Goal: Task Accomplishment & Management: Manage account settings

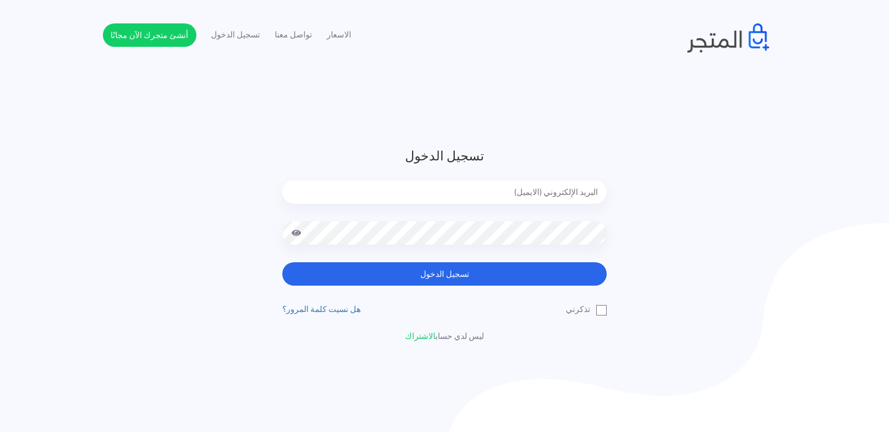
type input "noha_mae86@yahoo.com"
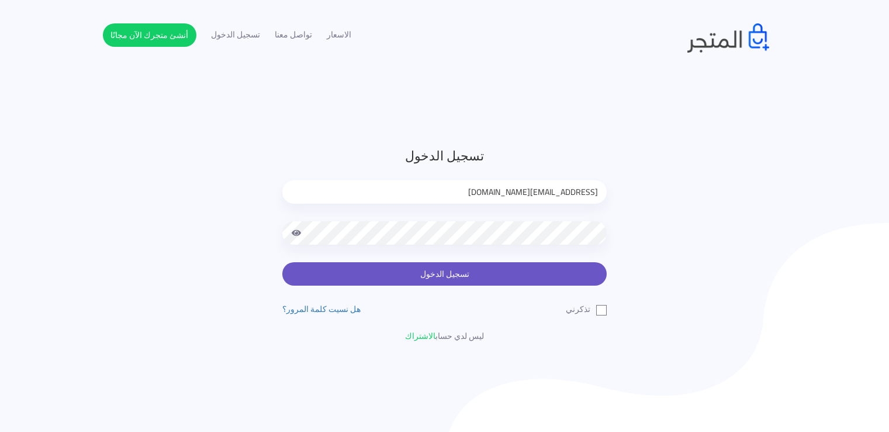
drag, startPoint x: 0, startPoint y: 0, endPoint x: 475, endPoint y: 268, distance: 545.9
click at [475, 268] on button "تسجيل الدخول" at bounding box center [444, 273] width 325 height 23
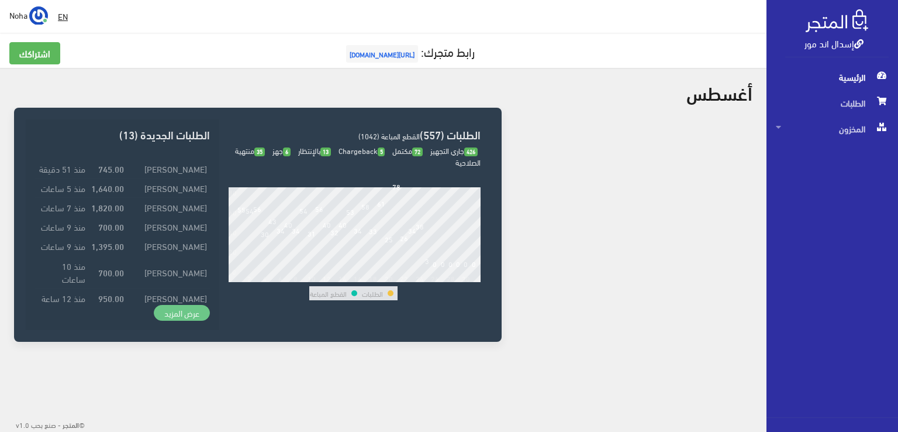
click at [175, 312] on link "عرض المزيد" at bounding box center [182, 313] width 56 height 16
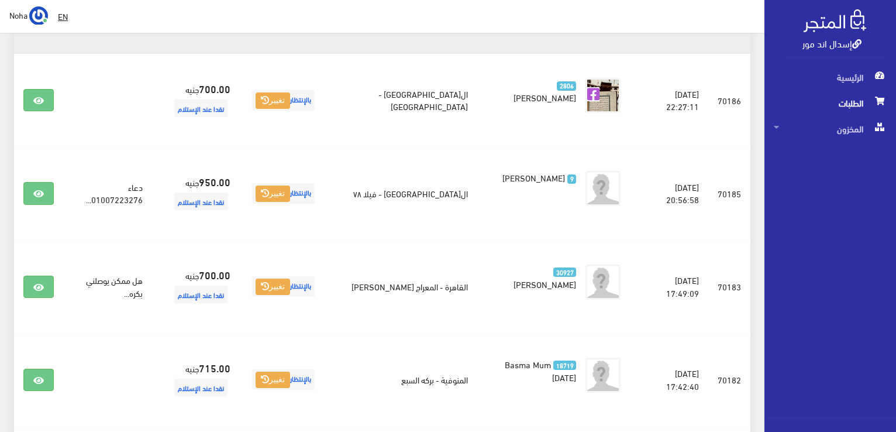
scroll to position [760, 0]
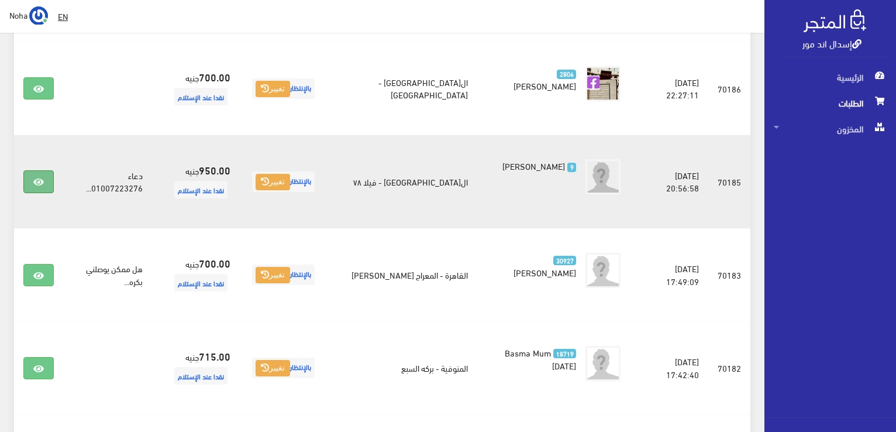
click at [37, 177] on icon at bounding box center [38, 181] width 11 height 9
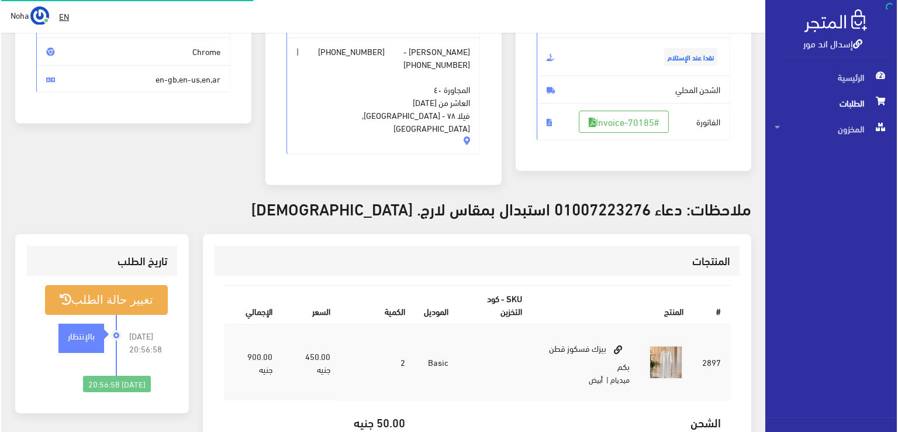
scroll to position [175, 0]
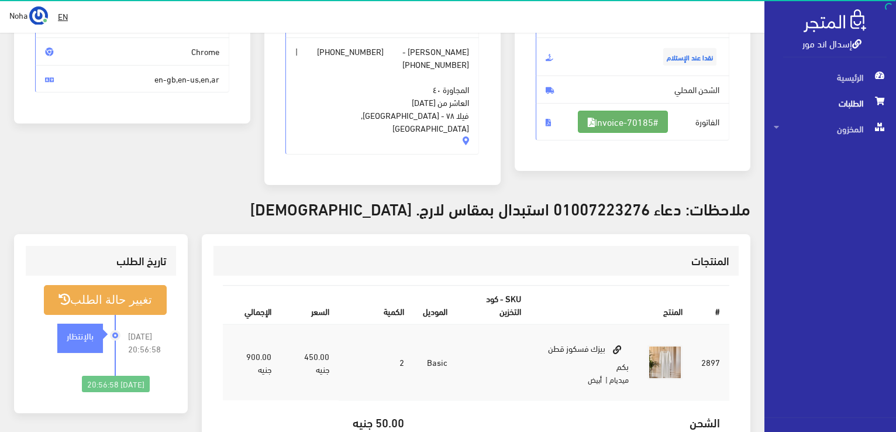
click at [625, 123] on link "#Invoice-70185" at bounding box center [623, 122] width 90 height 22
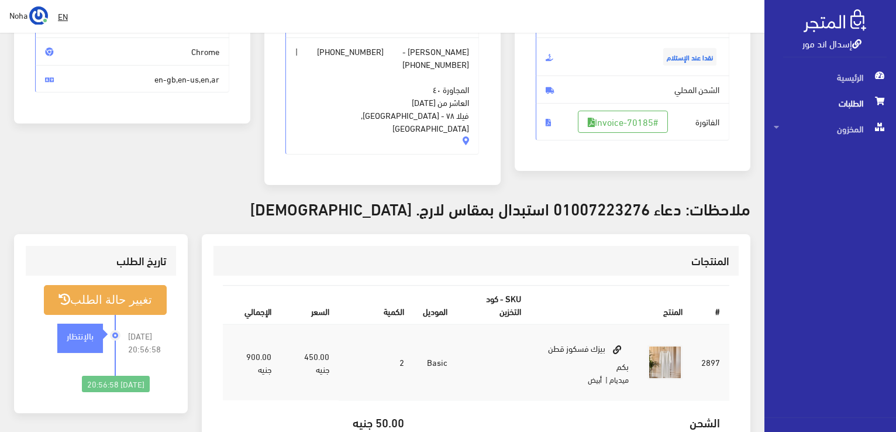
click at [99, 315] on div "2025-08-24 20:56:58 بالإنتظار" at bounding box center [75, 345] width 81 height 61
click at [105, 285] on button "تغيير حالة الطلب" at bounding box center [105, 300] width 123 height 30
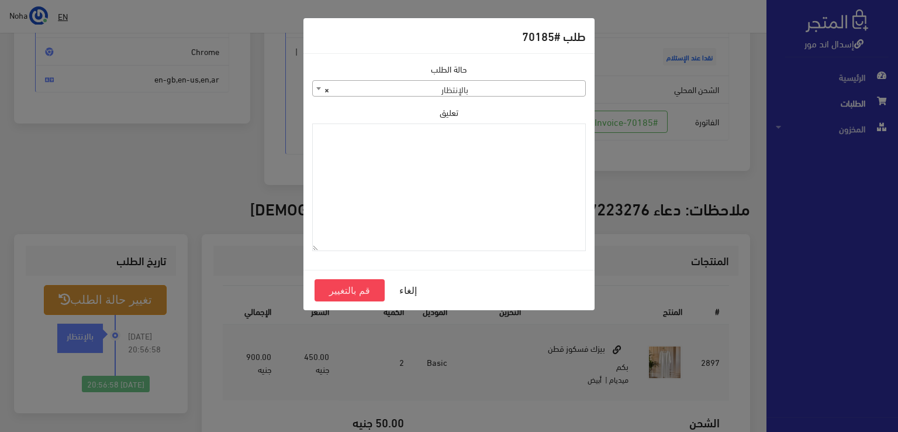
click at [476, 89] on span "× بالإنتظار" at bounding box center [449, 89] width 272 height 16
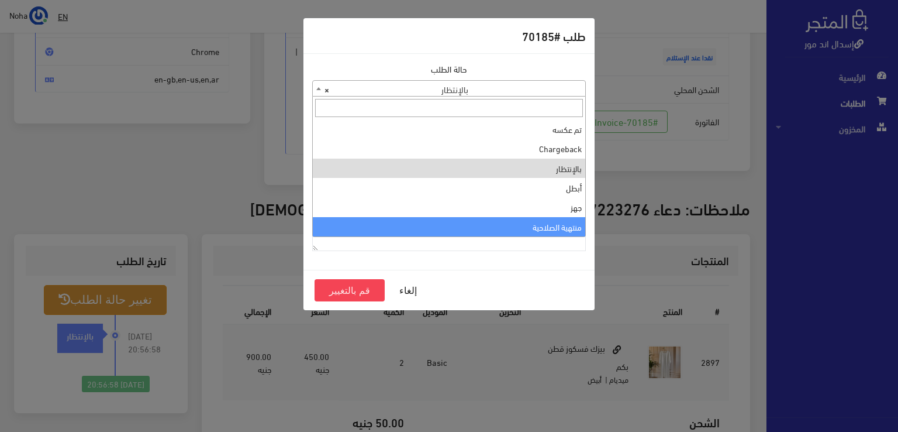
select select "14"
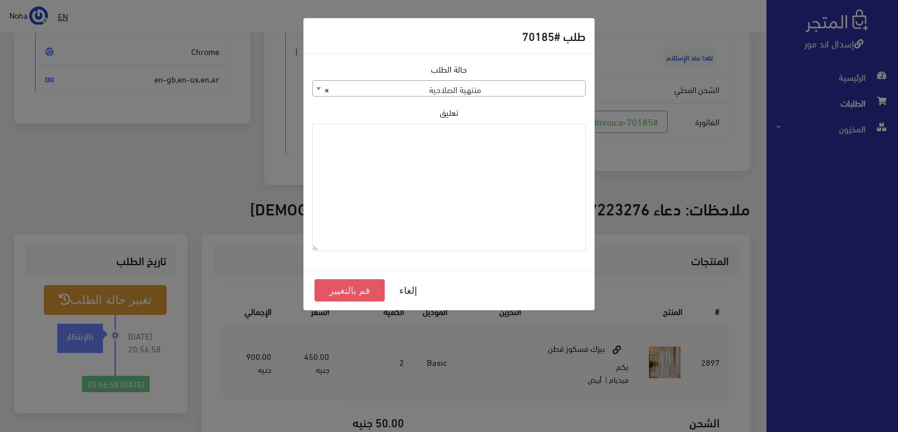
click at [341, 286] on button "قم بالتغيير" at bounding box center [350, 290] width 70 height 22
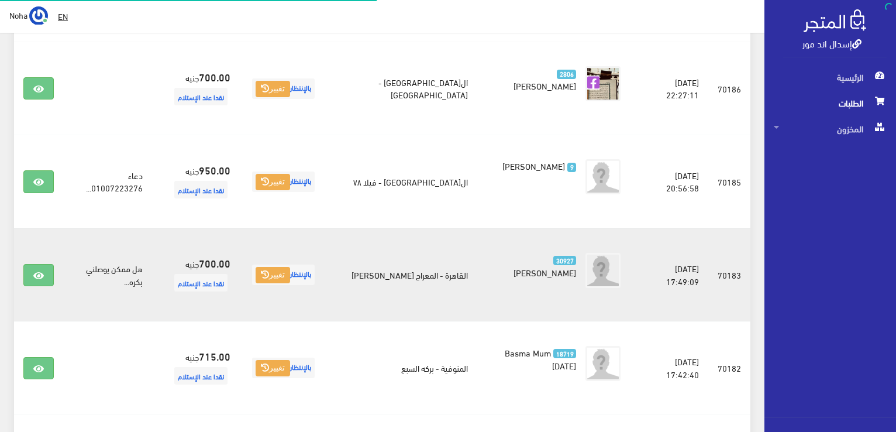
scroll to position [760, 0]
click at [35, 264] on link at bounding box center [38, 275] width 30 height 22
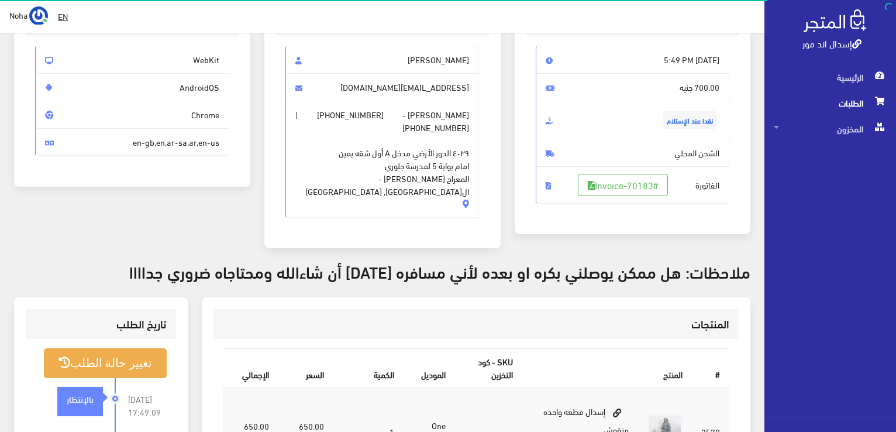
scroll to position [175, 0]
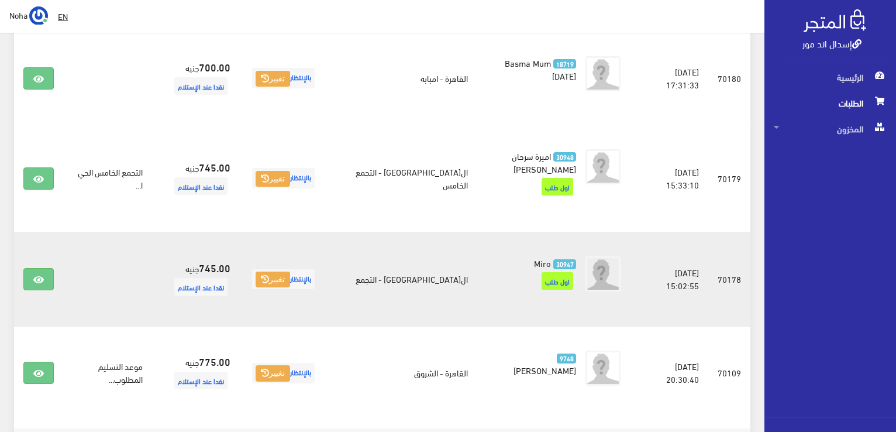
scroll to position [1157, 0]
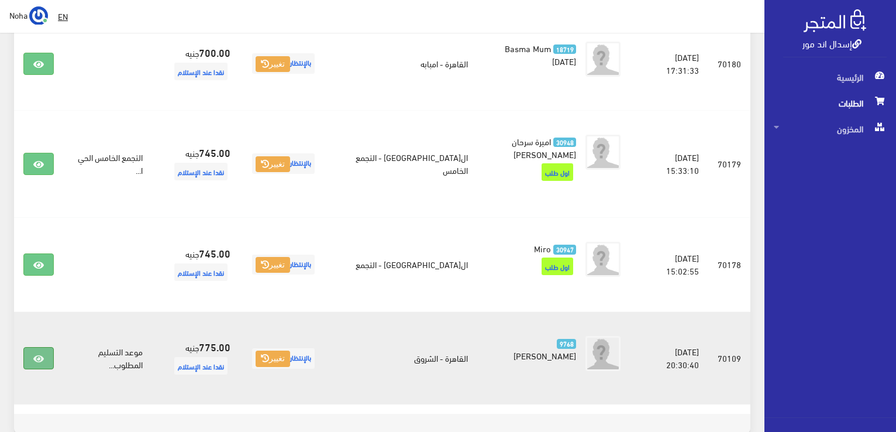
click at [46, 347] on link at bounding box center [38, 358] width 30 height 22
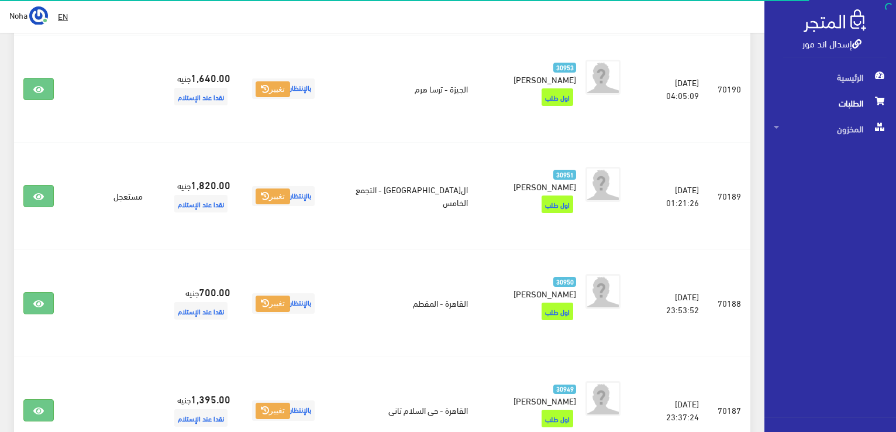
scroll to position [105, 0]
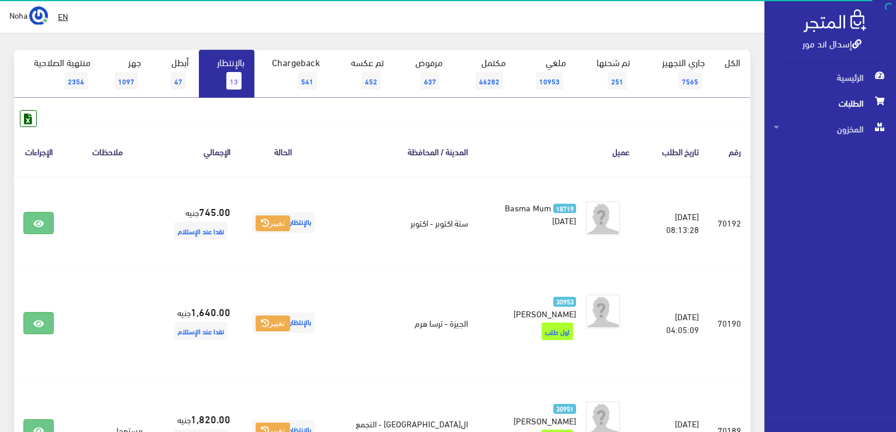
click at [239, 74] on span "13" at bounding box center [233, 81] width 15 height 18
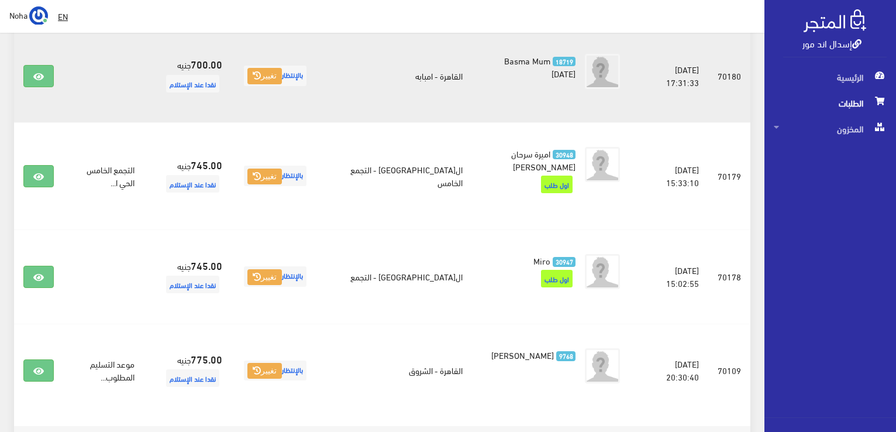
scroll to position [1053, 0]
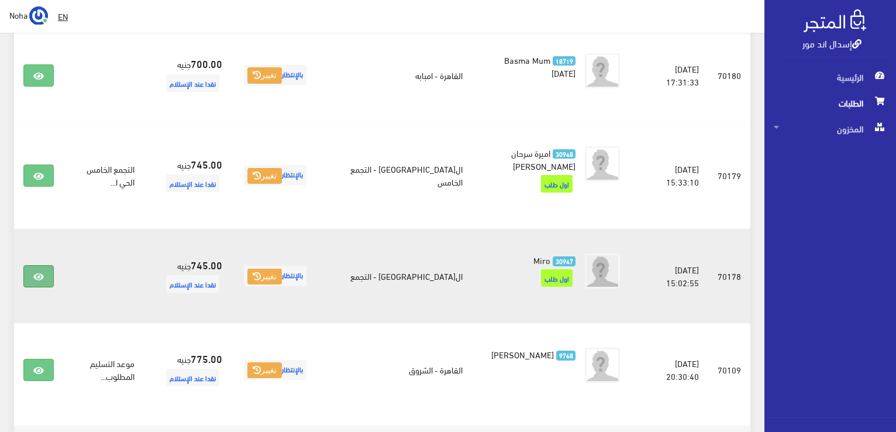
click at [43, 272] on icon at bounding box center [38, 276] width 11 height 9
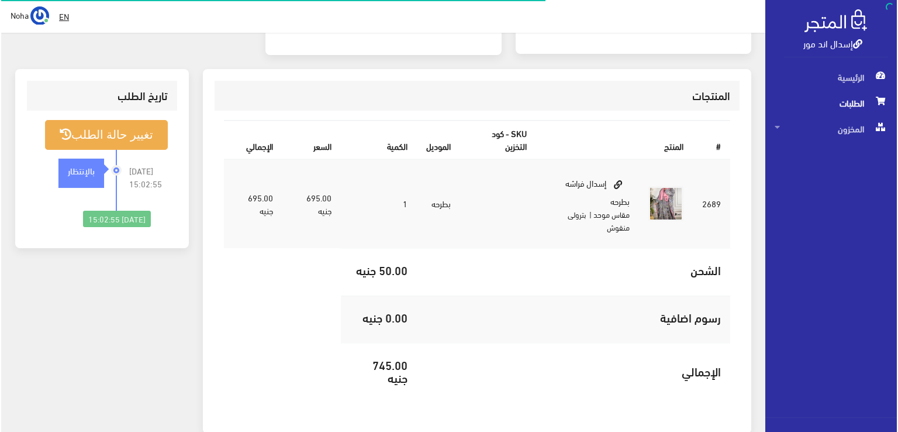
scroll to position [117, 0]
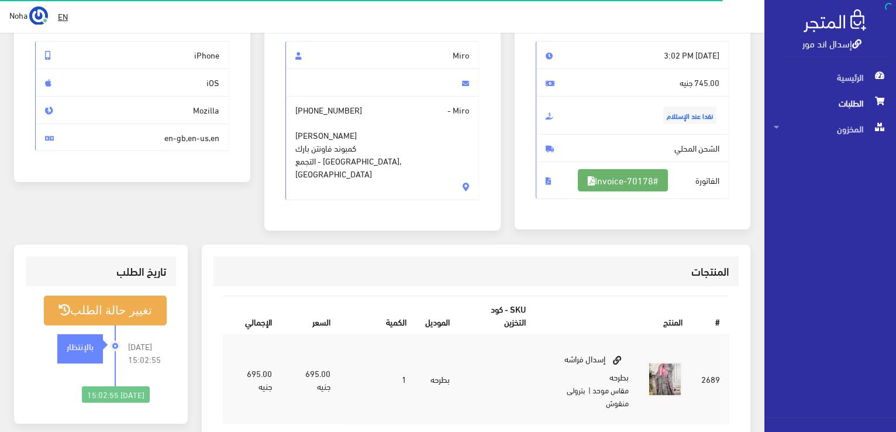
click at [597, 171] on link "#Invoice-70178" at bounding box center [623, 180] width 90 height 22
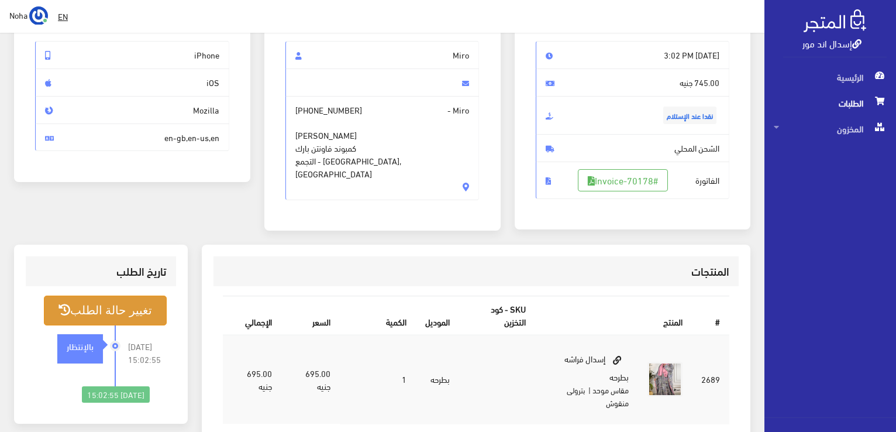
click at [139, 298] on button "تغيير حالة الطلب" at bounding box center [105, 310] width 123 height 30
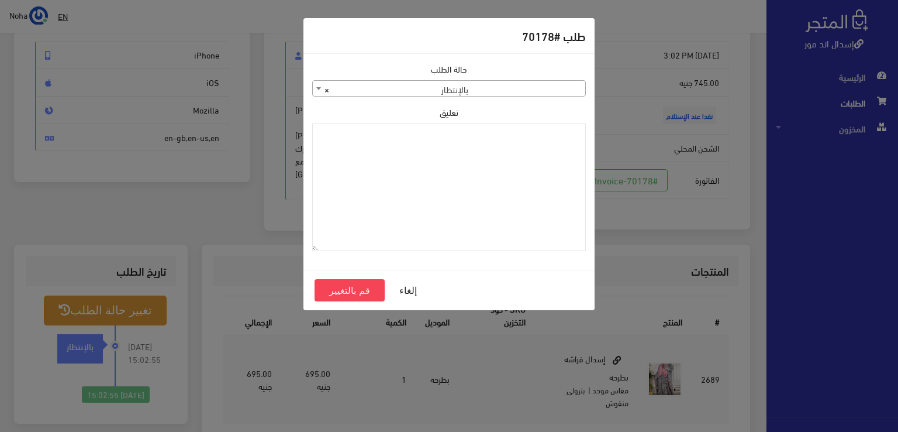
click at [487, 99] on div "حالة الطلب جاري التجهيز تم شحنها ملغي مكتمل مرفوض تم عكس الإلغاء فشل تم رد المب…" at bounding box center [449, 162] width 288 height 198
click at [489, 94] on span "× بالإنتظار" at bounding box center [449, 89] width 272 height 16
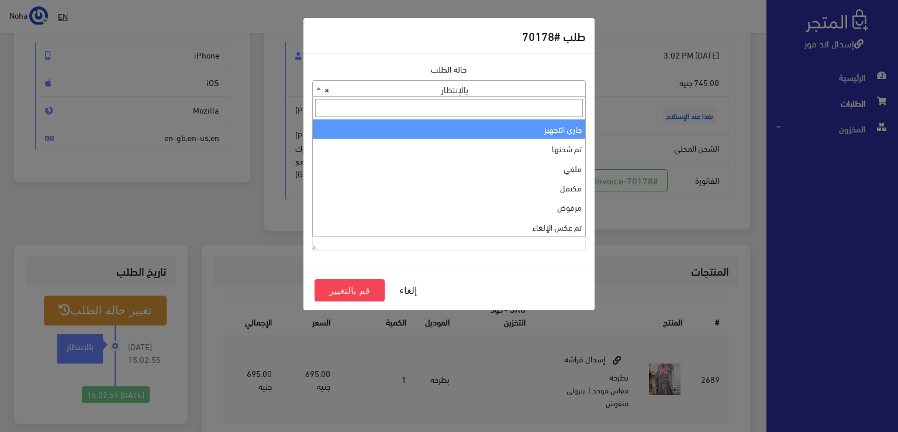
select select "1"
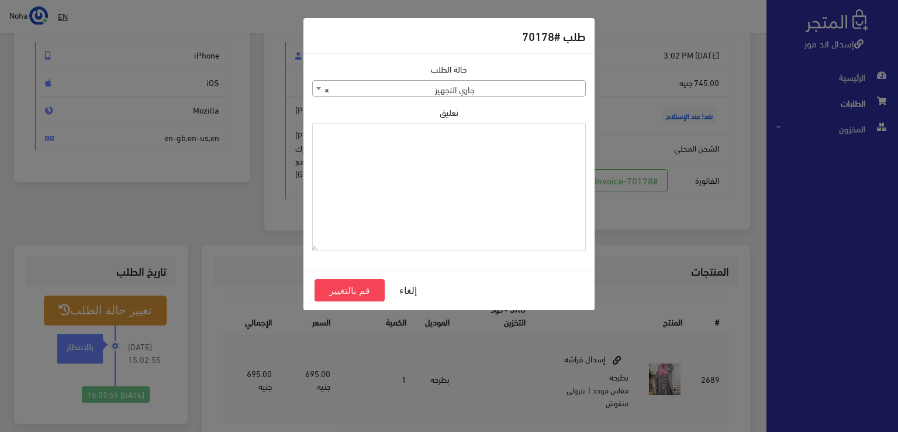
drag, startPoint x: 474, startPoint y: 167, endPoint x: 442, endPoint y: 207, distance: 50.8
click at [442, 207] on textarea "تعليق" at bounding box center [449, 187] width 274 height 128
click at [550, 140] on textarea "1115347" at bounding box center [449, 187] width 274 height 128
type textarea "1115347"
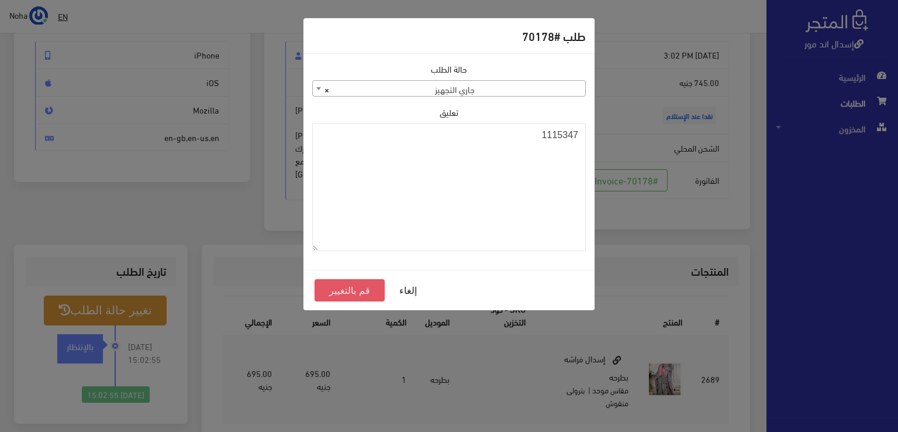
click at [370, 294] on button "قم بالتغيير" at bounding box center [350, 290] width 70 height 22
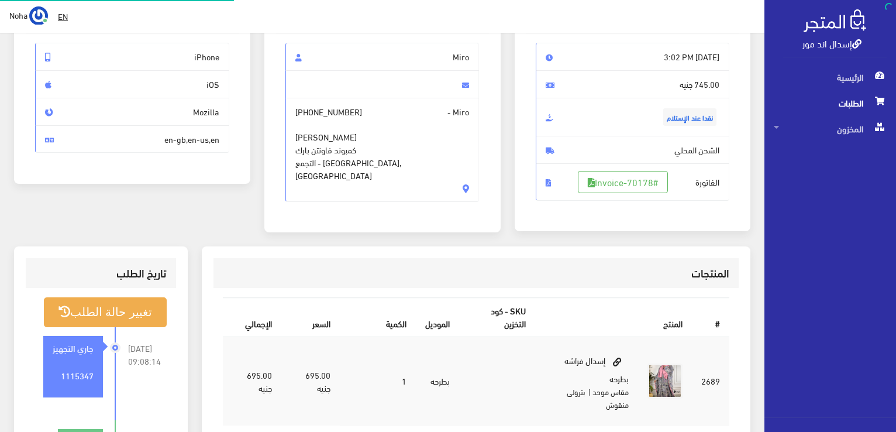
scroll to position [117, 0]
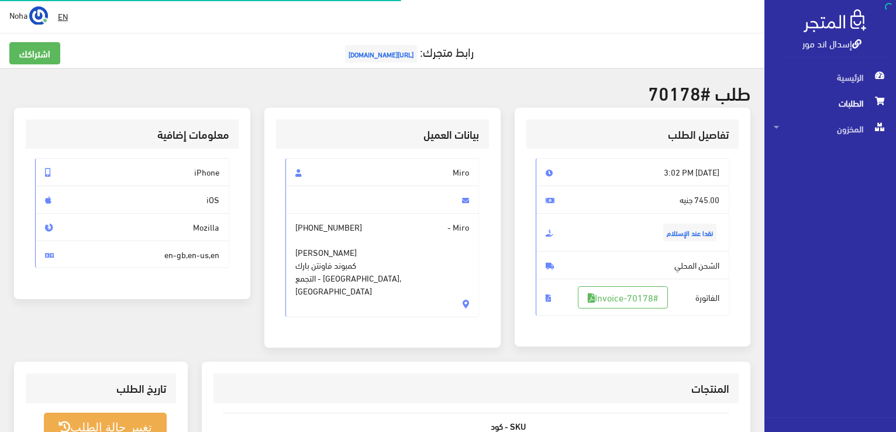
scroll to position [117, 0]
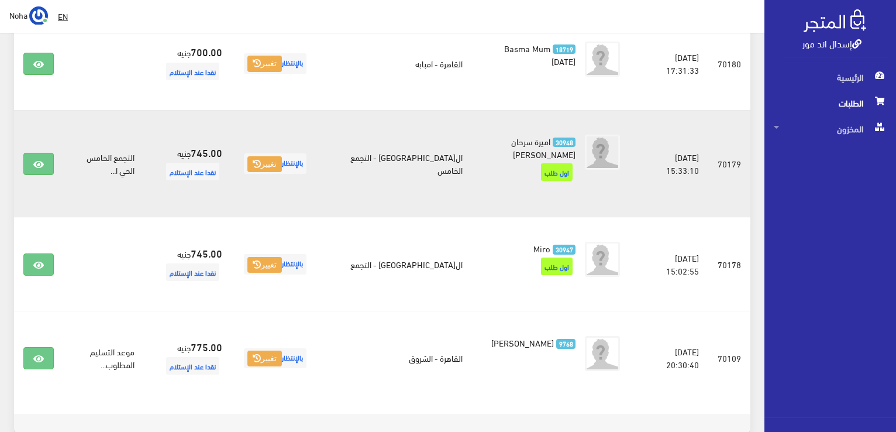
scroll to position [1006, 0]
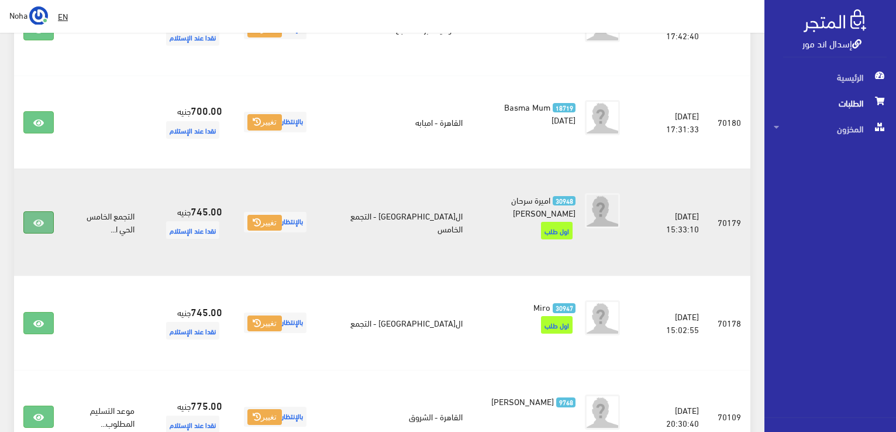
click at [37, 218] on icon at bounding box center [38, 222] width 11 height 9
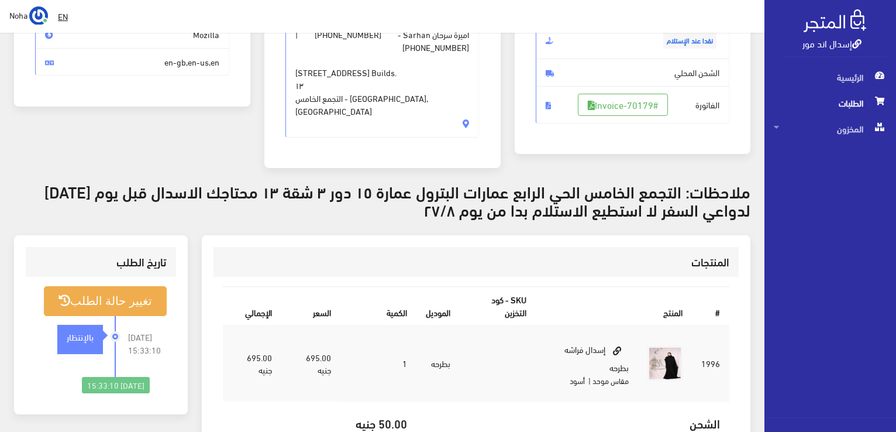
scroll to position [175, 0]
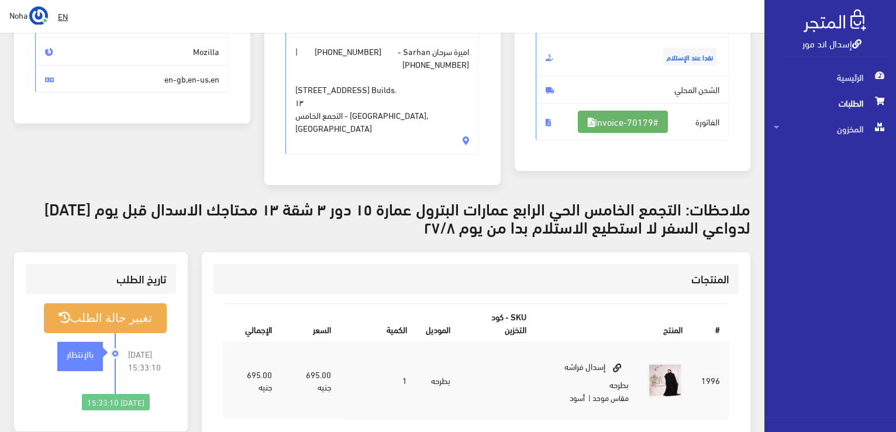
click at [615, 117] on link "#Invoice-70179" at bounding box center [623, 122] width 90 height 22
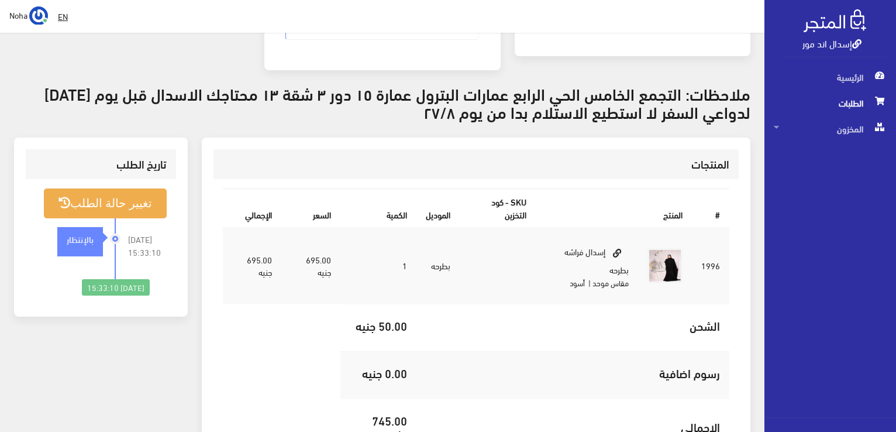
scroll to position [292, 0]
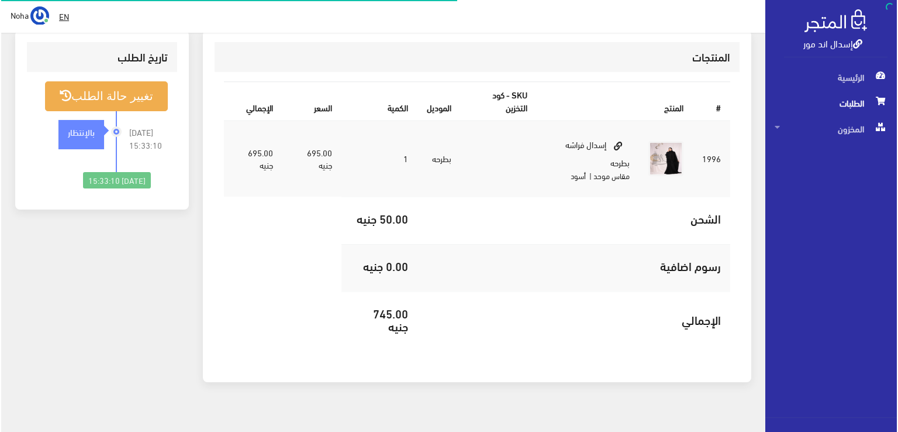
scroll to position [409, 0]
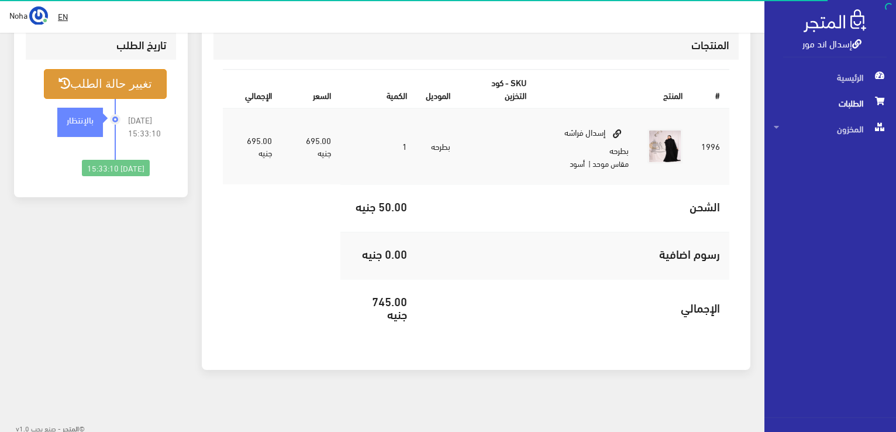
click at [119, 87] on button "تغيير حالة الطلب" at bounding box center [105, 84] width 123 height 30
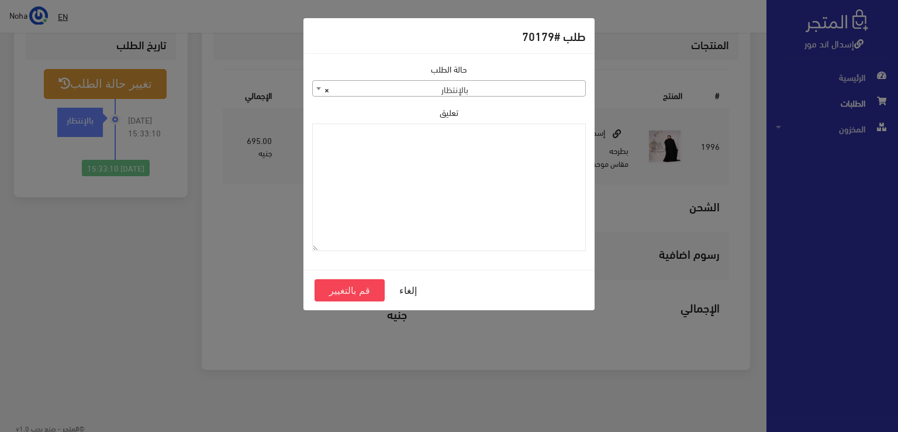
click at [356, 91] on span "× بالإنتظار" at bounding box center [449, 89] width 272 height 16
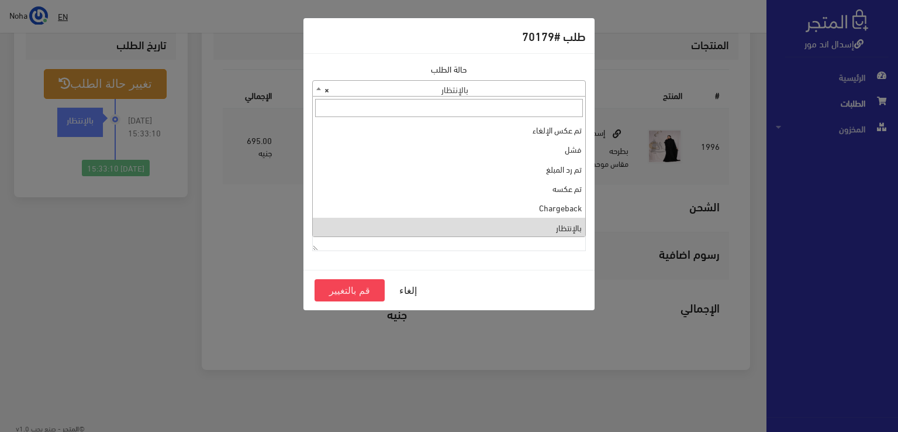
scroll to position [0, 0]
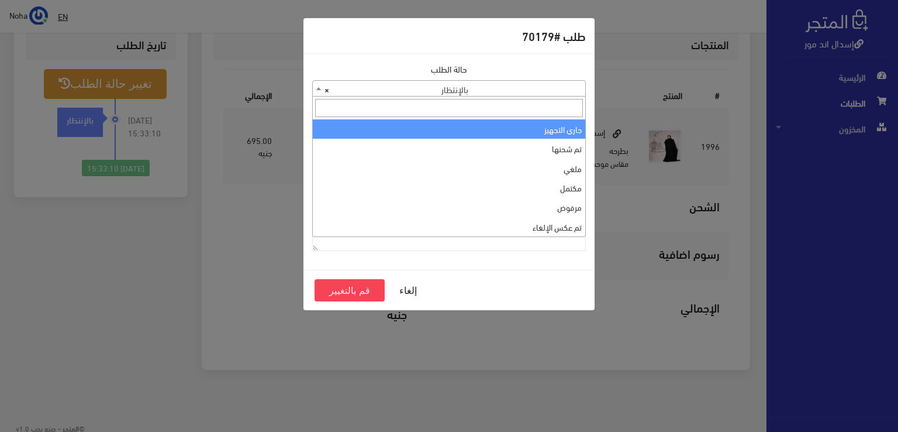
select select "1"
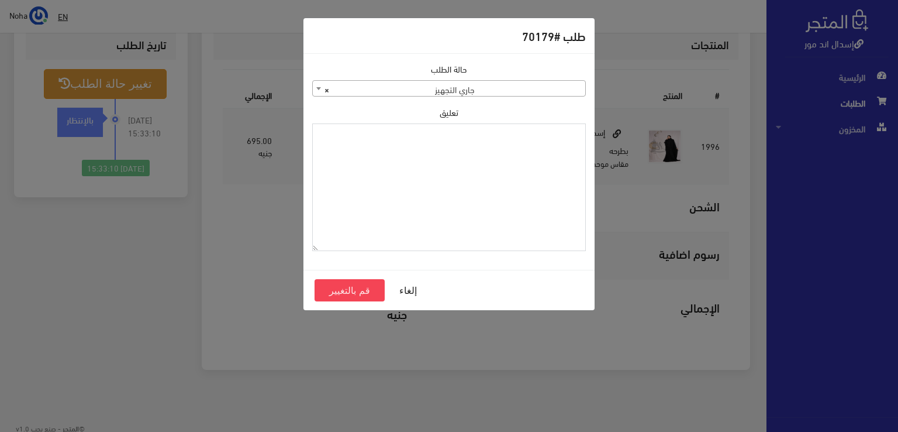
paste textarea "1115347"
type textarea "1115347"
click at [339, 291] on button "قم بالتغيير" at bounding box center [350, 290] width 70 height 22
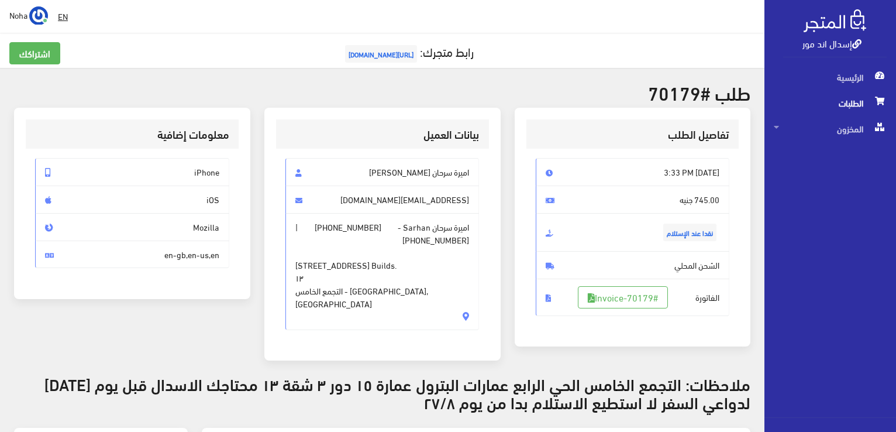
scroll to position [353, 0]
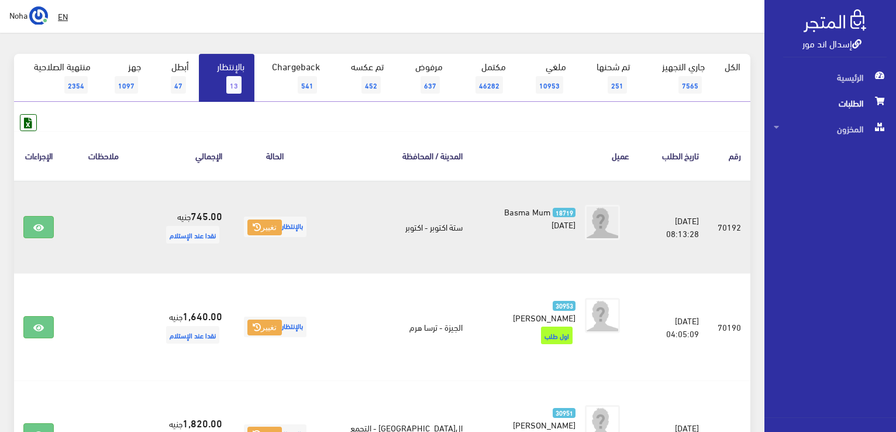
scroll to position [129, 0]
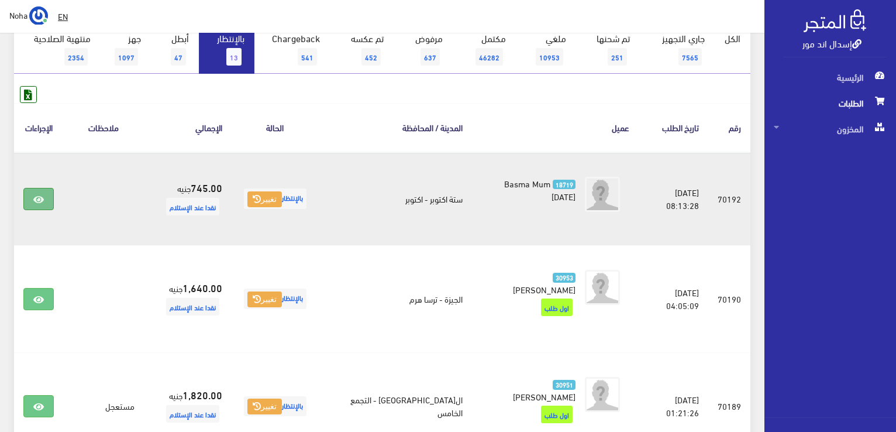
click at [25, 198] on link at bounding box center [38, 199] width 30 height 22
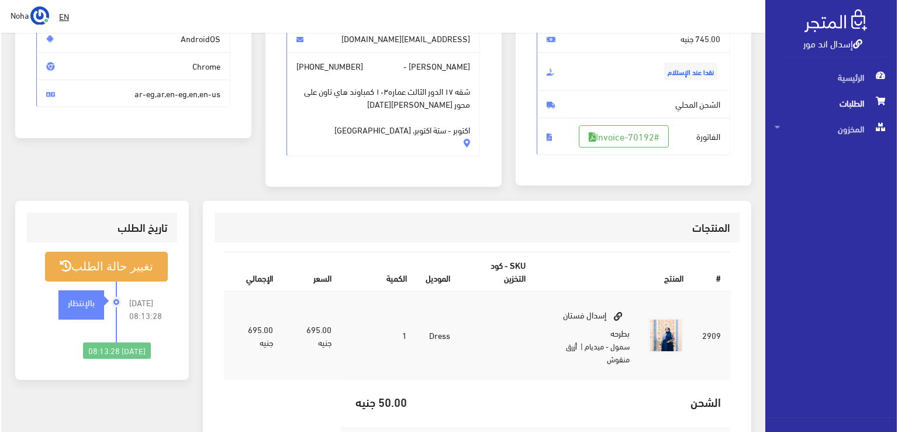
scroll to position [175, 0]
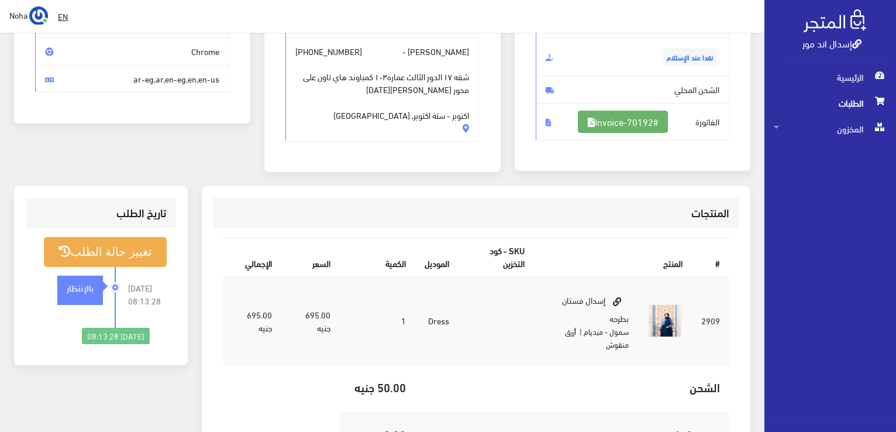
click at [621, 120] on link "#Invoice-70192" at bounding box center [623, 122] width 90 height 22
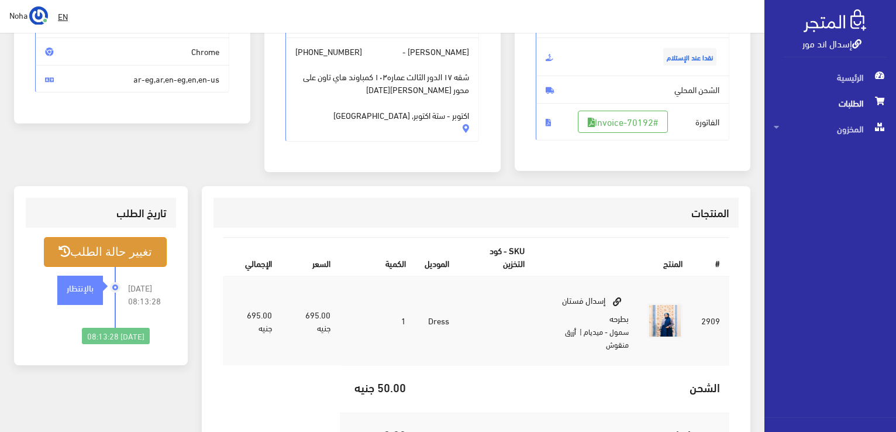
click at [136, 249] on button "تغيير حالة الطلب" at bounding box center [105, 252] width 123 height 30
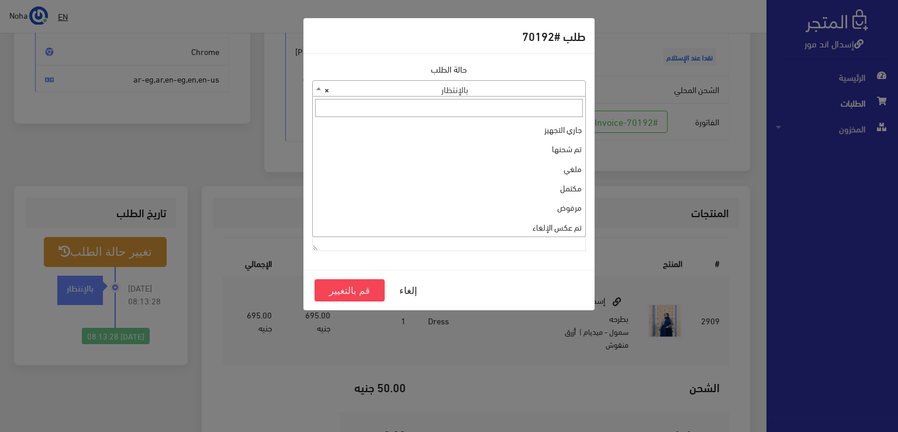
click at [541, 89] on span "× بالإنتظار" at bounding box center [449, 89] width 272 height 16
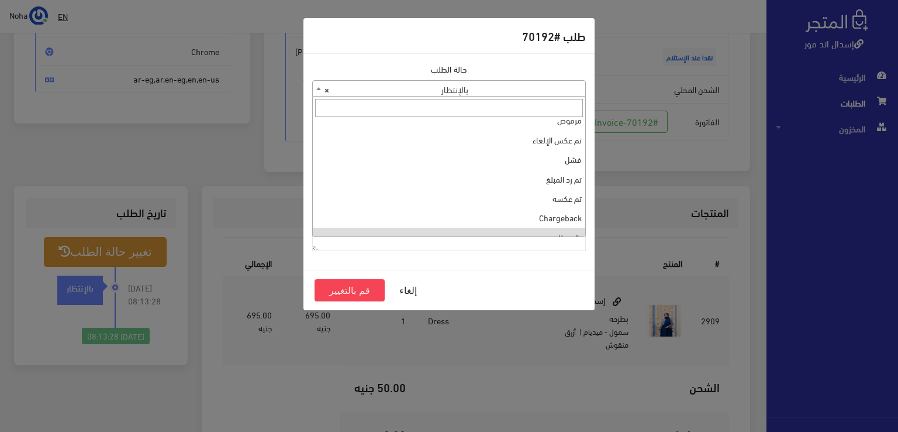
scroll to position [39, 0]
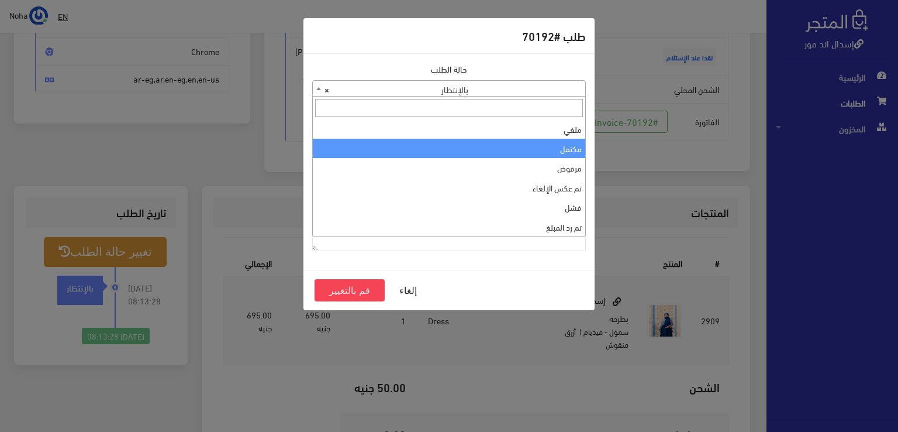
select select "4"
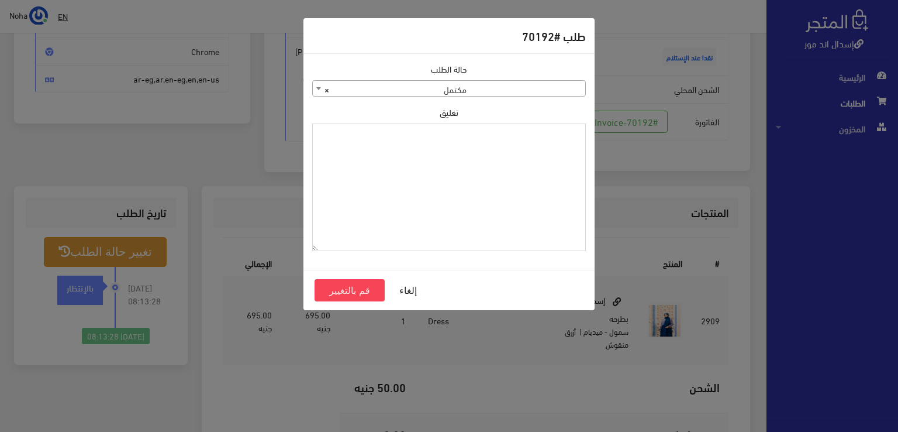
paste textarea "1115347"
type textarea "1115347"
click at [361, 283] on button "قم بالتغيير" at bounding box center [350, 290] width 70 height 22
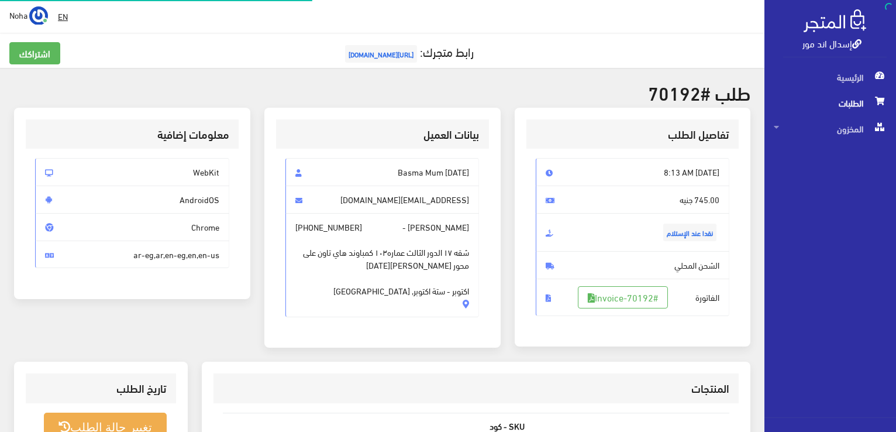
scroll to position [168, 0]
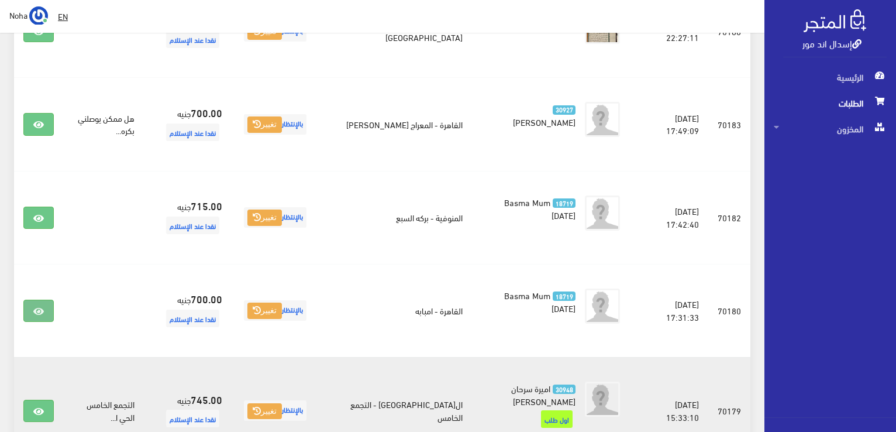
scroll to position [830, 0]
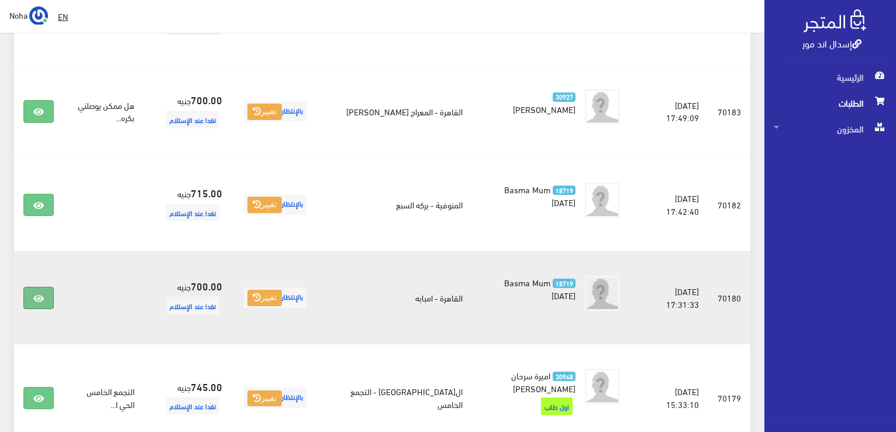
click at [43, 294] on icon at bounding box center [38, 298] width 11 height 9
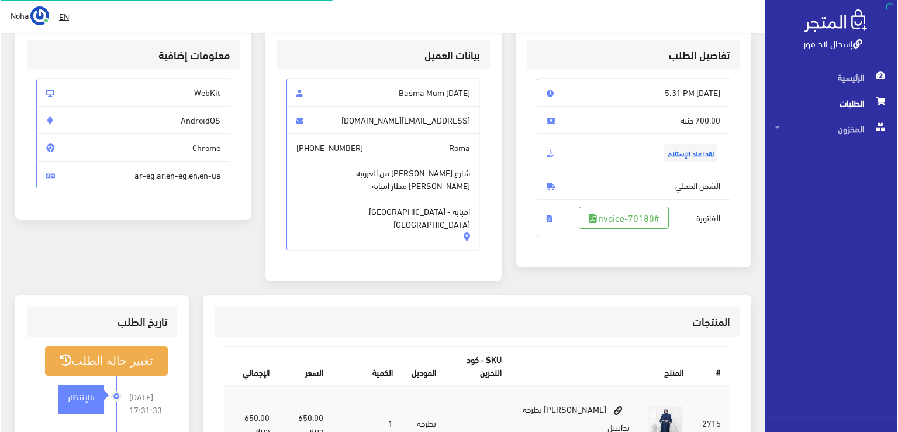
scroll to position [117, 0]
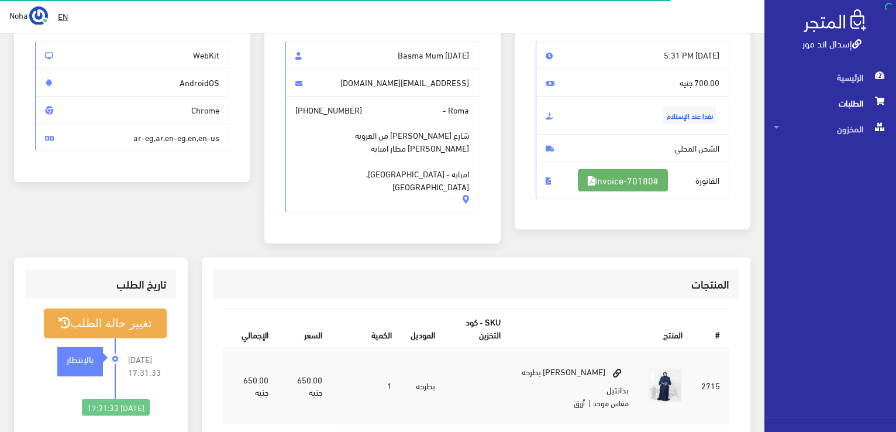
click at [617, 184] on link "#Invoice-70180" at bounding box center [623, 180] width 90 height 22
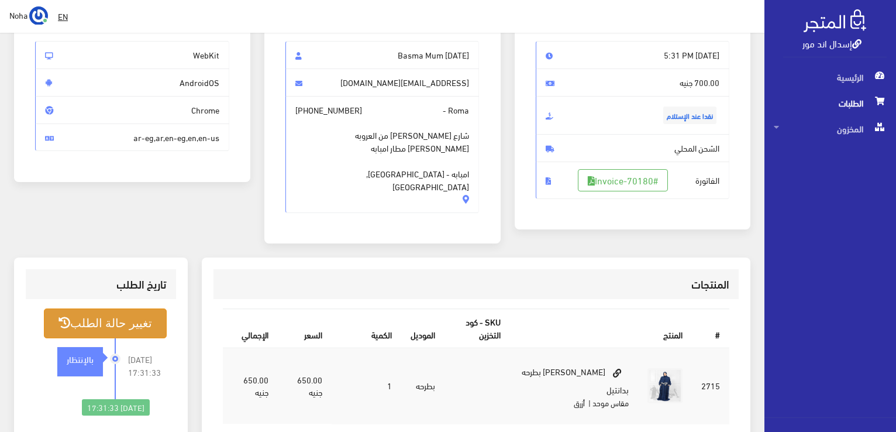
click at [109, 308] on button "تغيير حالة الطلب" at bounding box center [105, 323] width 123 height 30
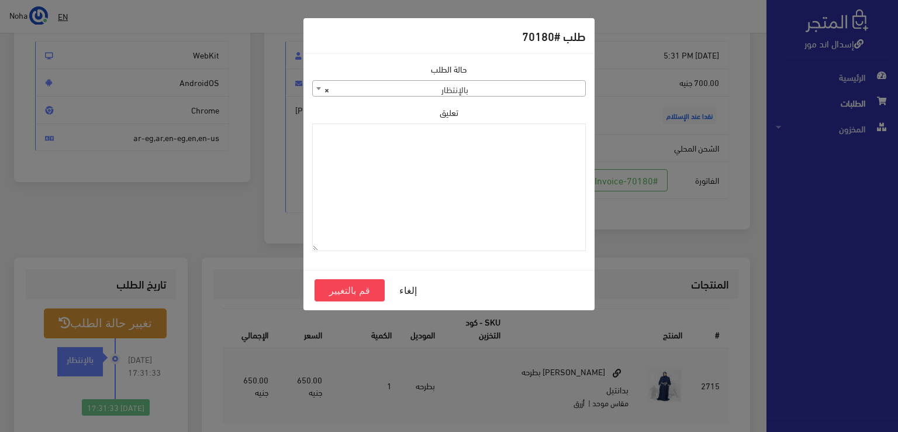
click at [482, 89] on span "× بالإنتظار" at bounding box center [449, 89] width 272 height 16
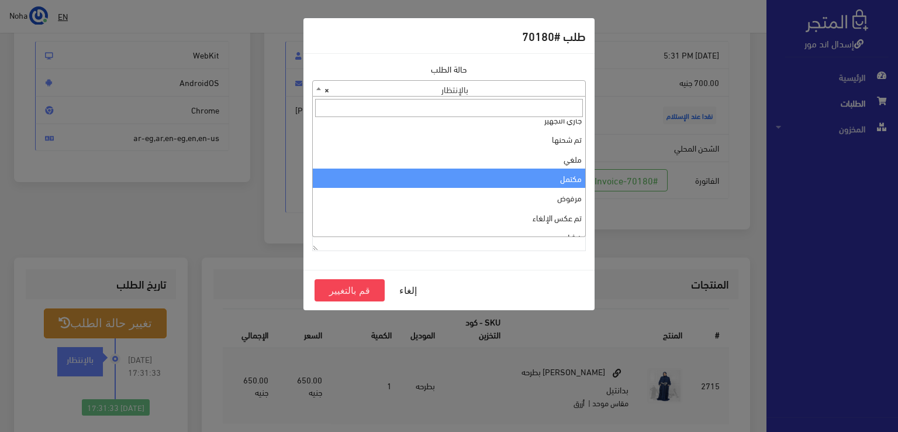
scroll to position [0, 0]
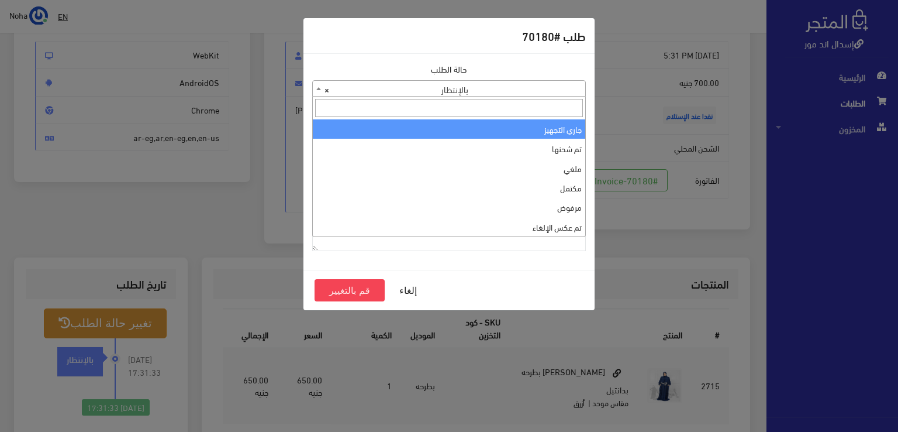
select select "1"
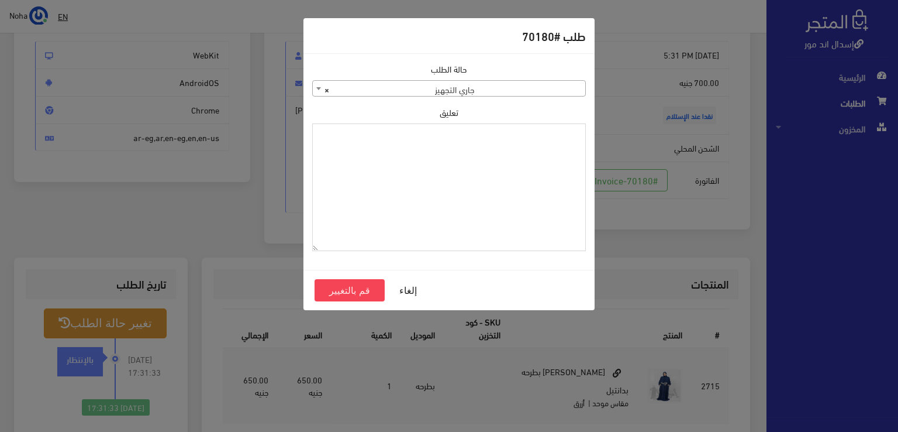
paste textarea "1115347"
type textarea "1115347"
click at [367, 291] on button "قم بالتغيير" at bounding box center [350, 290] width 70 height 22
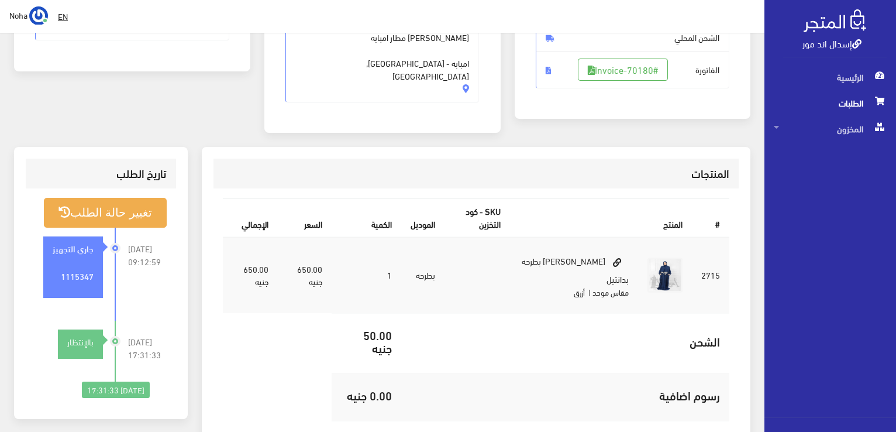
scroll to position [234, 0]
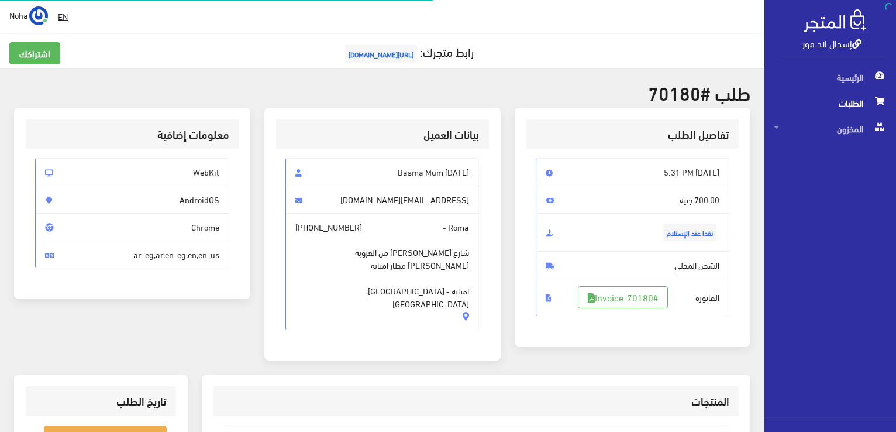
scroll to position [117, 0]
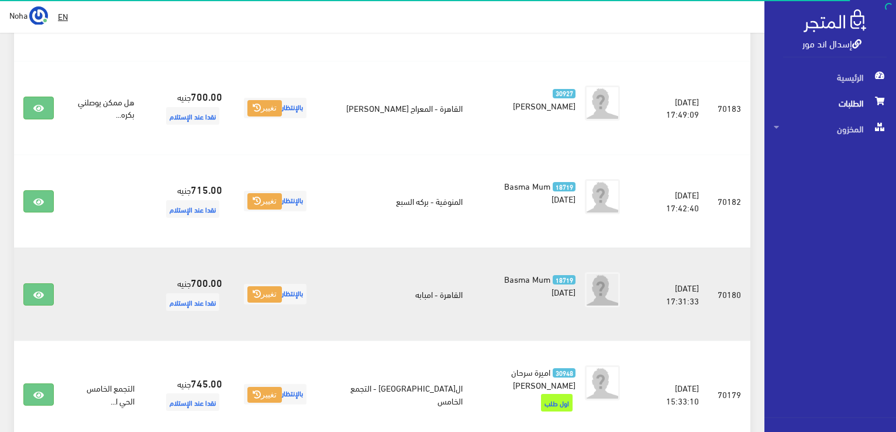
scroll to position [1064, 0]
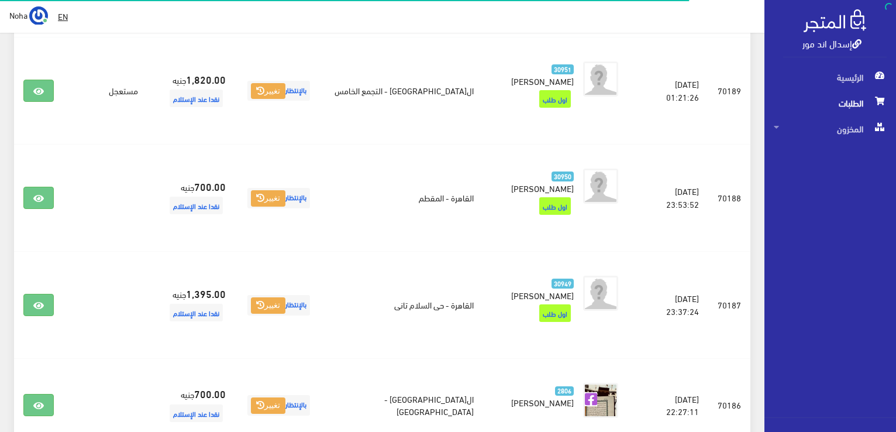
scroll to position [690, 0]
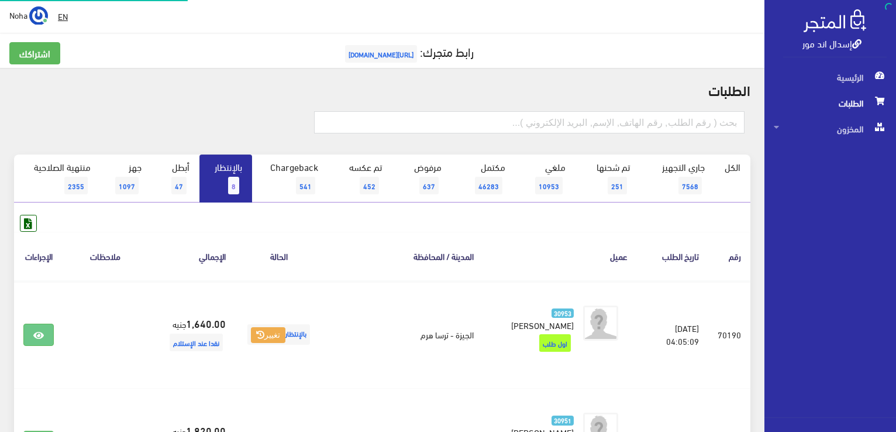
scroll to position [650, 0]
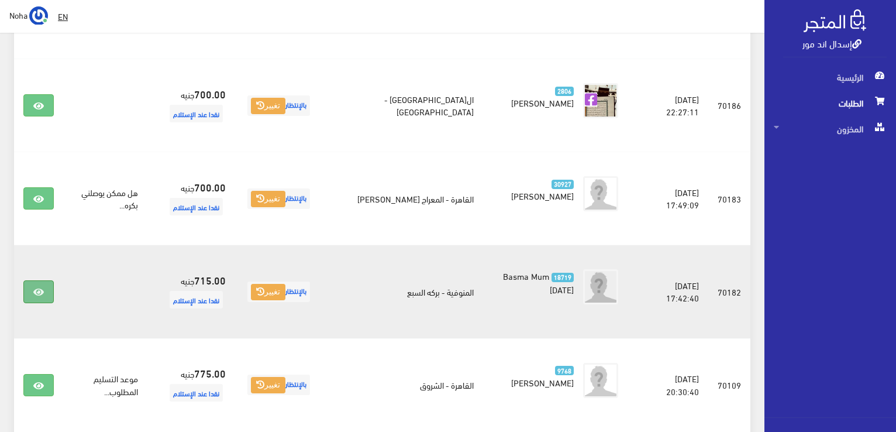
click at [40, 287] on icon at bounding box center [38, 291] width 11 height 9
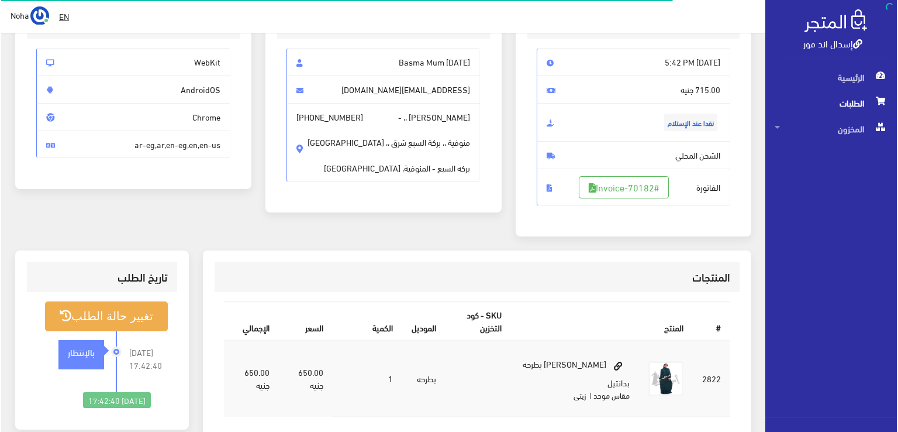
scroll to position [117, 0]
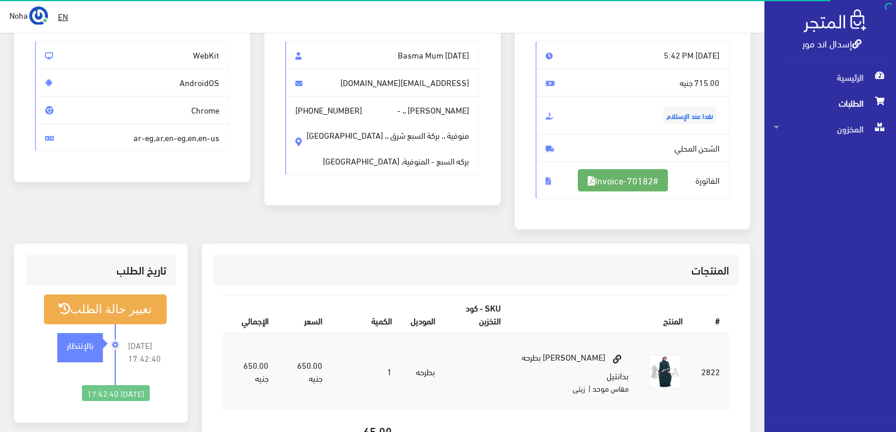
click at [644, 184] on link "#Invoice-70182" at bounding box center [623, 180] width 90 height 22
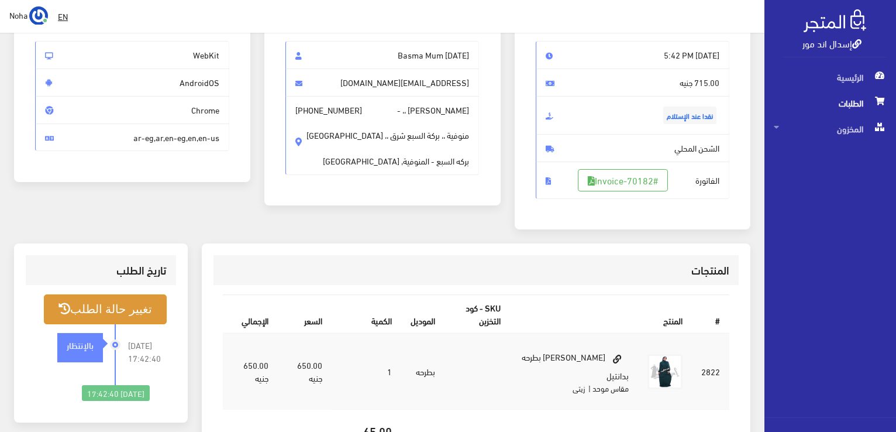
click at [131, 302] on button "تغيير حالة الطلب" at bounding box center [105, 309] width 123 height 30
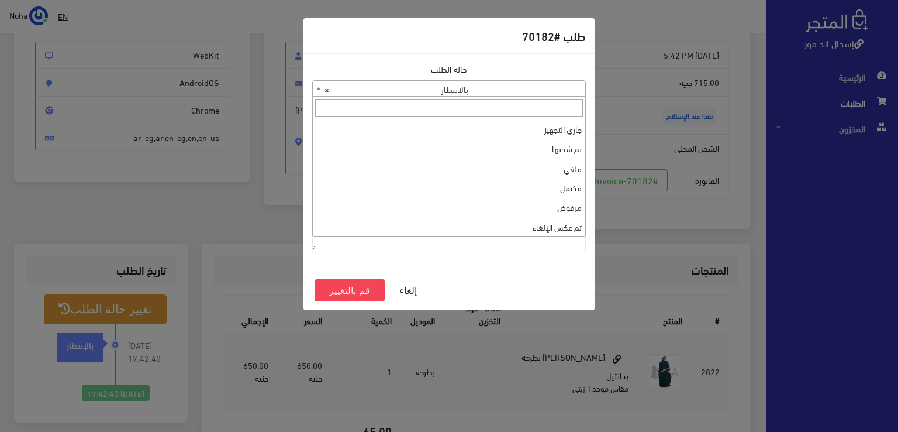
click at [403, 84] on span "× بالإنتظار" at bounding box center [449, 89] width 272 height 16
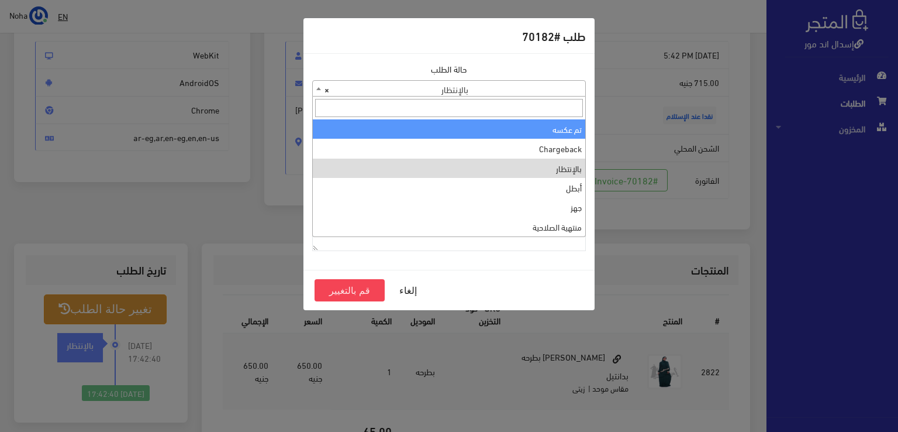
scroll to position [0, 0]
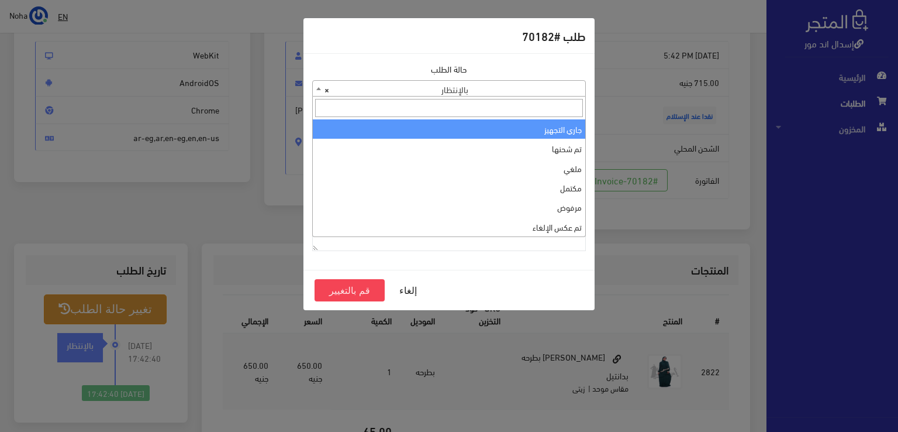
select select "1"
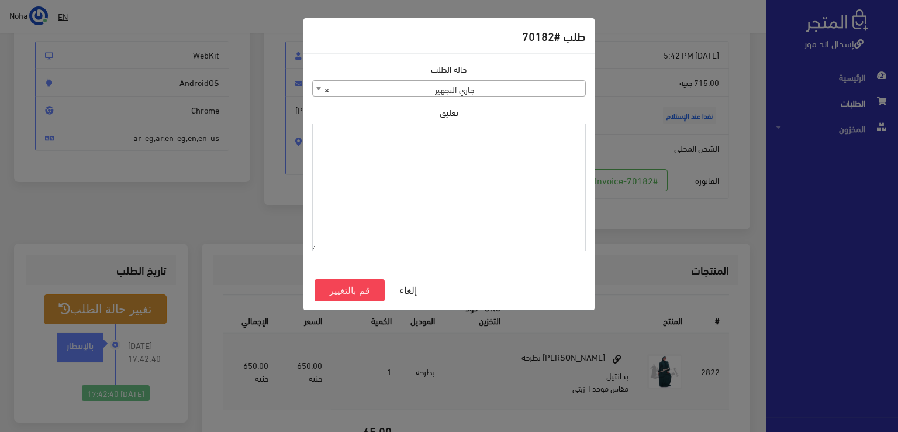
paste textarea "1115347"
type textarea "1115347"
click at [353, 288] on button "قم بالتغيير" at bounding box center [350, 290] width 70 height 22
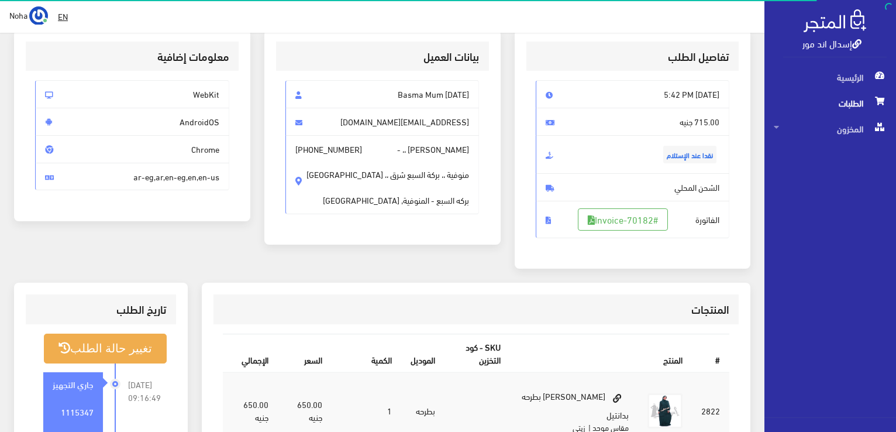
scroll to position [117, 0]
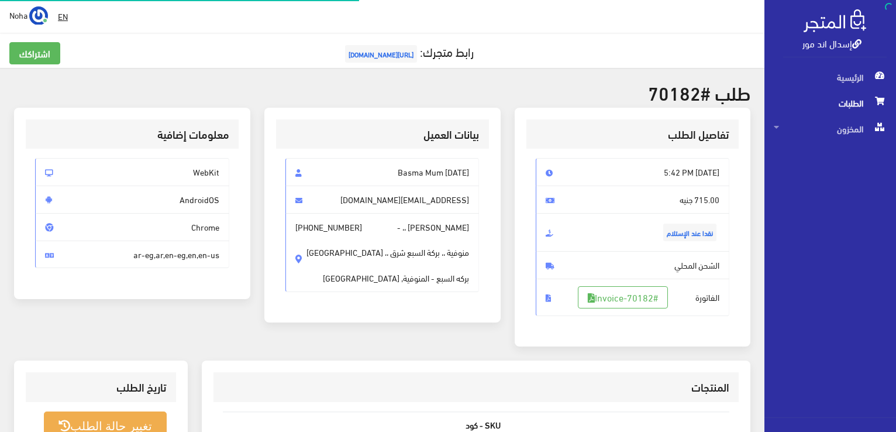
scroll to position [117, 0]
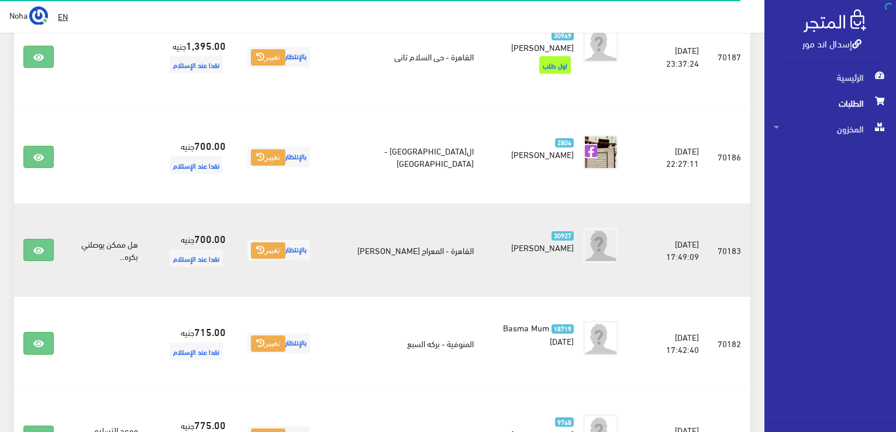
scroll to position [592, 0]
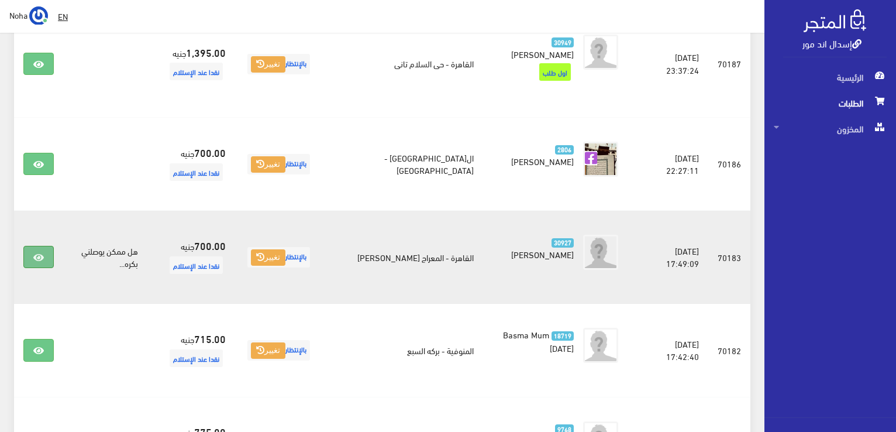
click at [39, 253] on icon at bounding box center [38, 257] width 11 height 9
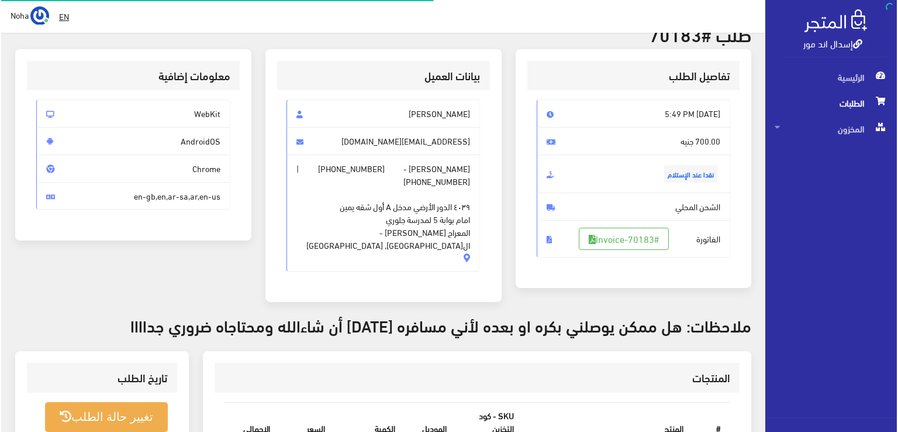
scroll to position [58, 0]
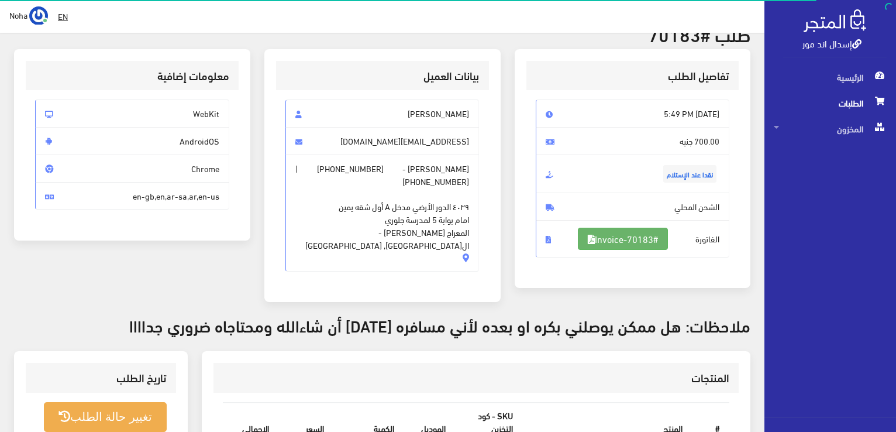
click at [592, 232] on link "#Invoice-70183" at bounding box center [623, 238] width 90 height 22
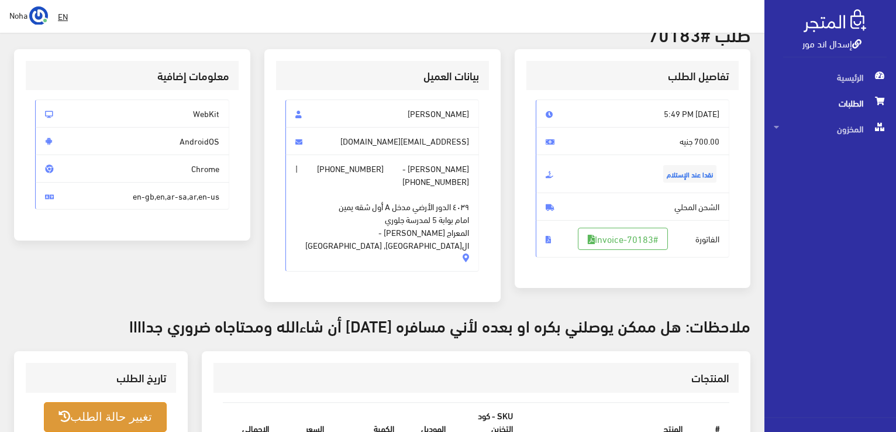
click at [134, 402] on button "تغيير حالة الطلب" at bounding box center [105, 417] width 123 height 30
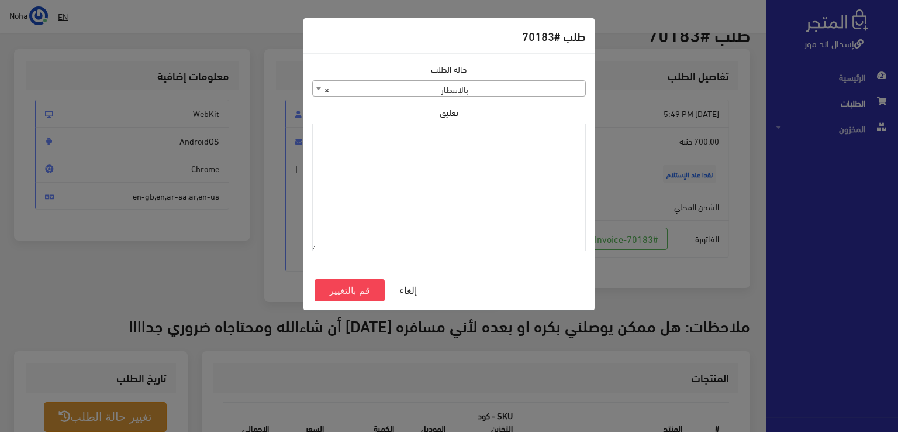
click at [519, 87] on span "× بالإنتظار" at bounding box center [449, 89] width 272 height 16
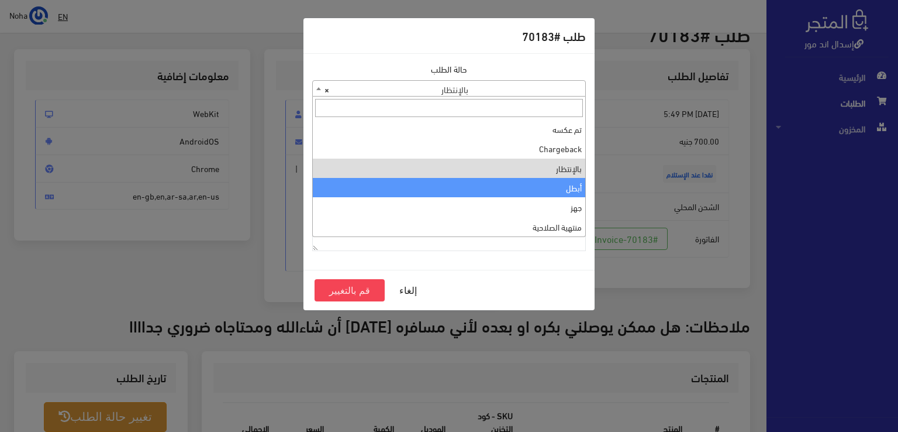
scroll to position [0, 0]
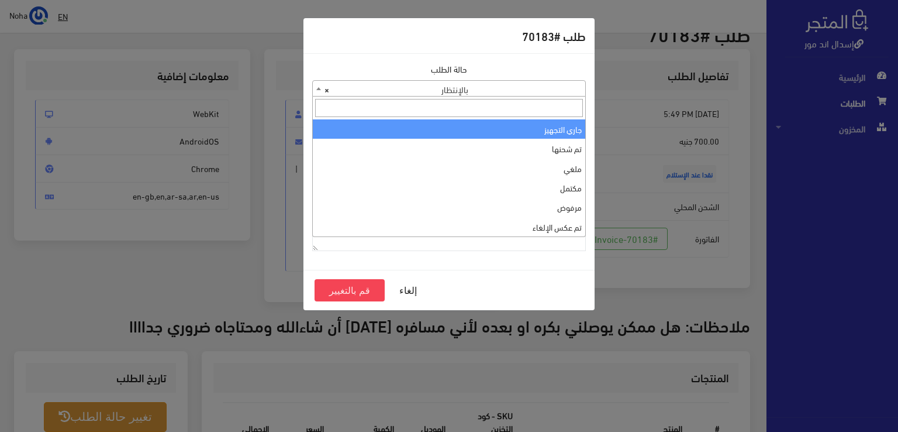
select select "1"
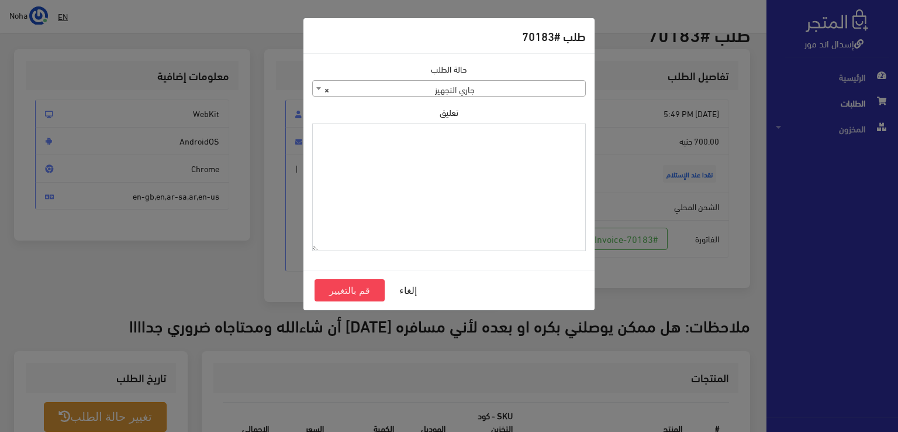
paste textarea "1115347"
type textarea "1115347"
click at [337, 292] on button "قم بالتغيير" at bounding box center [350, 290] width 70 height 22
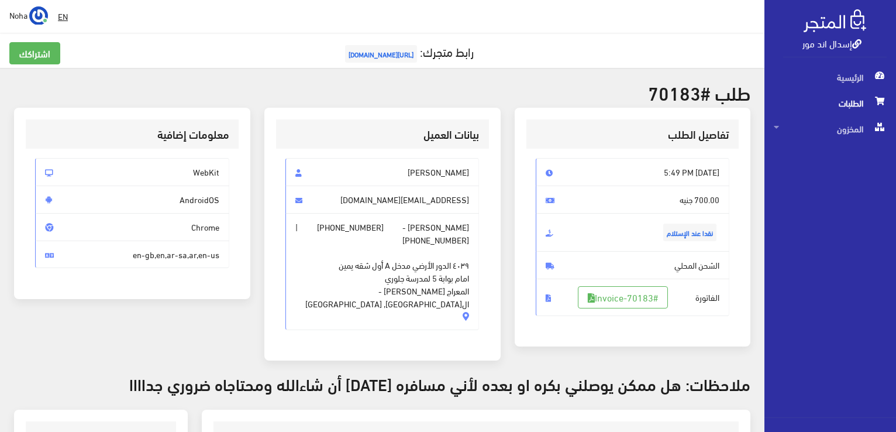
scroll to position [175, 0]
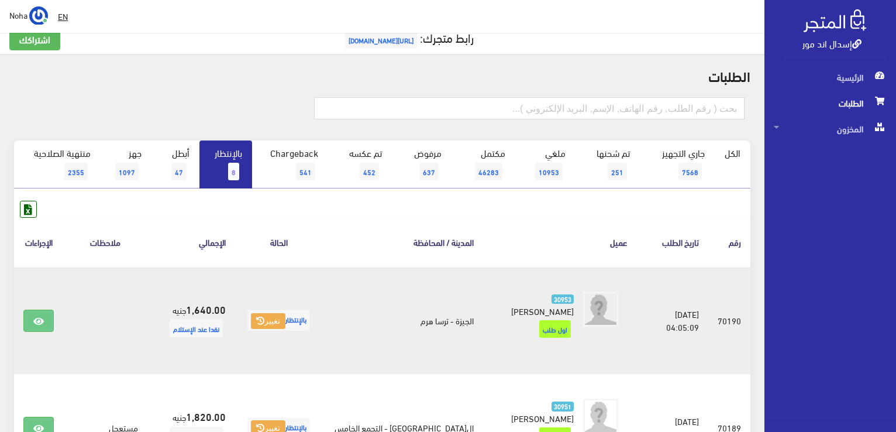
scroll to position [182, 0]
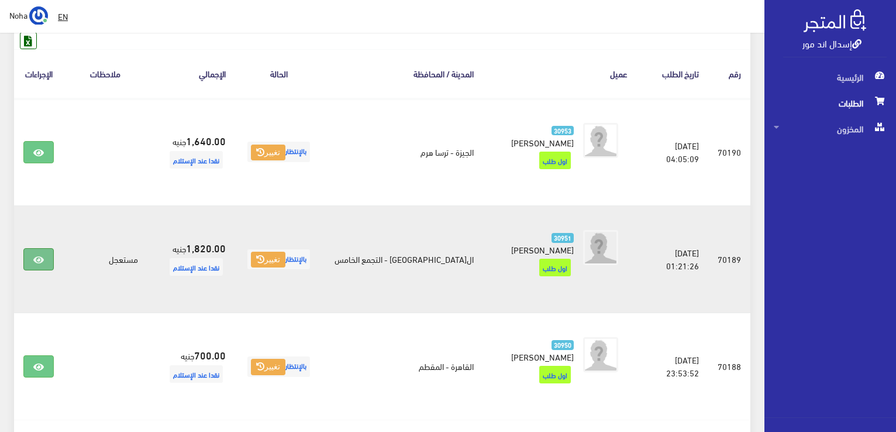
click at [42, 255] on icon at bounding box center [38, 259] width 11 height 9
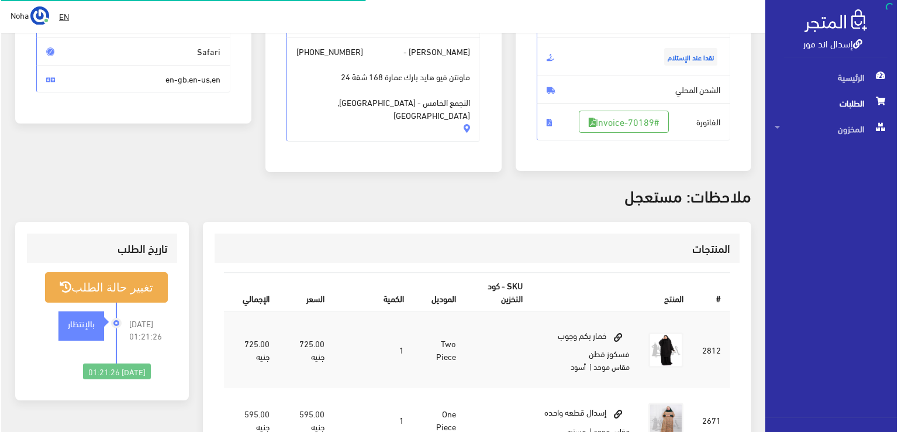
scroll to position [175, 0]
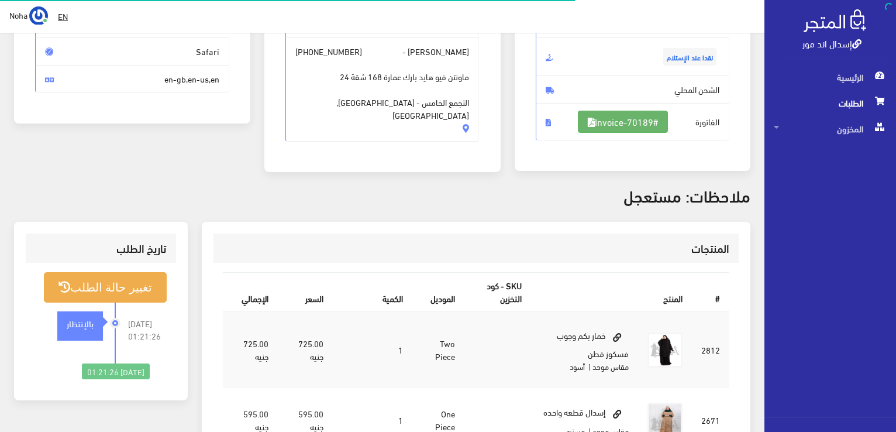
click at [660, 124] on link "#Invoice-70189" at bounding box center [623, 122] width 90 height 22
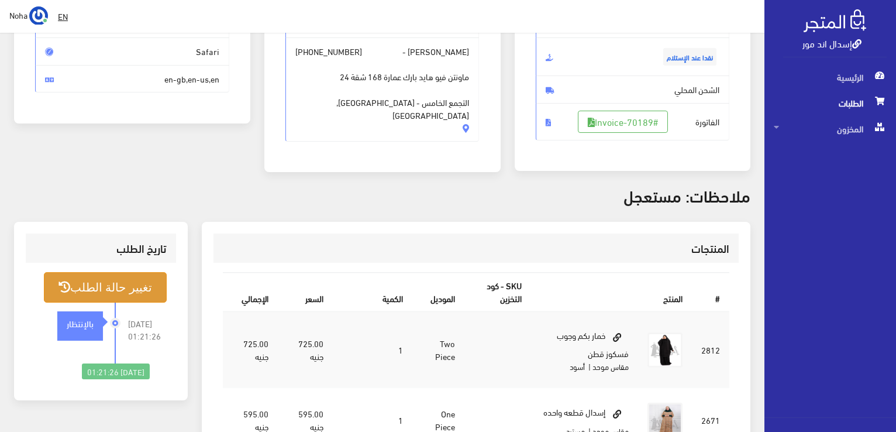
click at [110, 287] on button "تغيير حالة الطلب" at bounding box center [105, 287] width 123 height 30
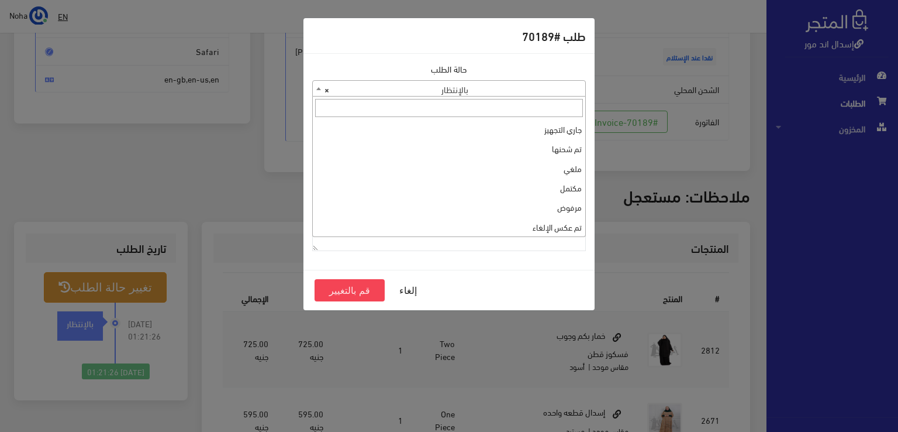
click at [510, 92] on span "× بالإنتظار" at bounding box center [449, 89] width 272 height 16
select select "1"
paste textarea "1115347"
type textarea "1115347"
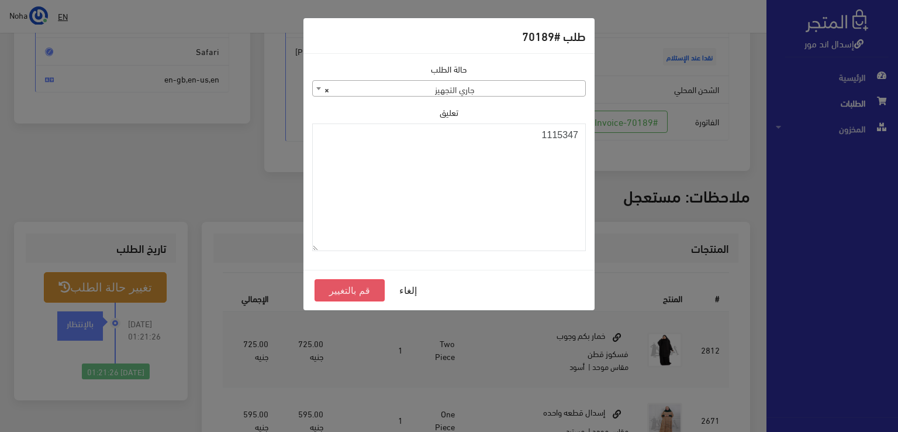
click at [360, 298] on button "قم بالتغيير" at bounding box center [350, 290] width 70 height 22
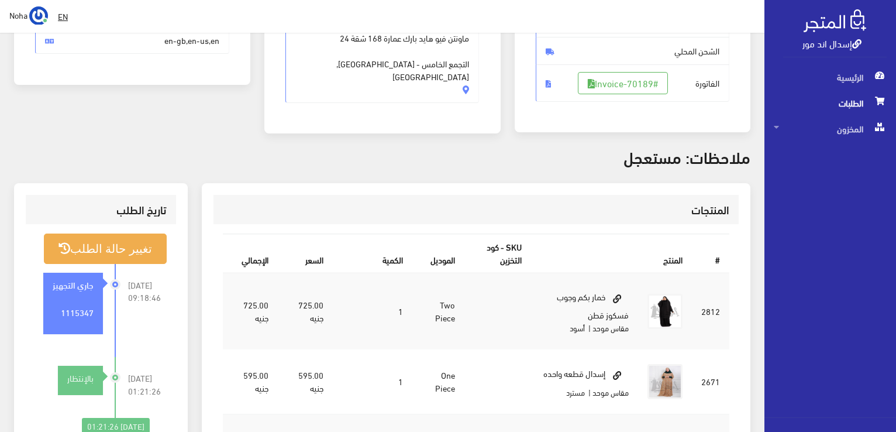
scroll to position [234, 0]
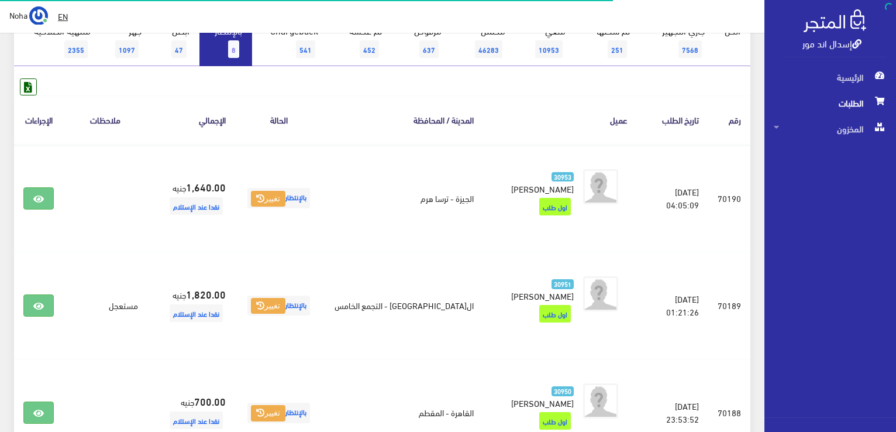
scroll to position [124, 0]
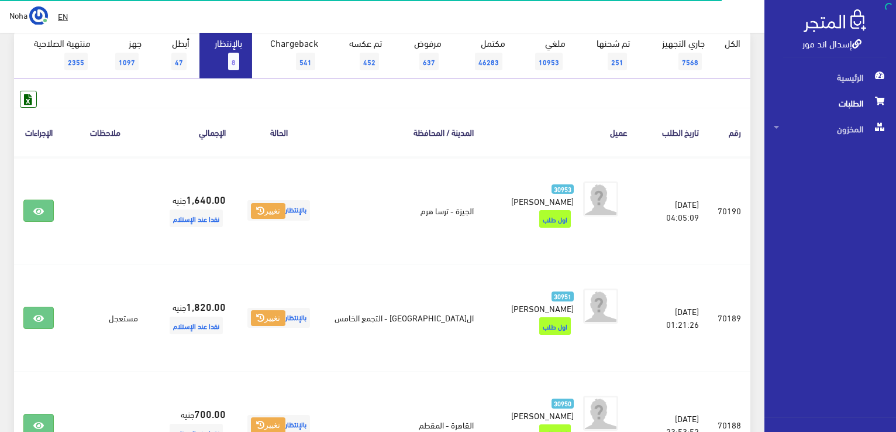
click at [228, 71] on link "بالإنتظار 8" at bounding box center [225, 54] width 53 height 48
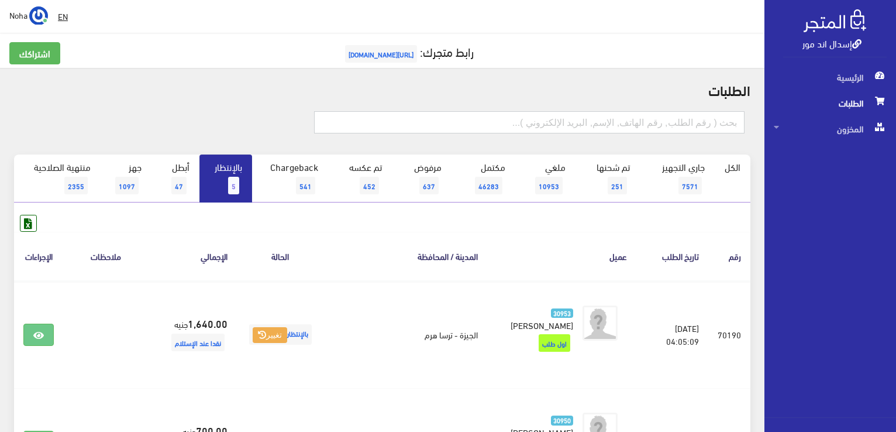
click at [577, 126] on input "text" at bounding box center [529, 122] width 430 height 22
type input "01033044000"
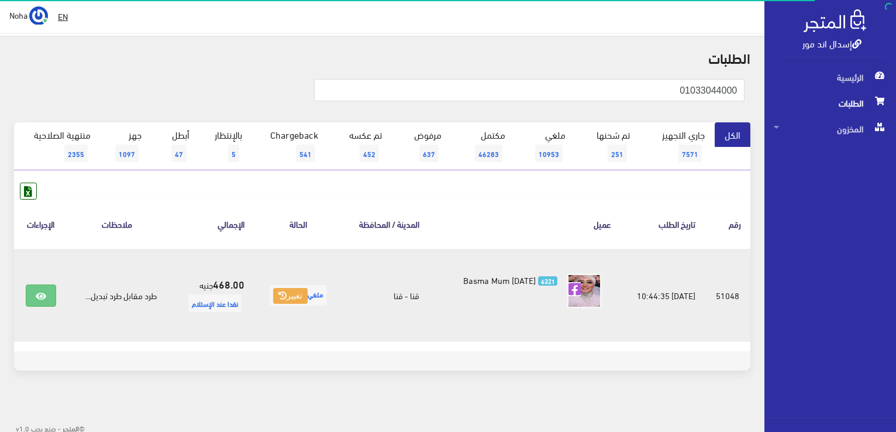
scroll to position [35, 0]
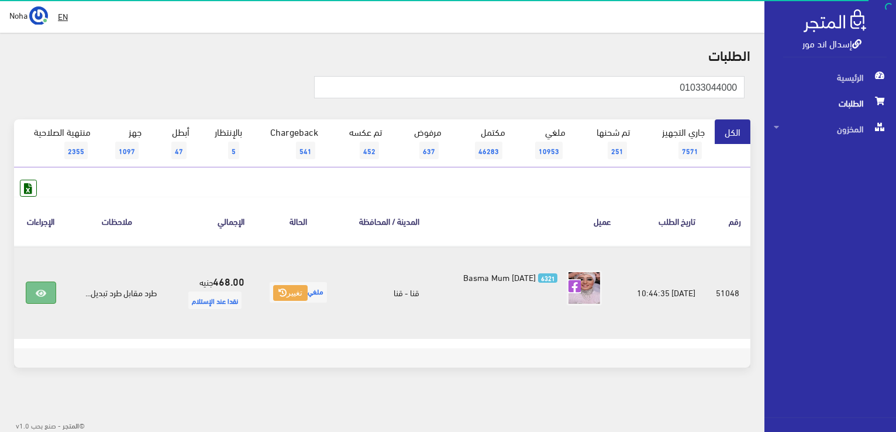
click at [42, 291] on icon at bounding box center [41, 292] width 11 height 9
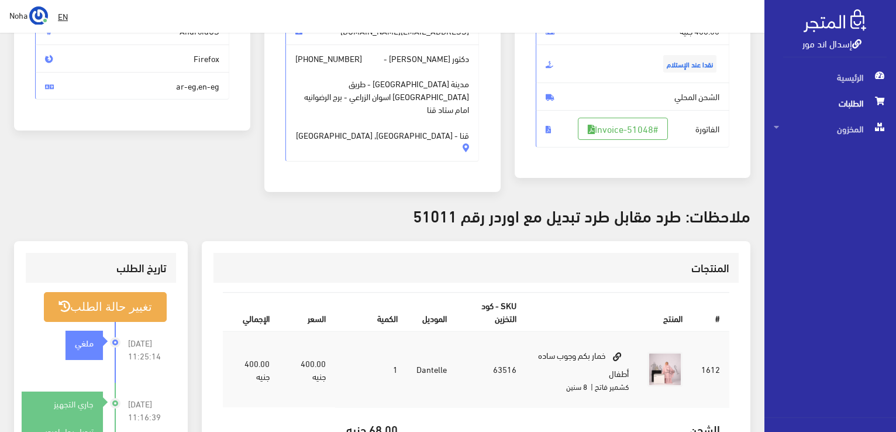
scroll to position [175, 0]
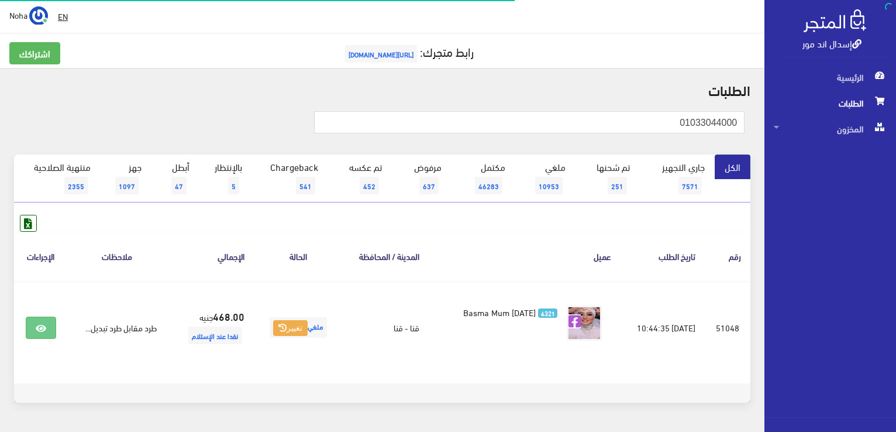
scroll to position [35, 0]
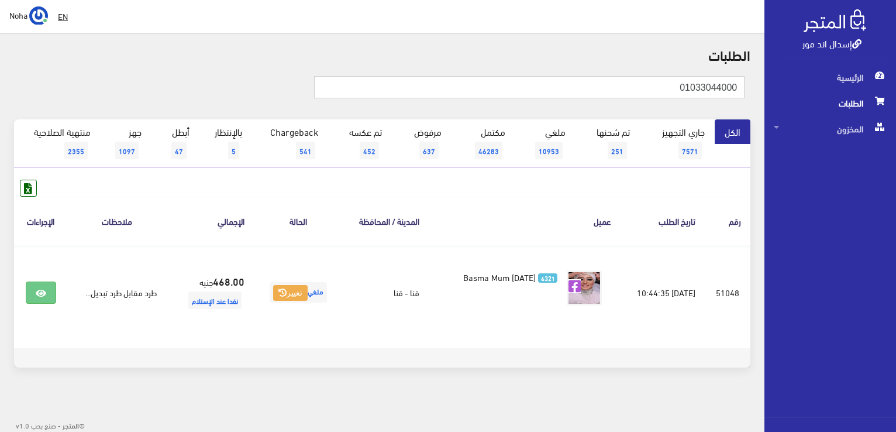
click at [735, 92] on input "01033044000" at bounding box center [529, 87] width 430 height 22
type input "201033044000"
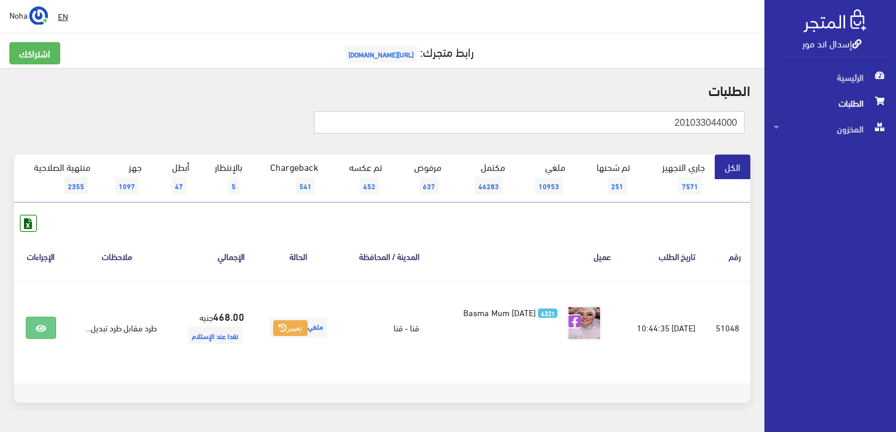
click at [666, 116] on input "201033044000" at bounding box center [529, 122] width 430 height 22
type input "201033044000+"
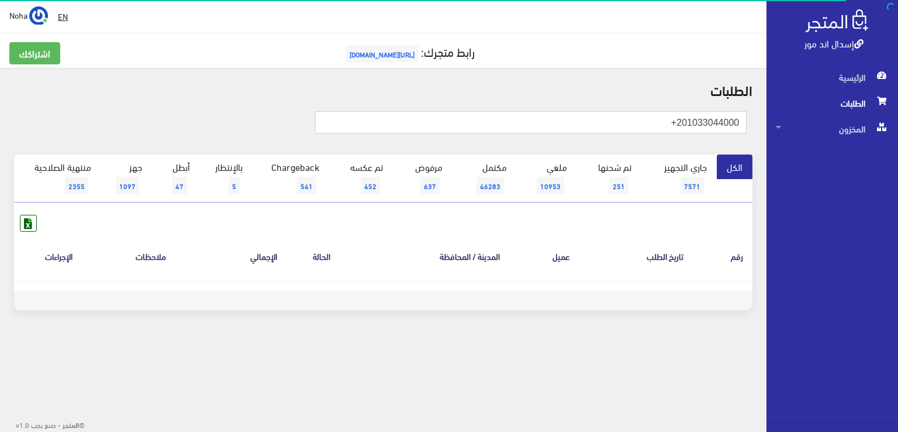
drag, startPoint x: 627, startPoint y: 120, endPoint x: 898, endPoint y: 165, distance: 274.4
click at [898, 165] on div "إسدال اند مور الرئيسية الطلبات المخزون" at bounding box center [449, 187] width 898 height 375
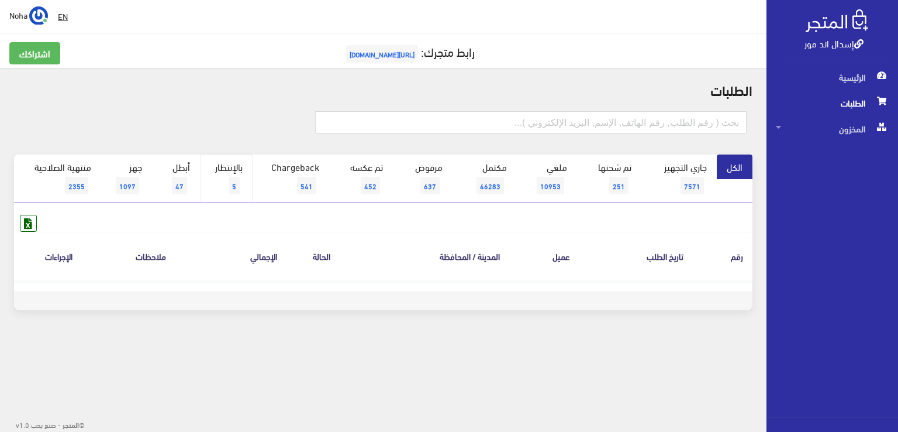
click at [232, 178] on span "5" at bounding box center [234, 186] width 11 height 18
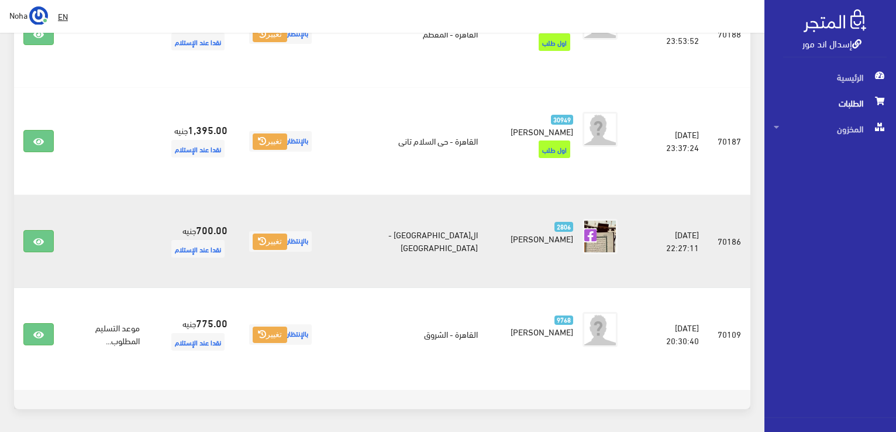
scroll to position [410, 0]
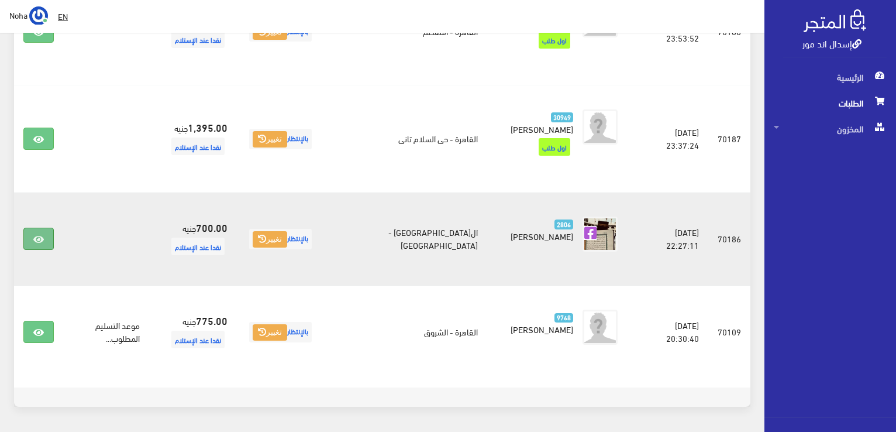
click at [42, 234] on icon at bounding box center [38, 238] width 11 height 9
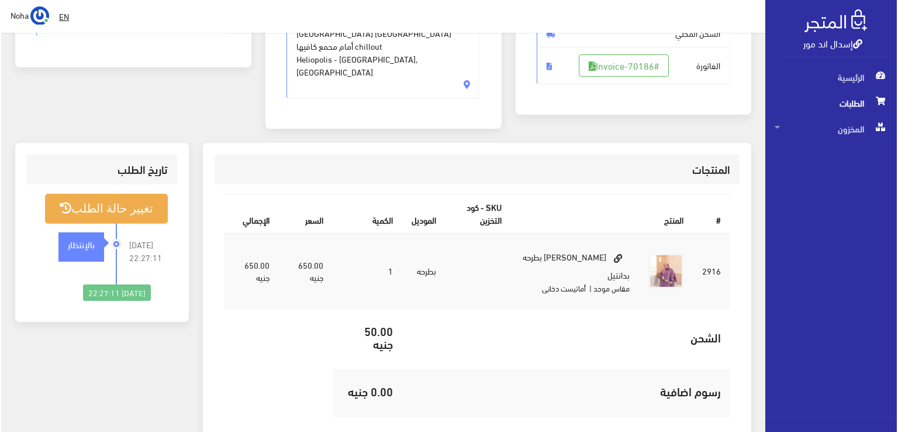
scroll to position [234, 0]
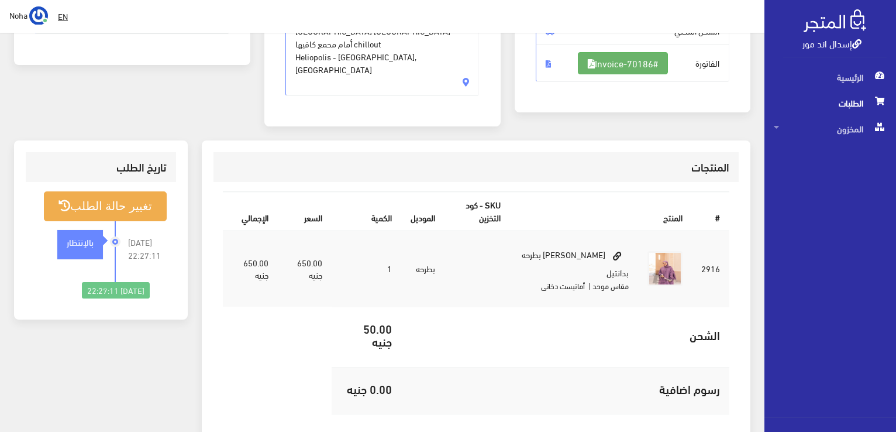
click at [639, 66] on link "#Invoice-70186" at bounding box center [623, 63] width 90 height 22
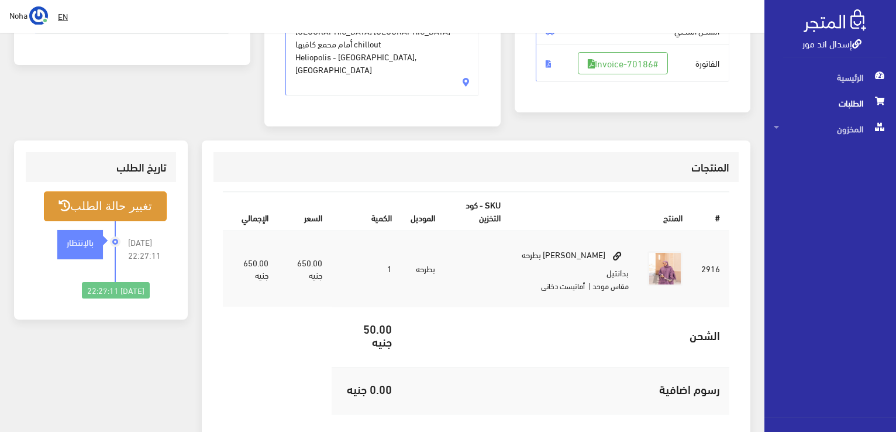
click at [127, 191] on button "تغيير حالة الطلب" at bounding box center [105, 206] width 123 height 30
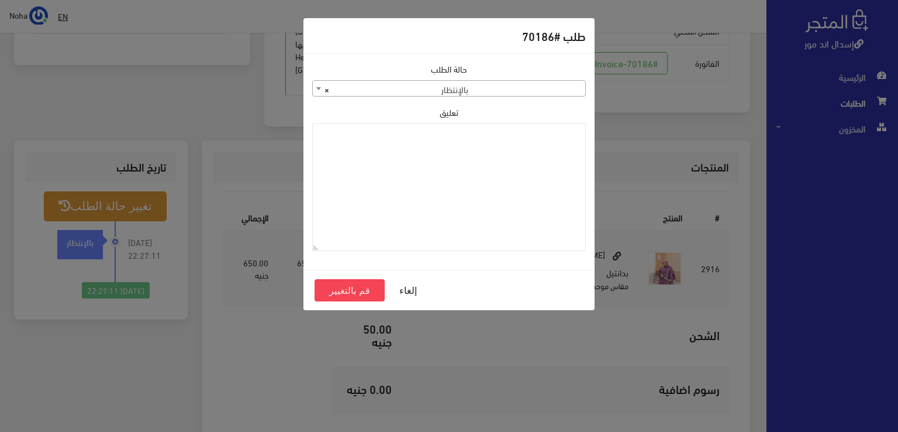
click at [472, 99] on div "حالة الطلب جاري التجهيز تم شحنها ملغي مكتمل مرفوض تم عكس الإلغاء فشل تم رد المب…" at bounding box center [449, 162] width 288 height 198
click at [470, 94] on span "× بالإنتظار" at bounding box center [449, 89] width 272 height 16
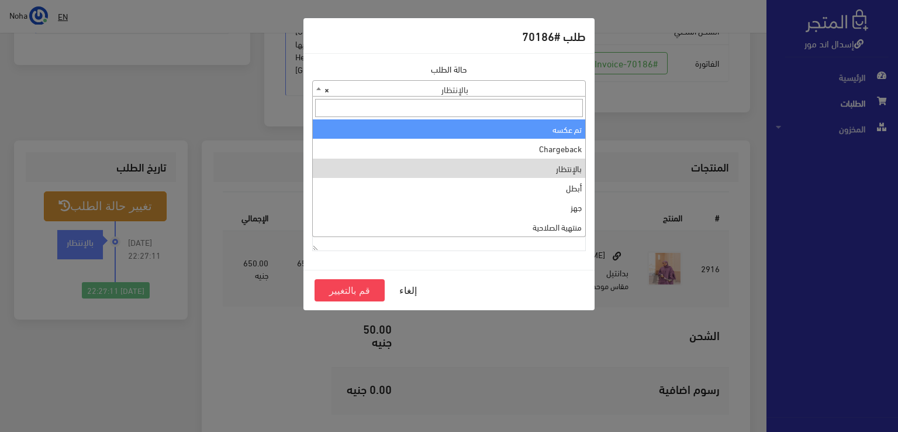
scroll to position [0, 0]
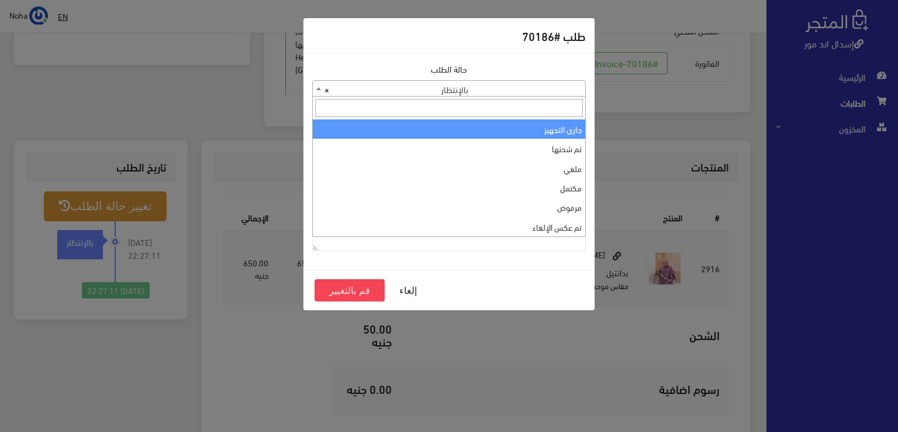
select select "1"
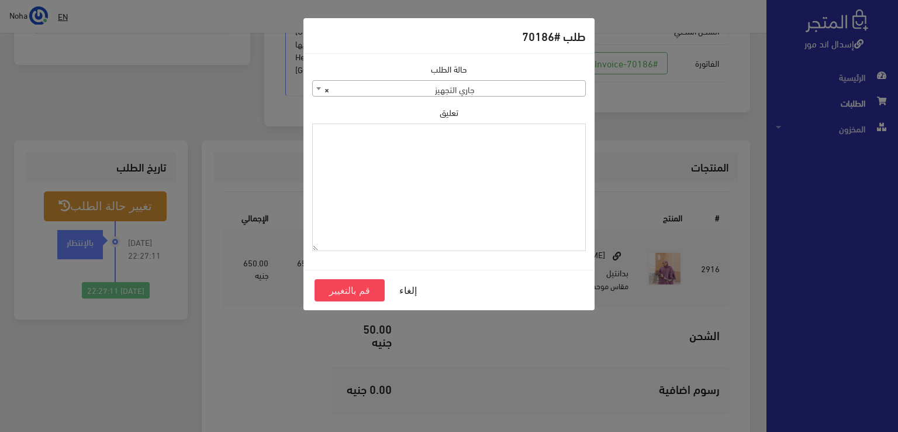
paste textarea "1115347"
type textarea "1115347"
click at [368, 285] on button "قم بالتغيير" at bounding box center [350, 290] width 70 height 22
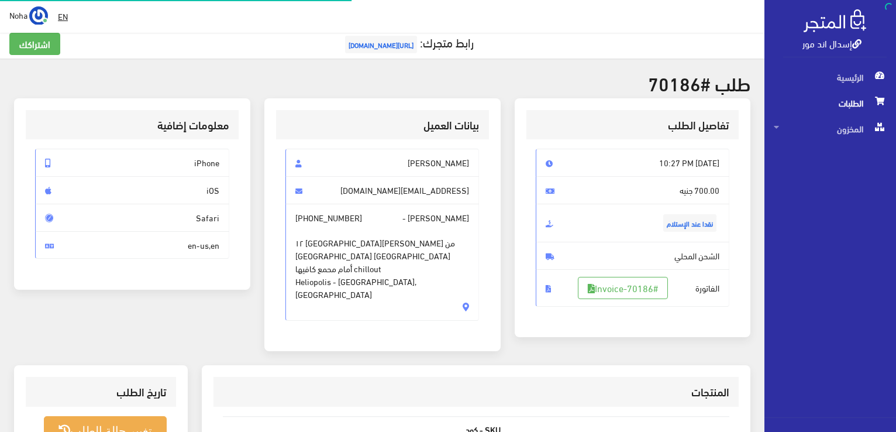
scroll to position [117, 0]
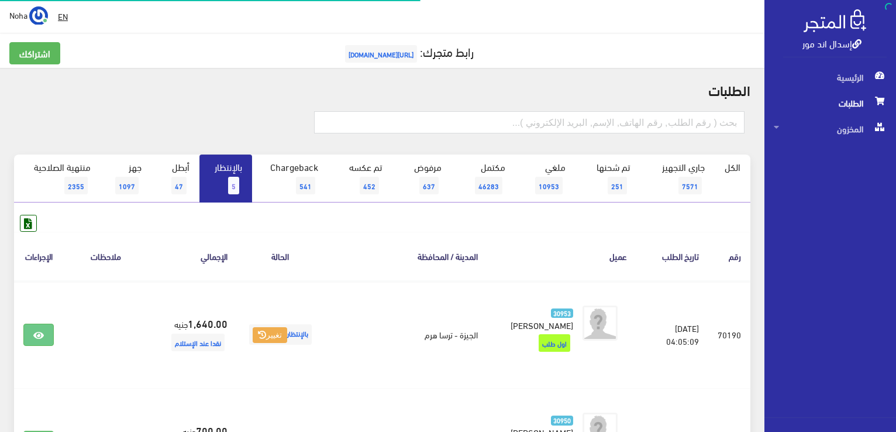
scroll to position [410, 0]
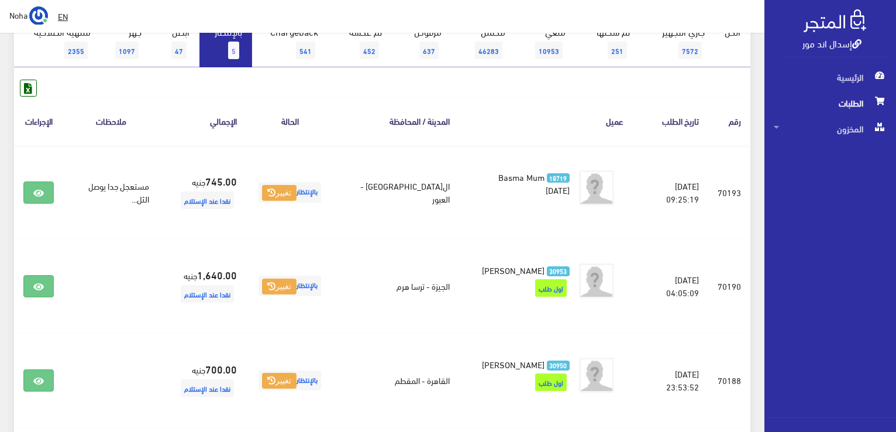
scroll to position [134, 0]
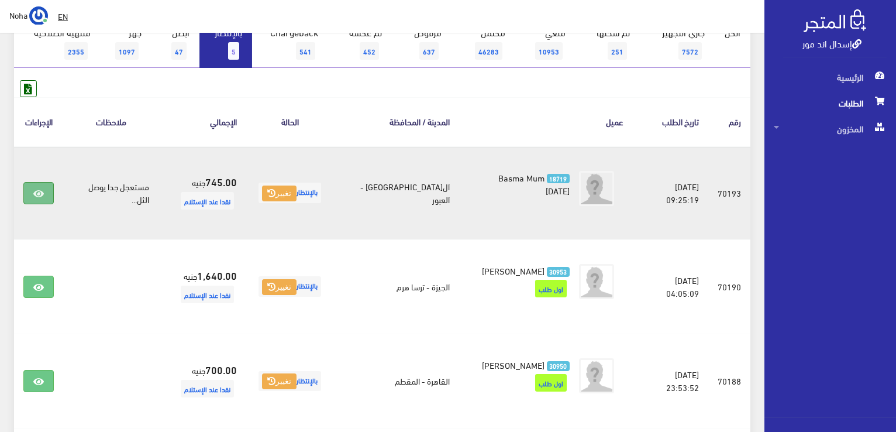
click at [33, 192] on link at bounding box center [38, 193] width 30 height 22
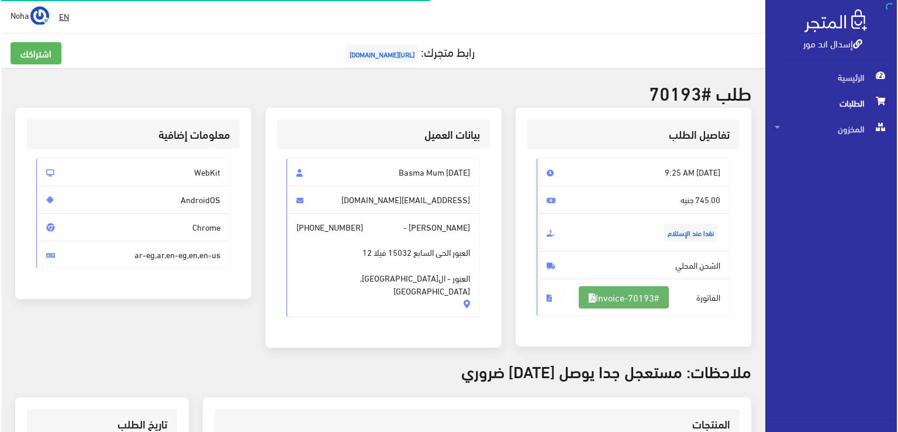
scroll to position [175, 0]
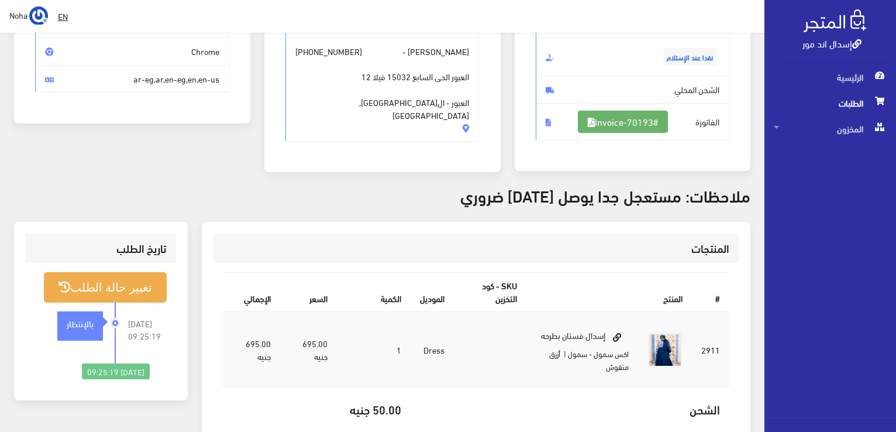
click at [625, 125] on link "#Invoice-70193" at bounding box center [623, 122] width 90 height 22
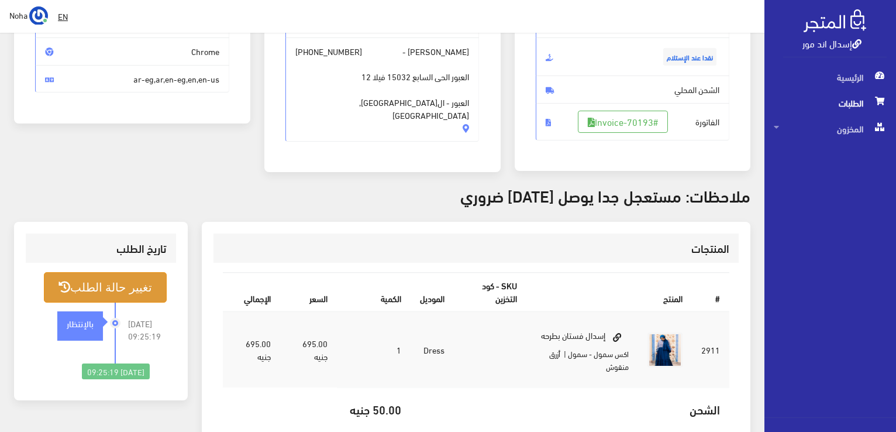
click at [136, 296] on button "تغيير حالة الطلب" at bounding box center [105, 287] width 123 height 30
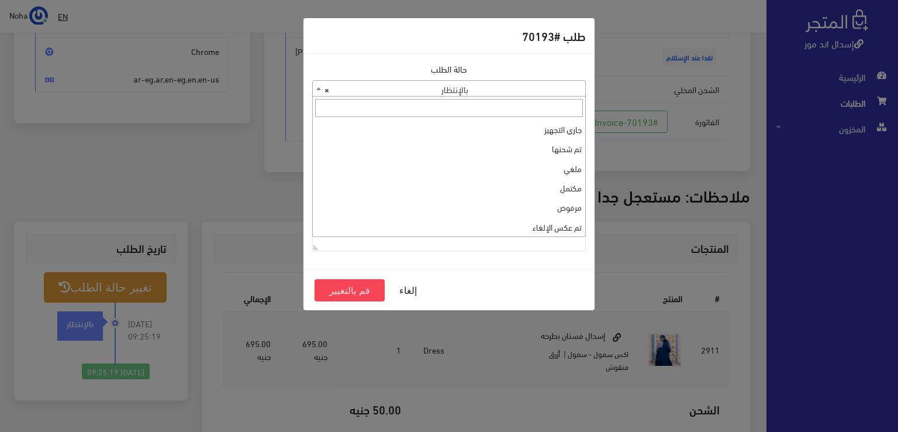
click at [458, 88] on span "× بالإنتظار" at bounding box center [449, 89] width 272 height 16
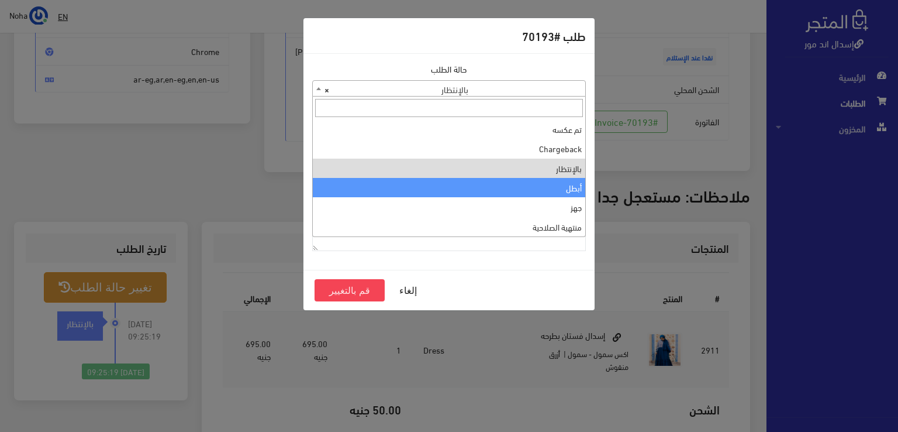
scroll to position [0, 0]
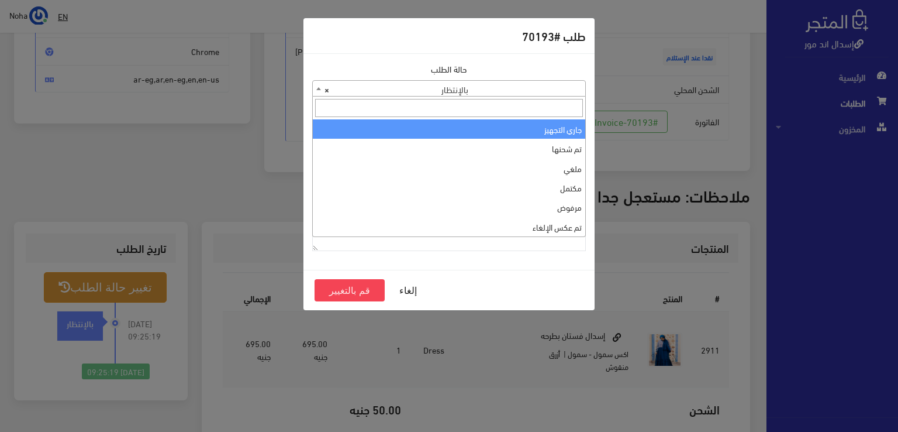
select select "1"
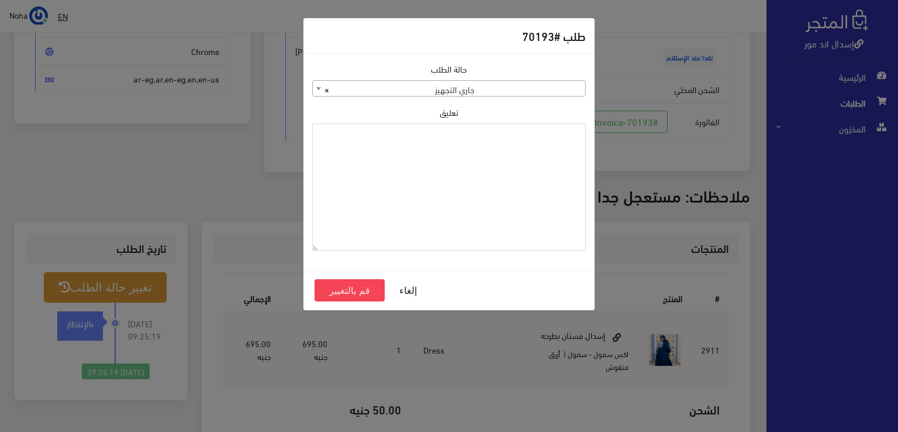
paste textarea "1115347"
type textarea "1115347"
click at [341, 288] on button "قم بالتغيير" at bounding box center [350, 290] width 70 height 22
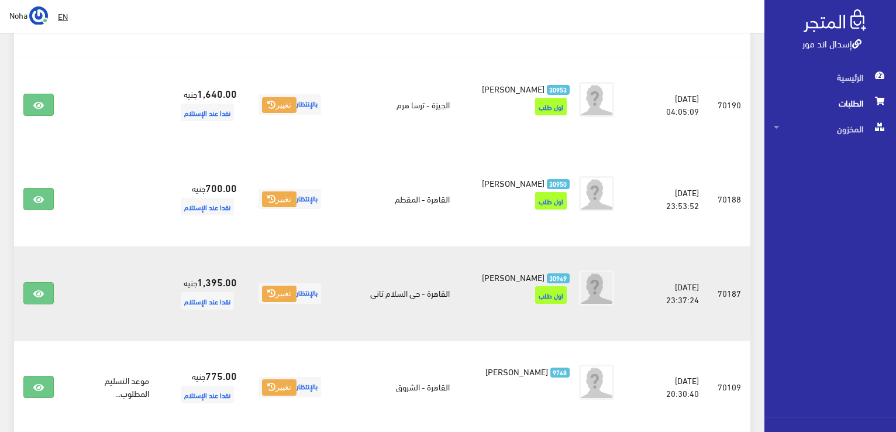
scroll to position [410, 0]
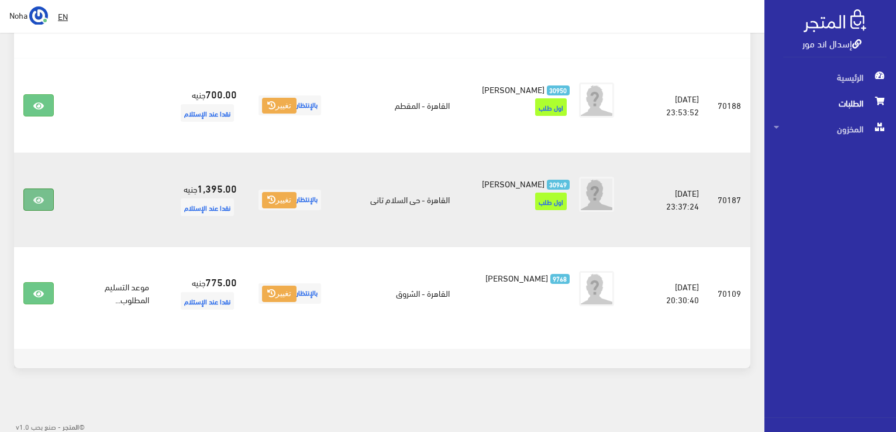
click at [43, 192] on link at bounding box center [38, 199] width 30 height 22
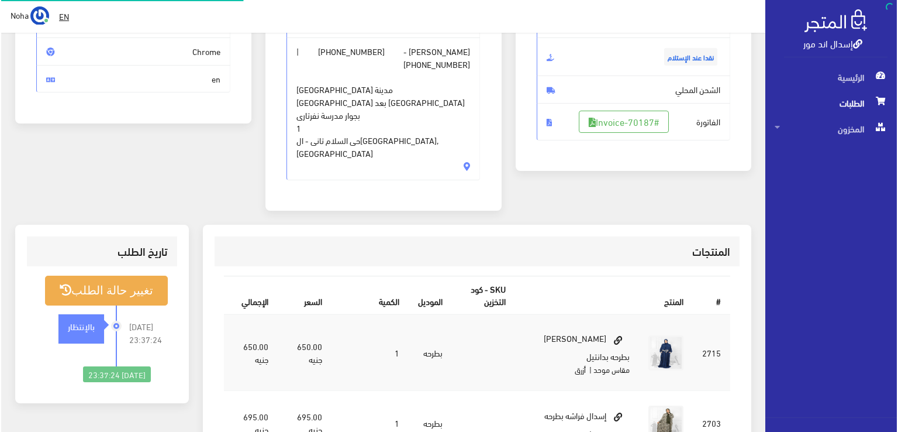
scroll to position [175, 0]
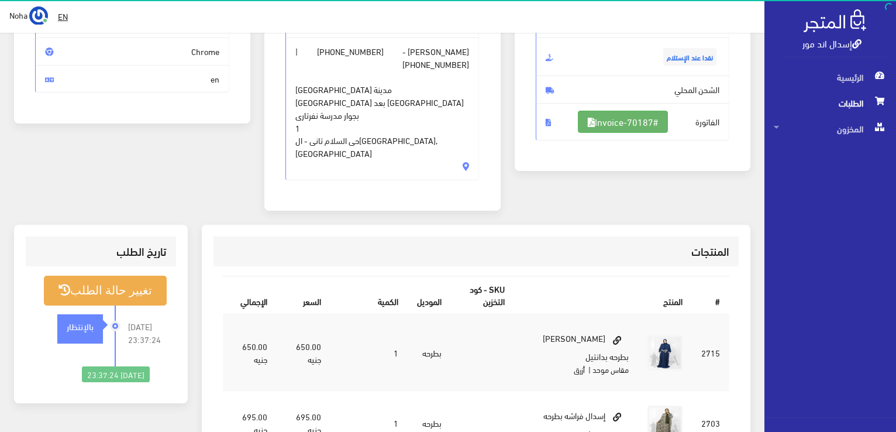
click at [637, 111] on link "#Invoice-70187" at bounding box center [623, 122] width 90 height 22
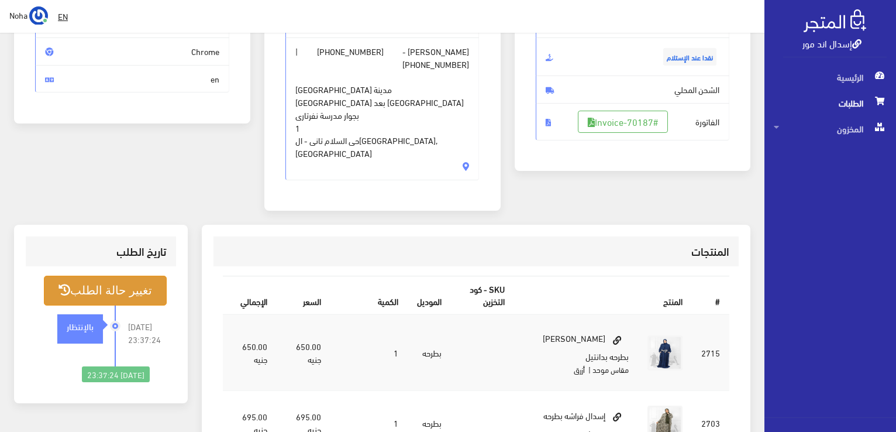
click at [120, 275] on button "تغيير حالة الطلب" at bounding box center [105, 290] width 123 height 30
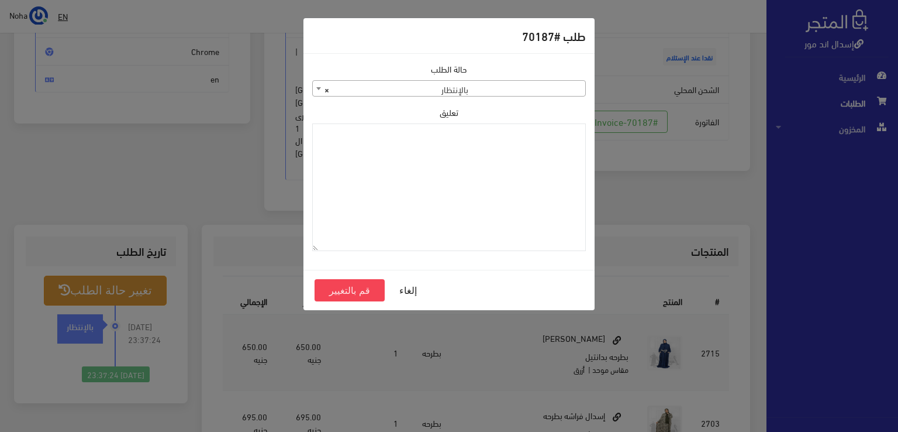
click at [475, 85] on span "× بالإنتظار" at bounding box center [449, 89] width 272 height 16
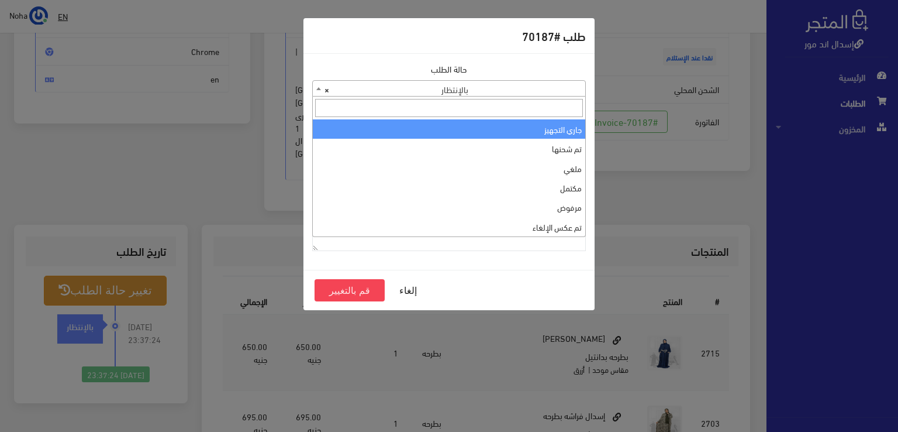
select select "1"
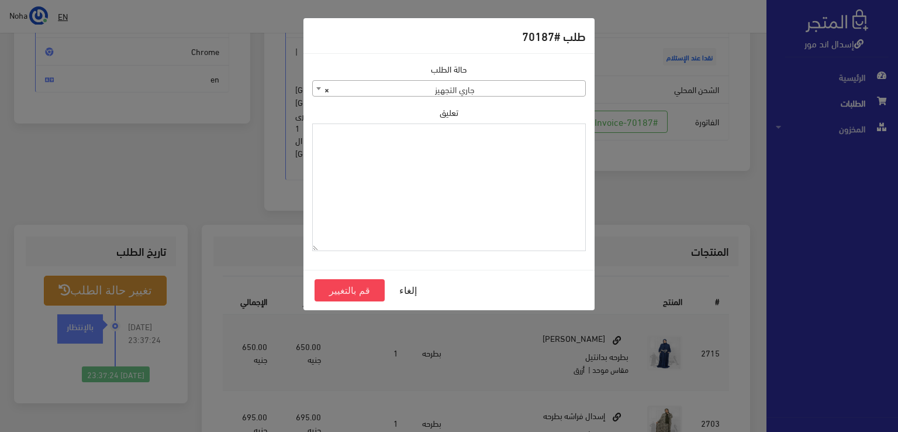
paste textarea "1115347"
type textarea "1115347"
click at [366, 286] on button "قم بالتغيير" at bounding box center [350, 290] width 70 height 22
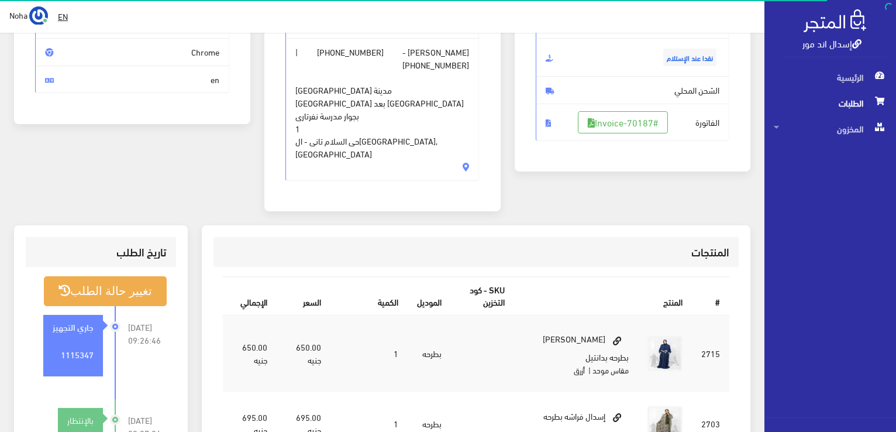
scroll to position [175, 0]
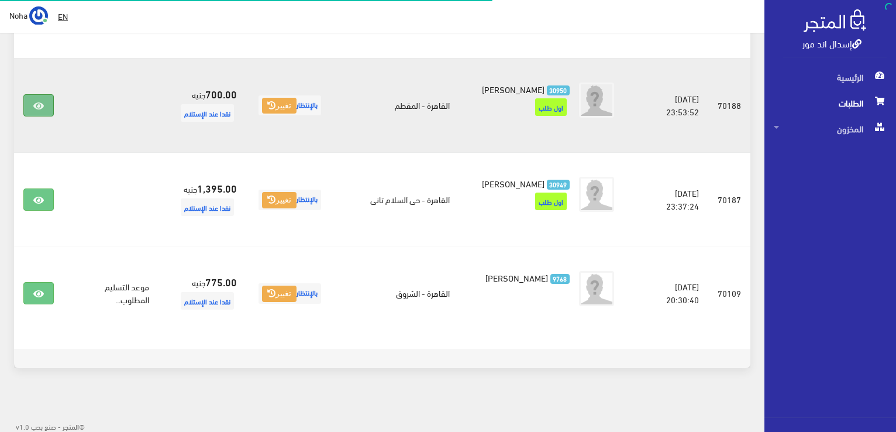
scroll to position [293, 0]
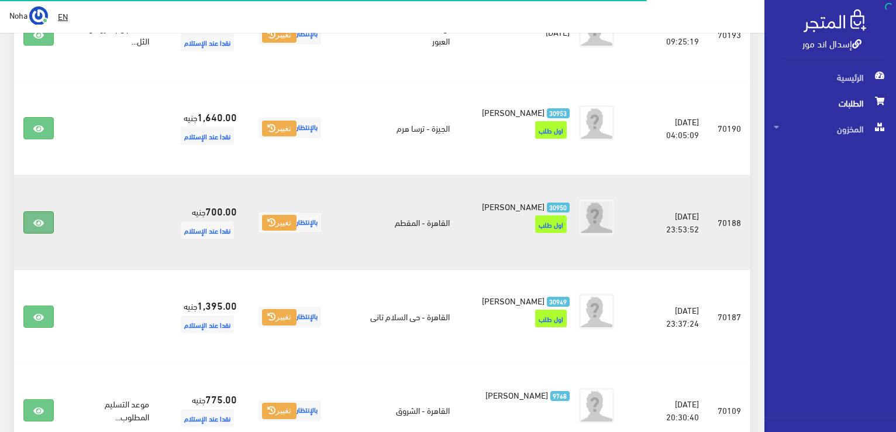
click at [49, 215] on link at bounding box center [38, 222] width 30 height 22
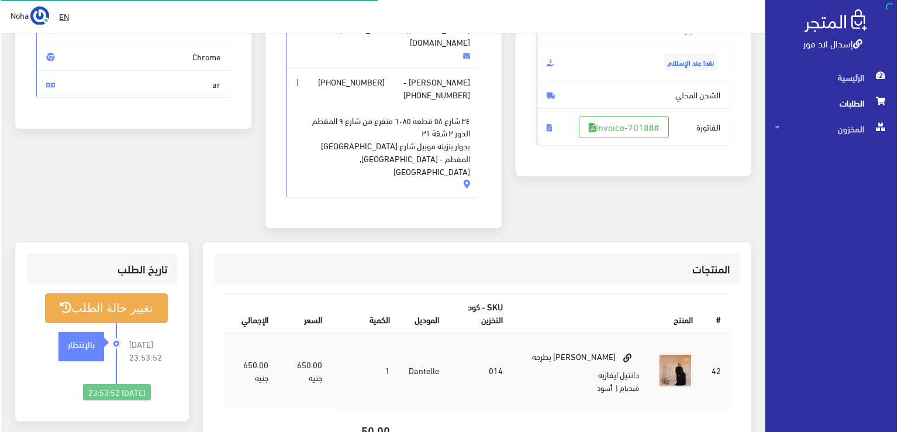
scroll to position [175, 0]
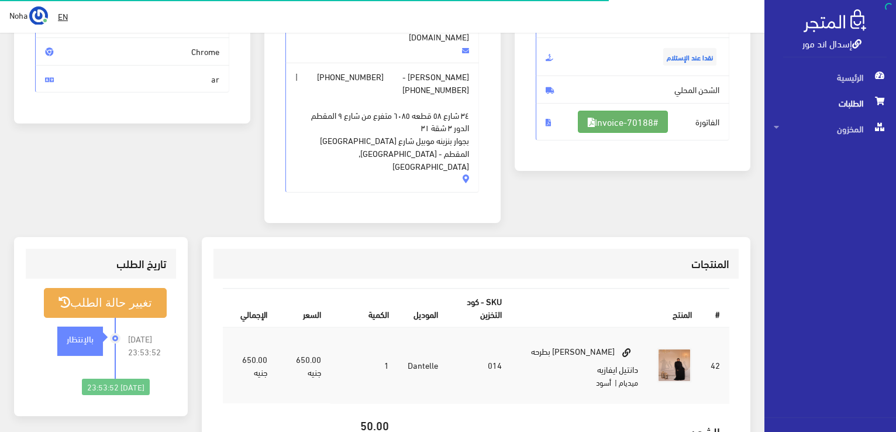
click at [626, 125] on link "#Invoice-70188" at bounding box center [623, 122] width 90 height 22
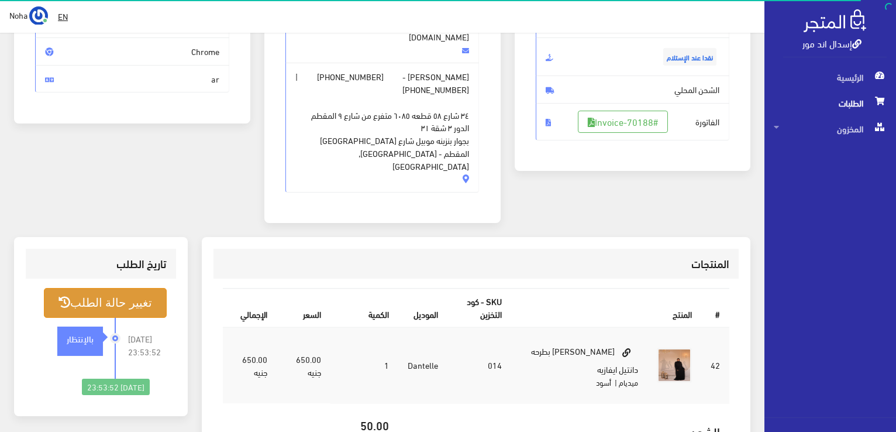
click at [146, 288] on button "تغيير حالة الطلب" at bounding box center [105, 303] width 123 height 30
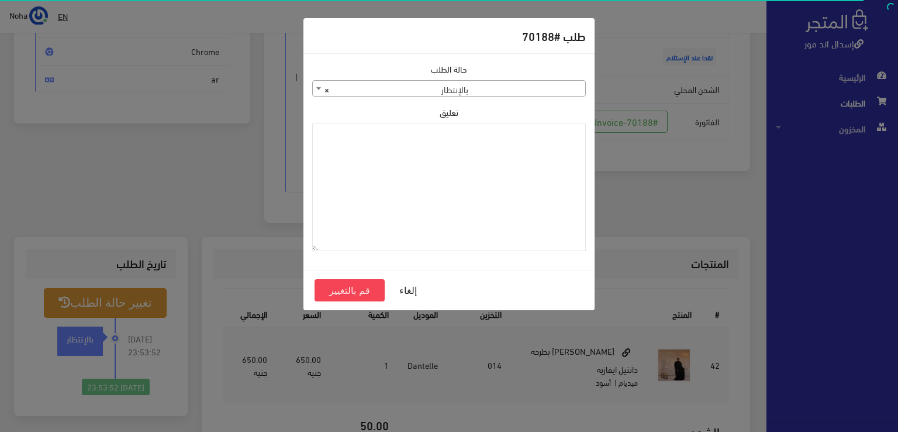
click at [487, 88] on span "× بالإنتظار" at bounding box center [449, 89] width 272 height 16
select select "1"
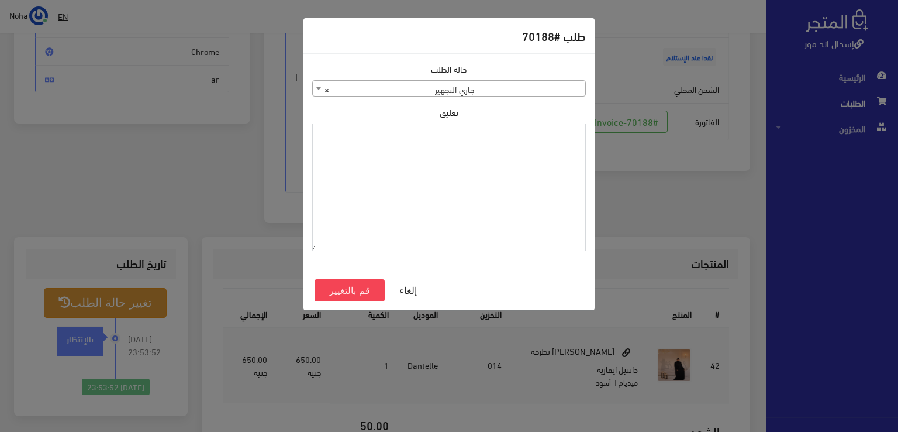
paste textarea "1115347"
type textarea "1115347"
click at [364, 285] on button "قم بالتغيير" at bounding box center [350, 290] width 70 height 22
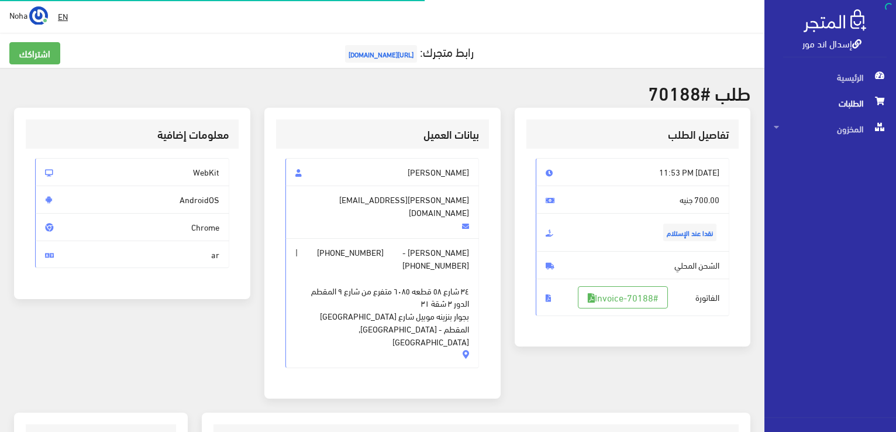
scroll to position [168, 0]
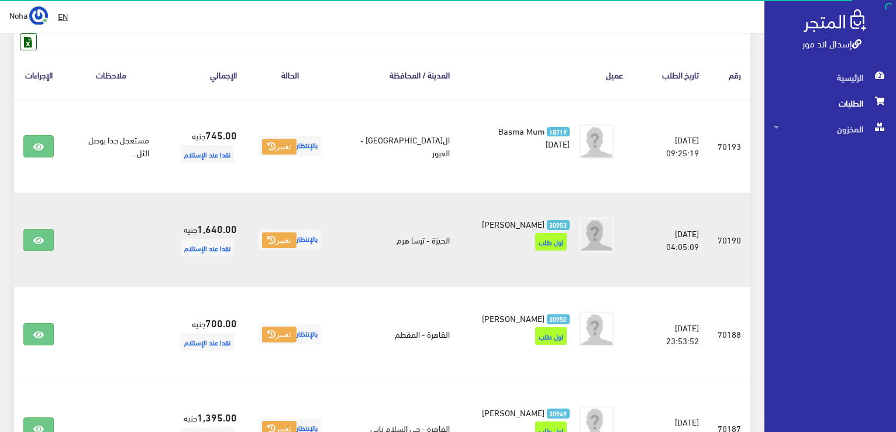
scroll to position [118, 0]
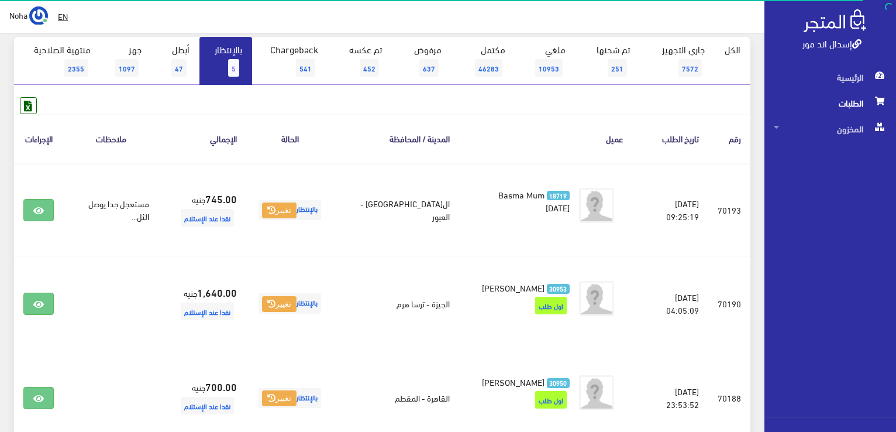
click at [233, 53] on link "بالإنتظار 5" at bounding box center [225, 61] width 53 height 48
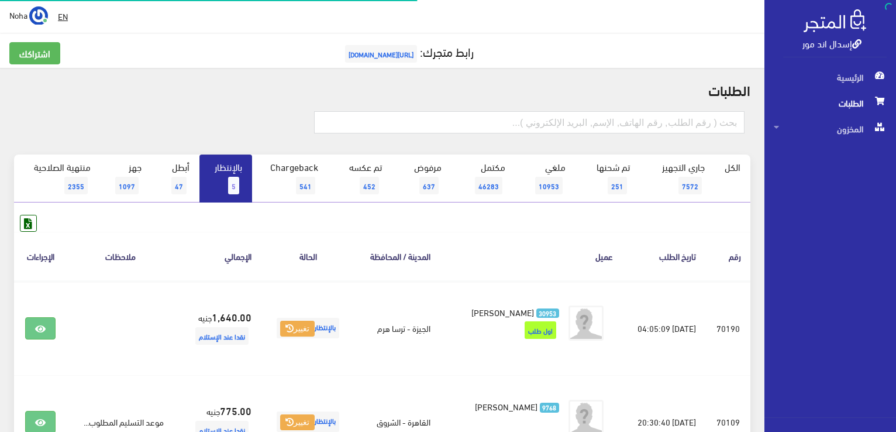
scroll to position [129, 0]
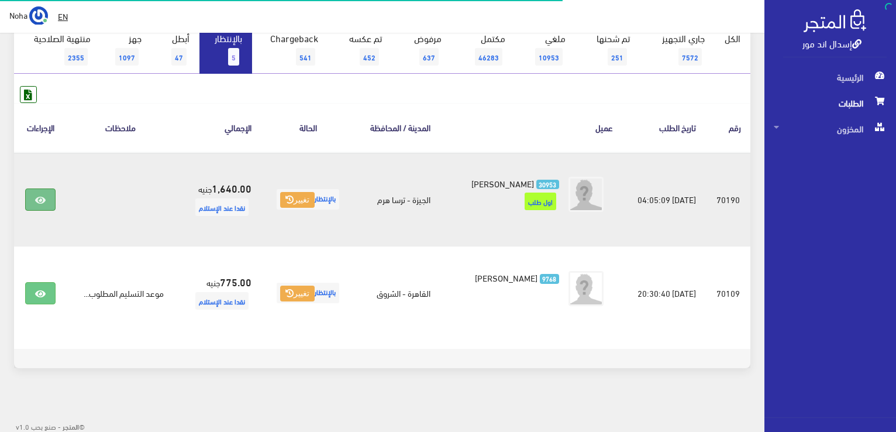
click at [35, 203] on icon at bounding box center [40, 199] width 11 height 9
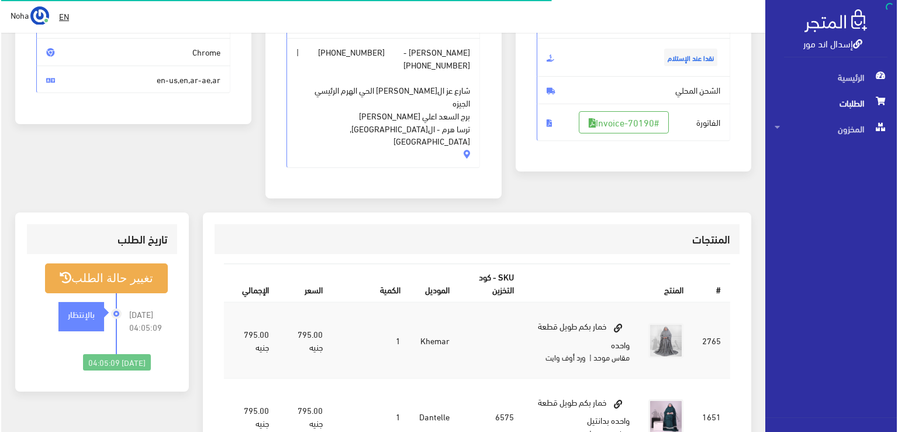
scroll to position [175, 0]
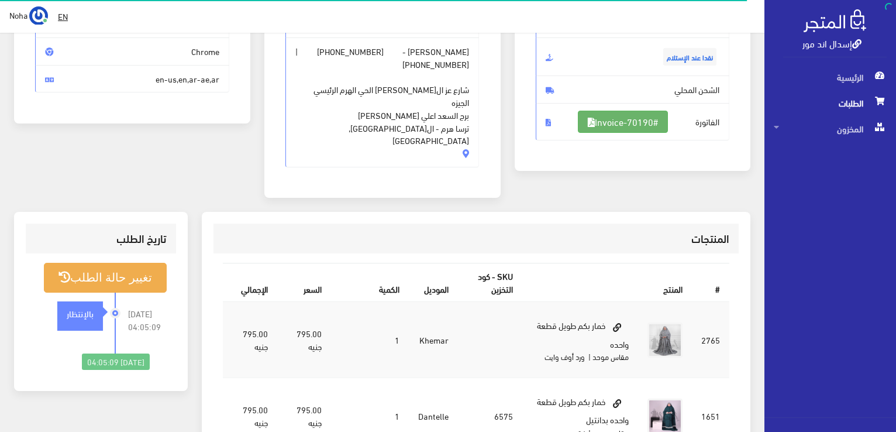
click at [631, 118] on link "#Invoice-70190" at bounding box center [623, 122] width 90 height 22
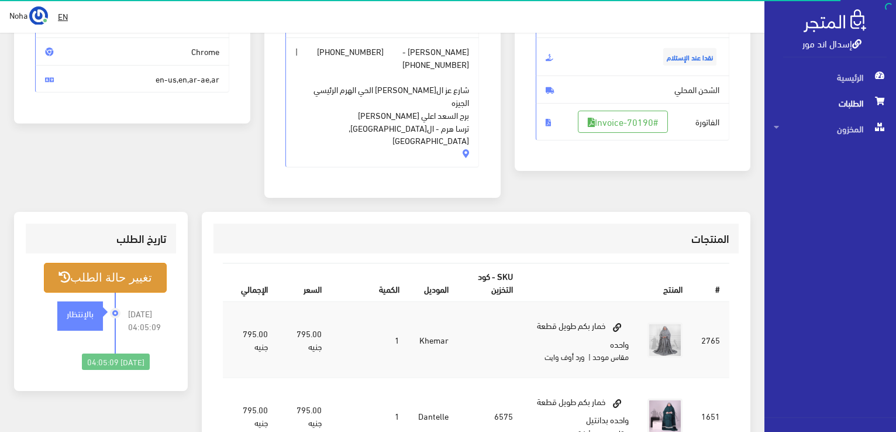
click at [105, 263] on button "تغيير حالة الطلب" at bounding box center [105, 278] width 123 height 30
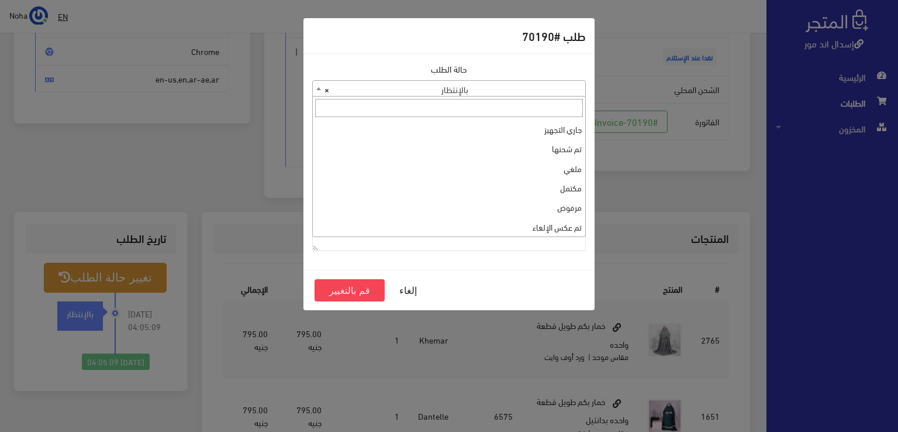
click at [479, 82] on span "× بالإنتظار" at bounding box center [449, 89] width 272 height 16
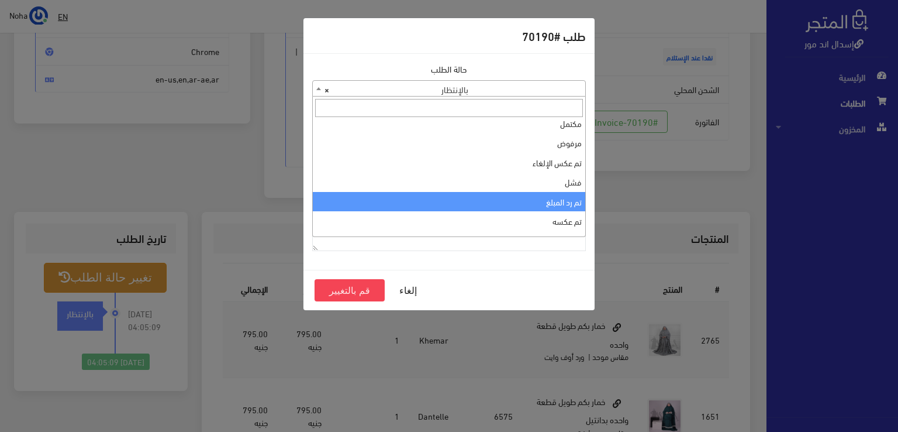
scroll to position [0, 0]
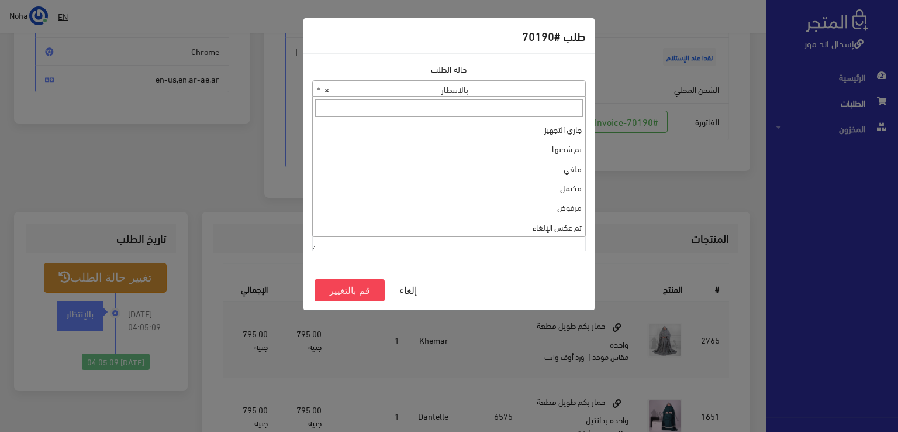
select select "1"
paste textarea "1115347"
type textarea "1115347"
click at [351, 289] on button "قم بالتغيير" at bounding box center [350, 290] width 70 height 22
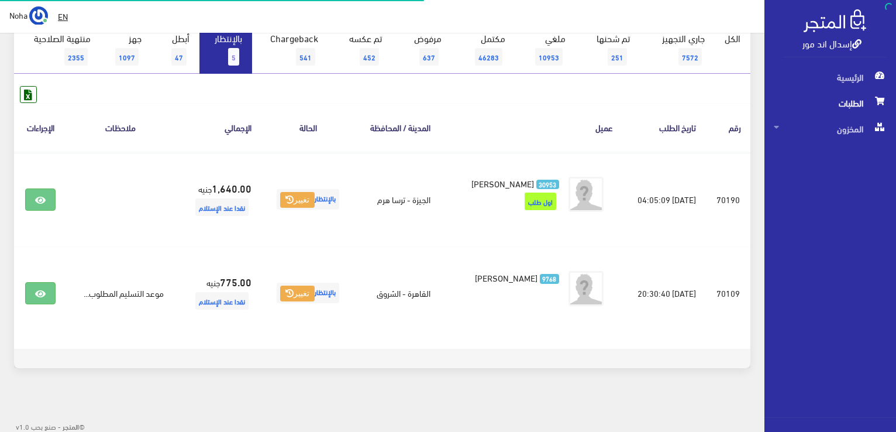
scroll to position [129, 0]
click at [245, 47] on link "بالإنتظار 5" at bounding box center [225, 50] width 53 height 48
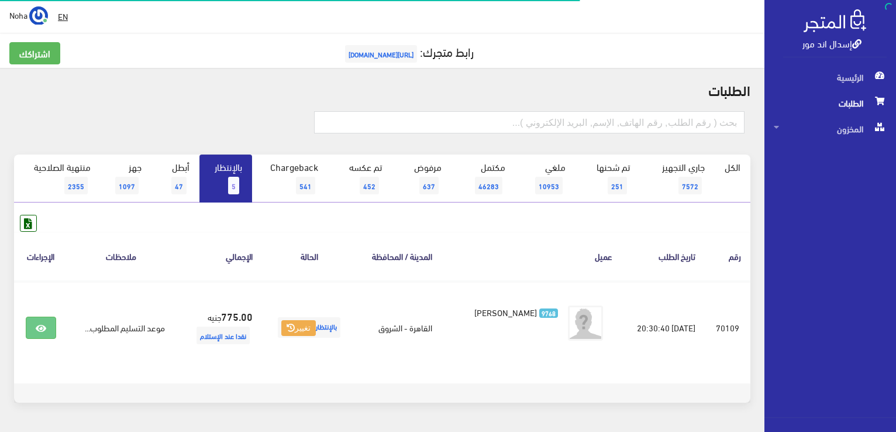
scroll to position [35, 0]
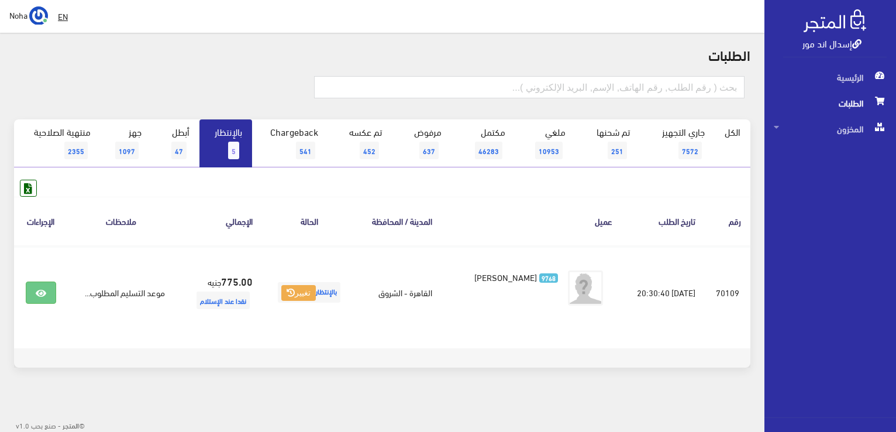
click at [213, 132] on link "بالإنتظار 5" at bounding box center [225, 143] width 53 height 48
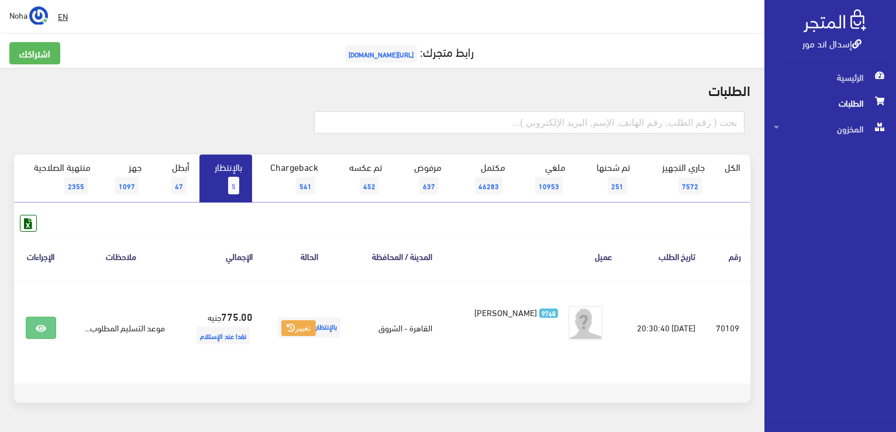
click at [238, 167] on link "بالإنتظار 5" at bounding box center [225, 178] width 53 height 48
click at [528, 121] on input "text" at bounding box center [529, 122] width 430 height 22
type input "01008740027"
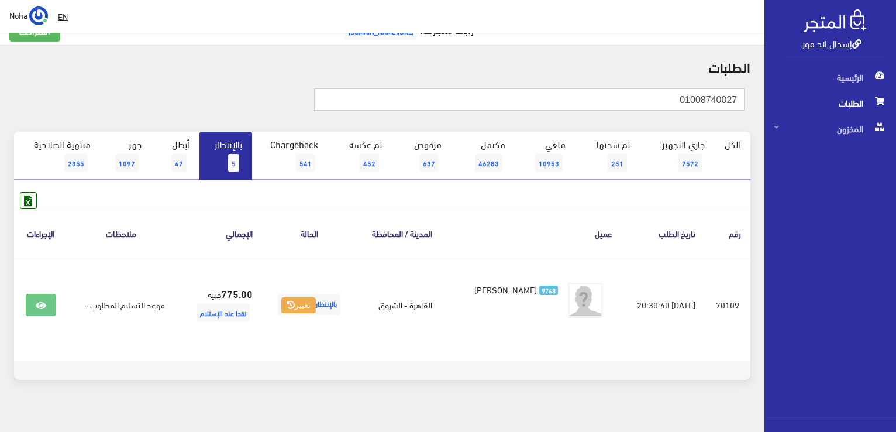
scroll to position [35, 0]
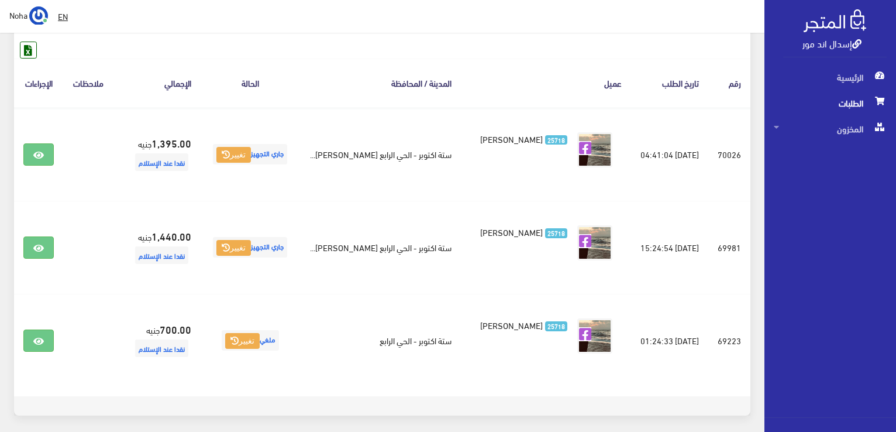
scroll to position [175, 0]
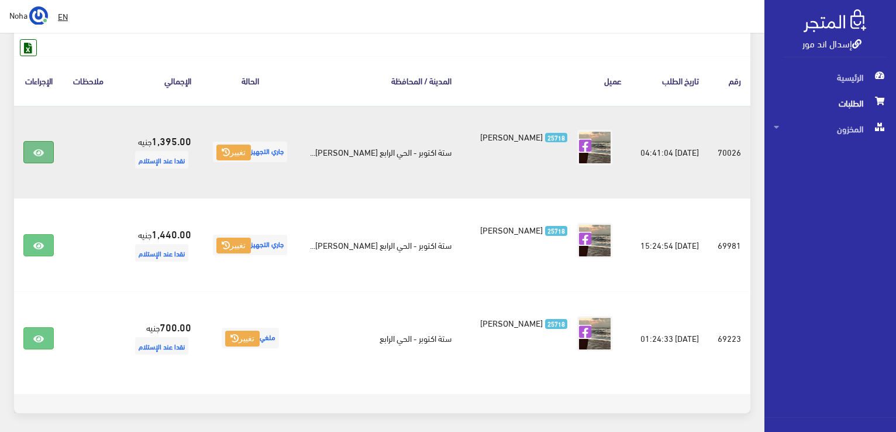
click at [36, 155] on icon at bounding box center [38, 152] width 11 height 9
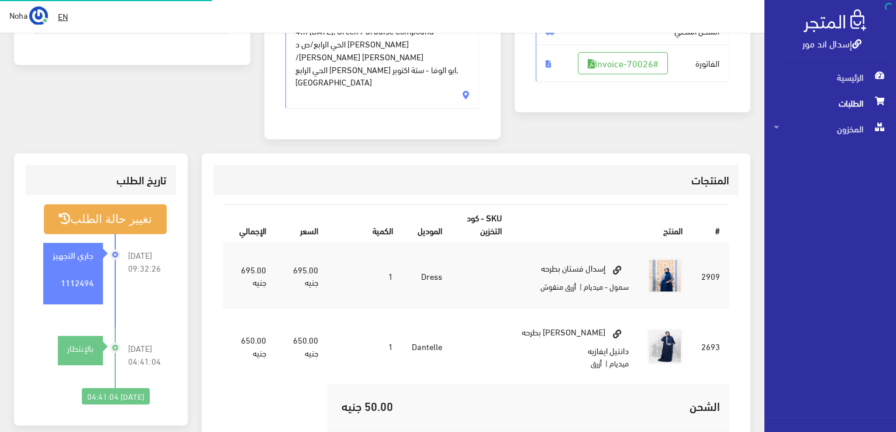
scroll to position [234, 0]
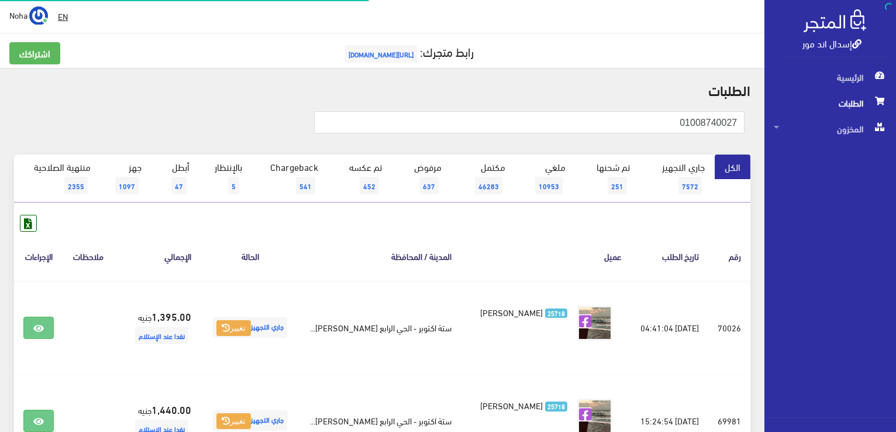
scroll to position [175, 0]
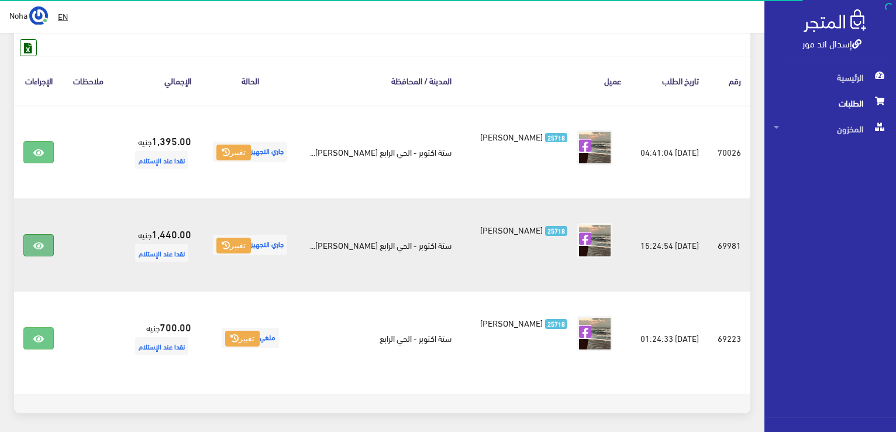
click at [49, 243] on link at bounding box center [38, 245] width 30 height 22
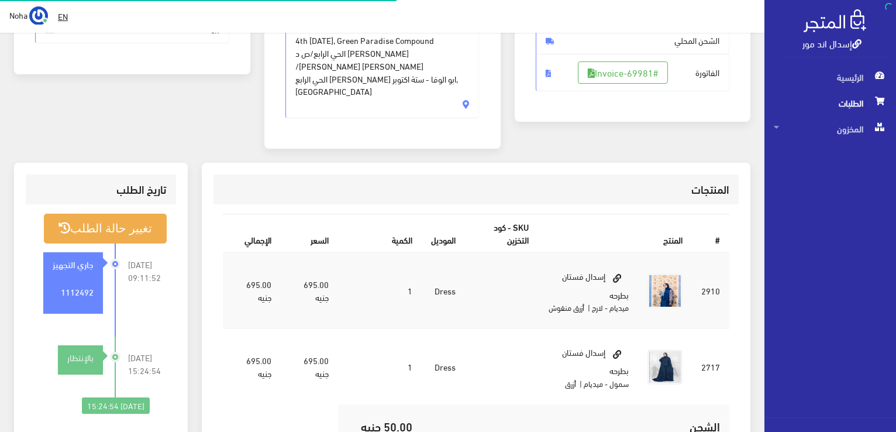
scroll to position [234, 0]
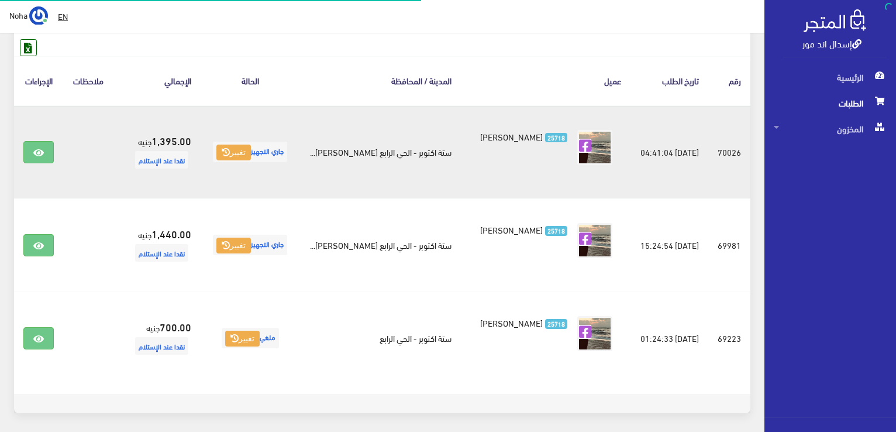
scroll to position [175, 0]
click at [28, 149] on link at bounding box center [38, 152] width 30 height 22
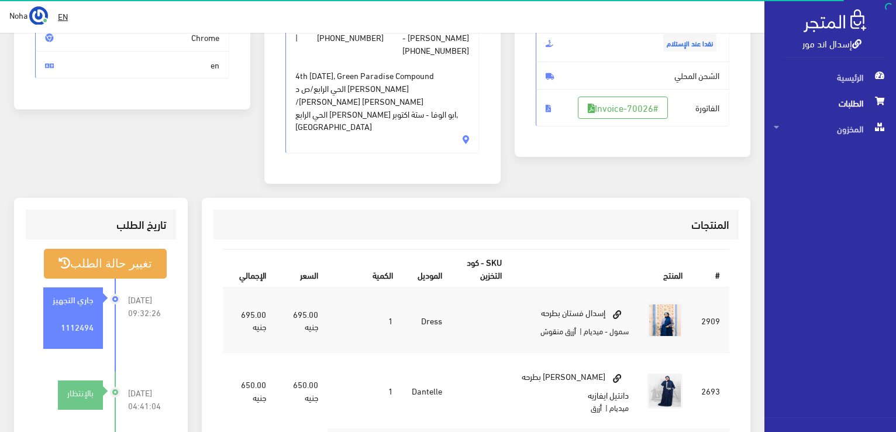
scroll to position [234, 0]
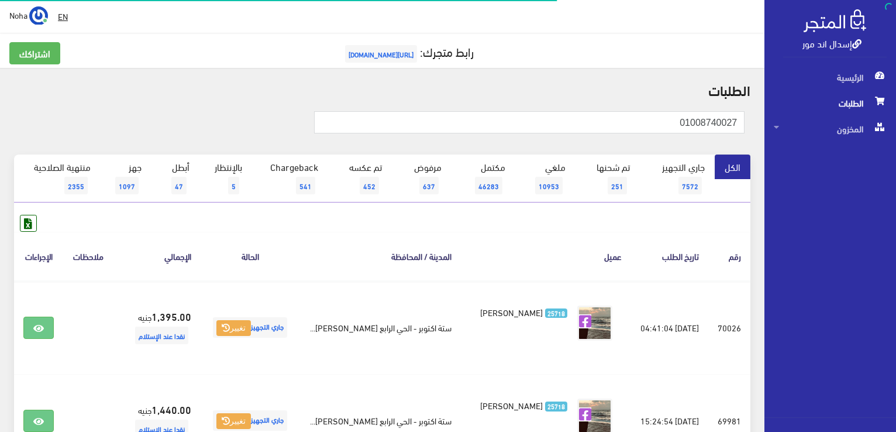
scroll to position [175, 0]
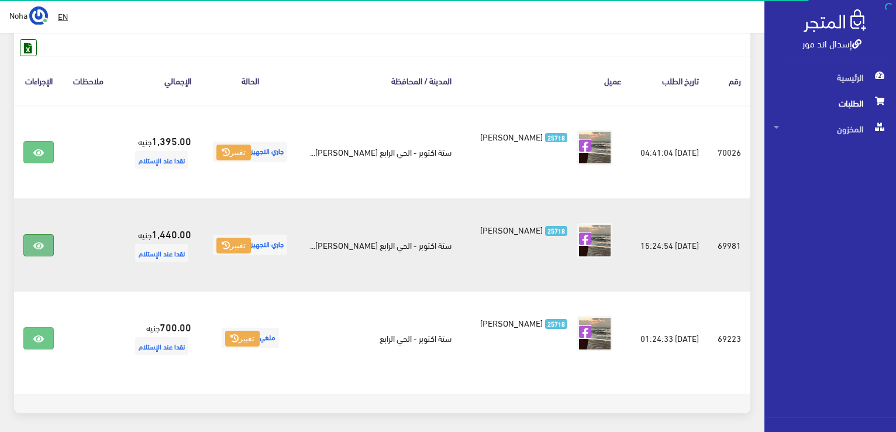
click at [43, 249] on icon at bounding box center [38, 245] width 11 height 9
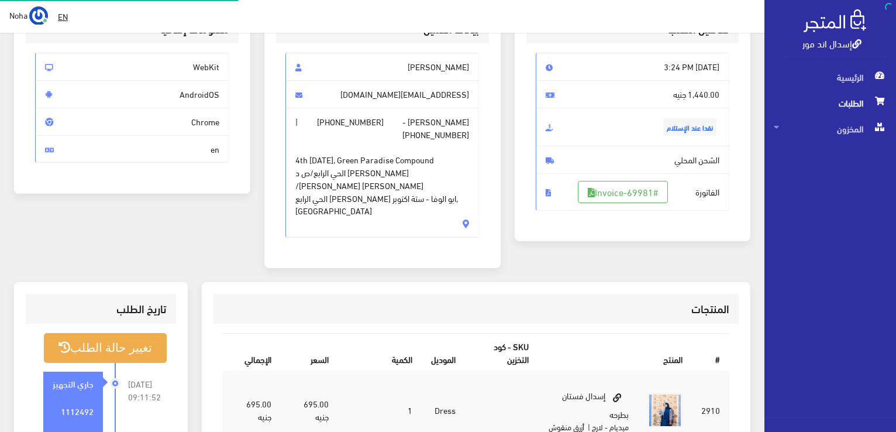
scroll to position [234, 0]
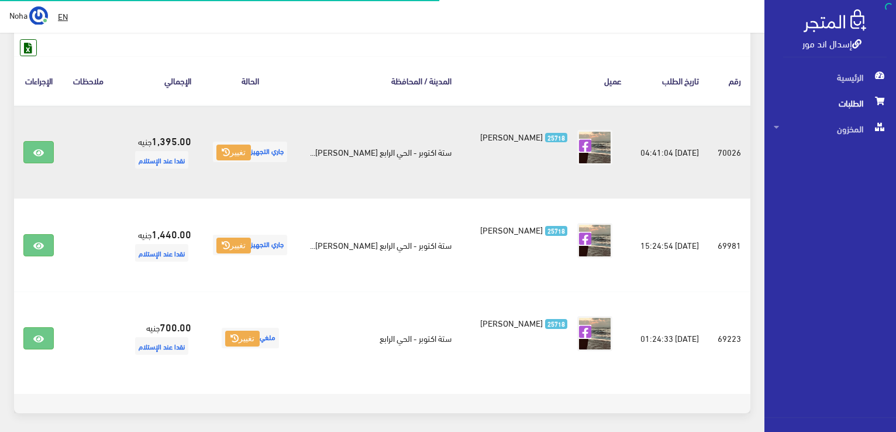
scroll to position [175, 0]
click at [48, 146] on link at bounding box center [38, 152] width 30 height 22
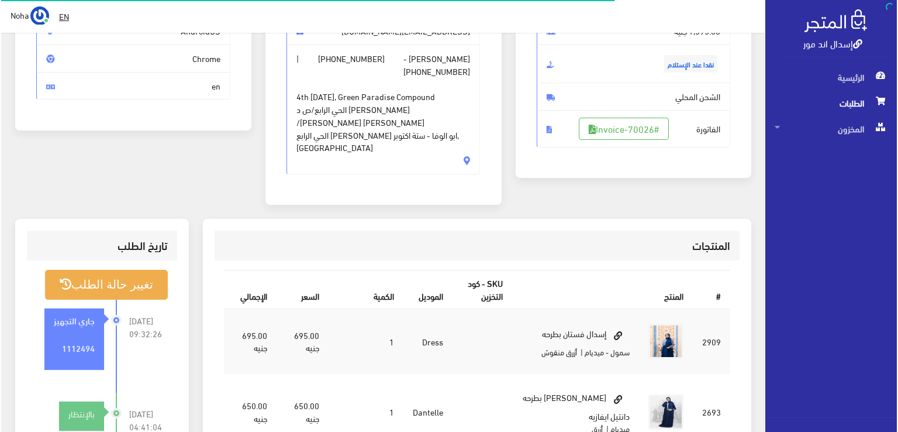
scroll to position [175, 0]
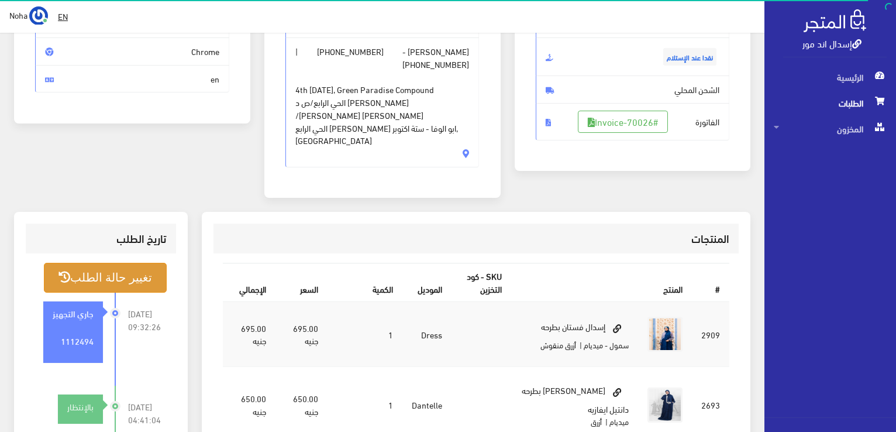
click at [138, 263] on button "تغيير حالة الطلب" at bounding box center [105, 278] width 123 height 30
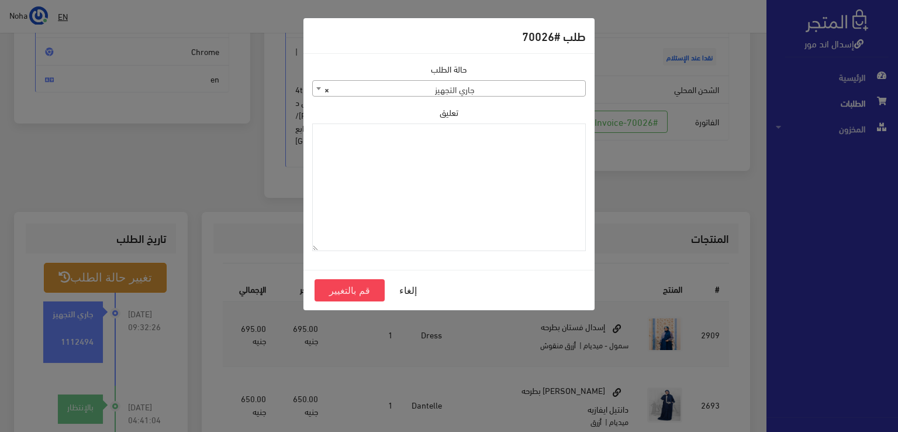
click at [555, 93] on span "× جاري التجهيز" at bounding box center [449, 89] width 272 height 16
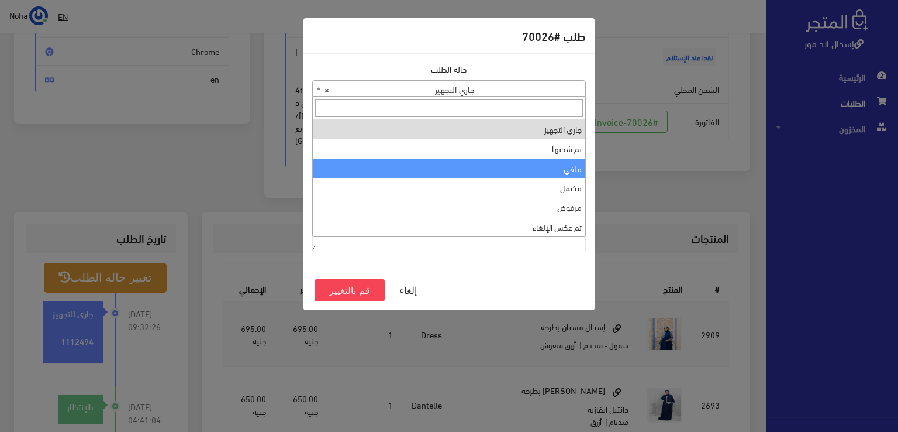
select select "3"
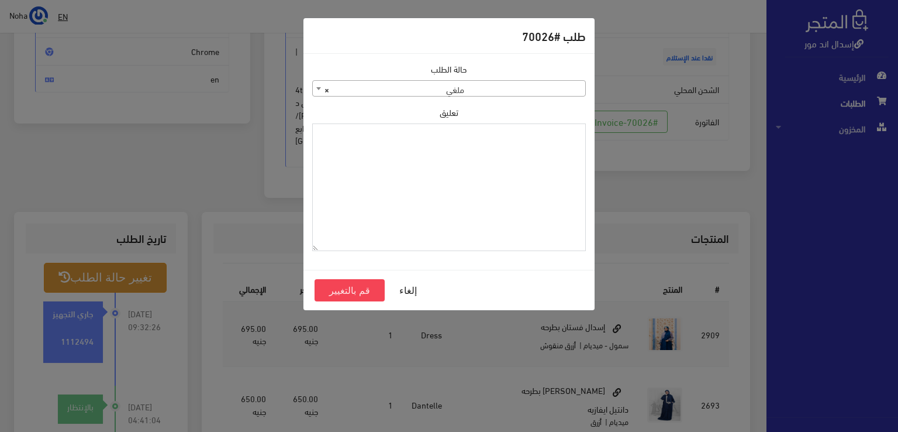
click at [557, 174] on textarea "تعليق" at bounding box center [449, 187] width 274 height 128
type textarea "u"
type textarea "عميل غير متواجد"
click at [358, 288] on button "قم بالتغيير" at bounding box center [350, 290] width 70 height 22
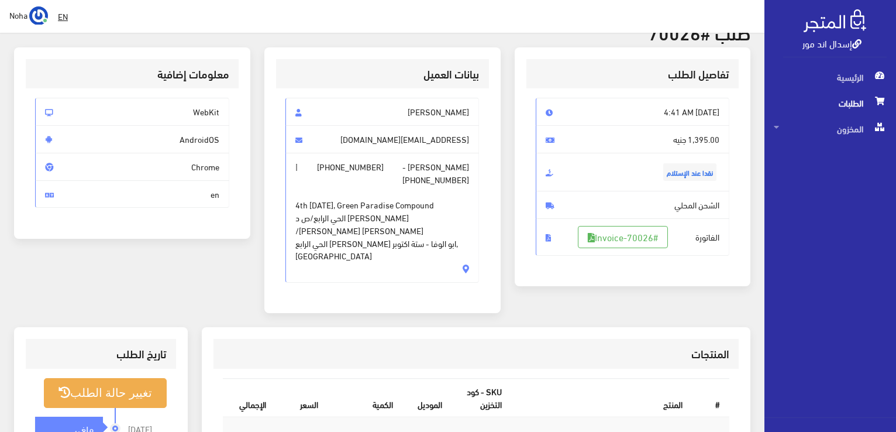
scroll to position [117, 0]
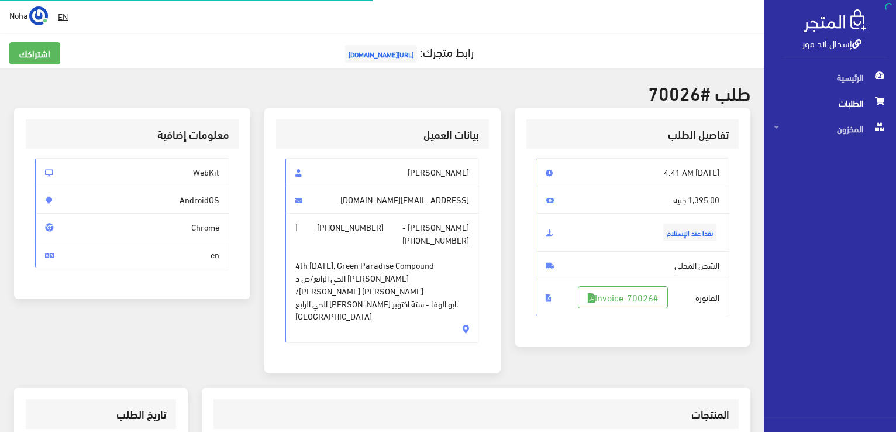
scroll to position [168, 0]
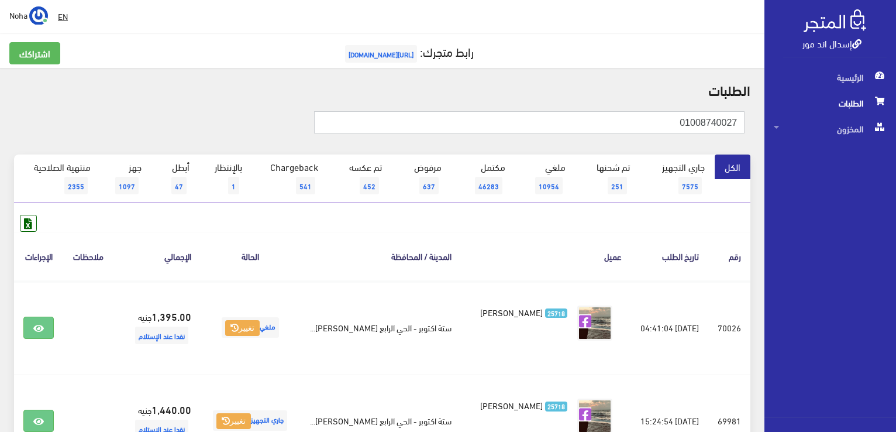
drag, startPoint x: 654, startPoint y: 118, endPoint x: 898, endPoint y: 163, distance: 248.1
click at [895, 163] on html "إسدال اند مور الرئيسية الطلبات" at bounding box center [448, 216] width 896 height 432
type input "01026004388"
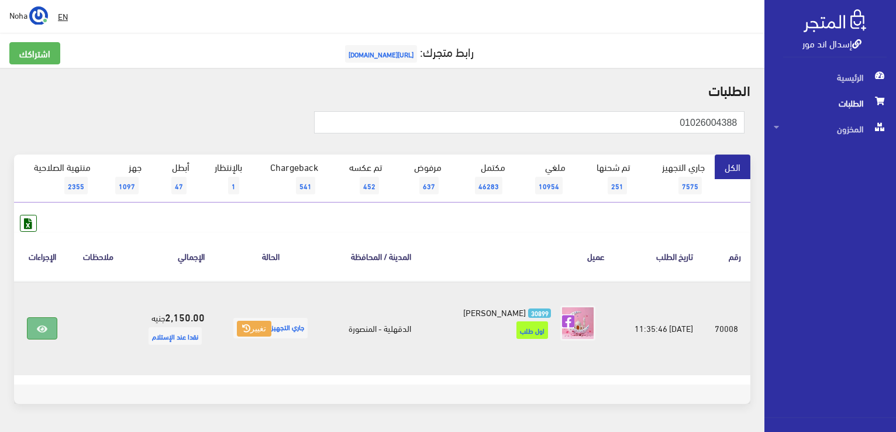
click at [47, 330] on icon at bounding box center [42, 328] width 11 height 9
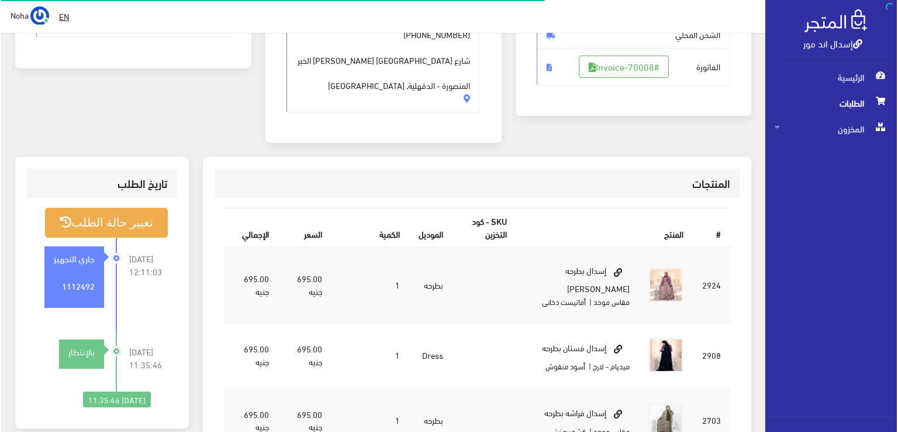
scroll to position [292, 0]
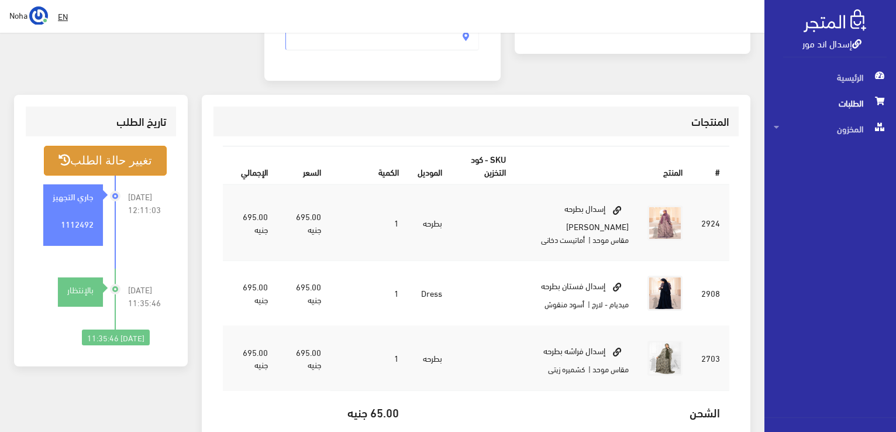
click at [117, 146] on button "تغيير حالة الطلب" at bounding box center [105, 161] width 123 height 30
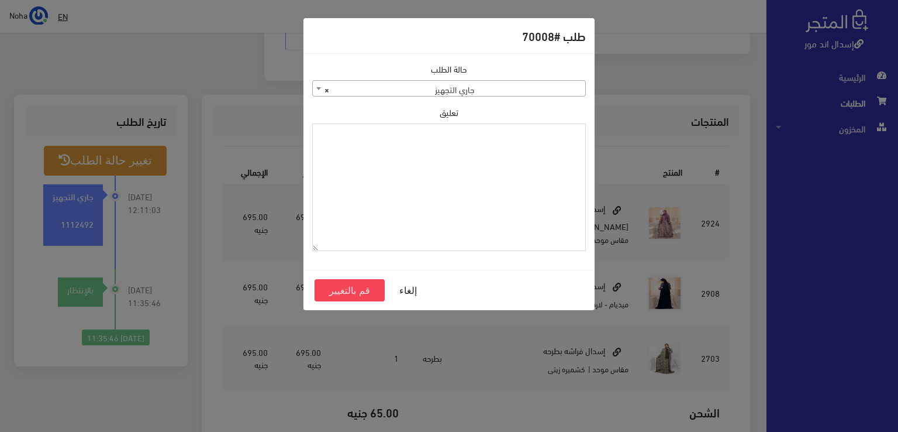
click at [491, 176] on textarea "تعليق" at bounding box center [449, 187] width 274 height 128
type textarea "رجعت الفراشة والفستان مرتجع جزئي"
click at [360, 284] on button "قم بالتغيير" at bounding box center [350, 290] width 70 height 22
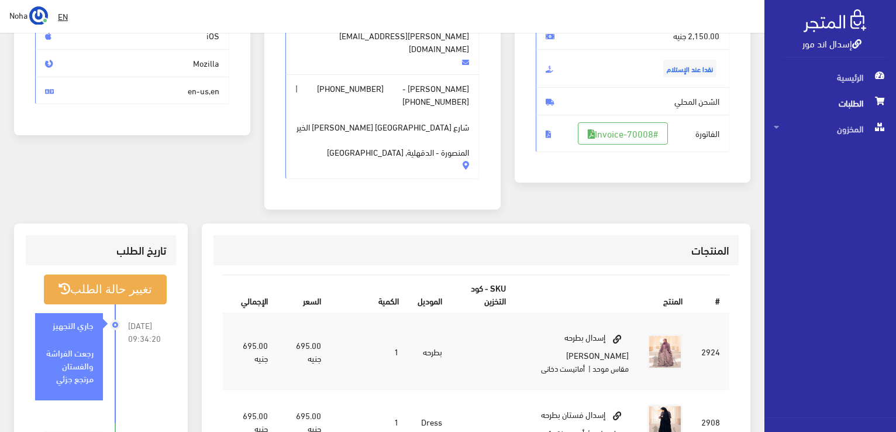
scroll to position [292, 0]
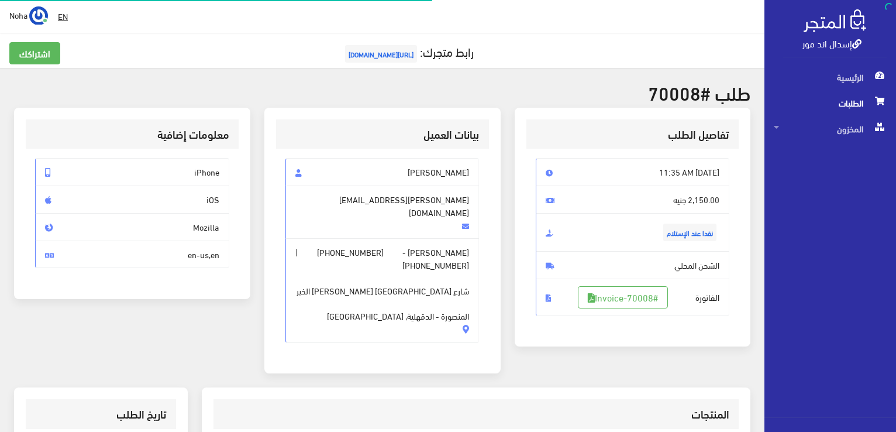
scroll to position [280, 0]
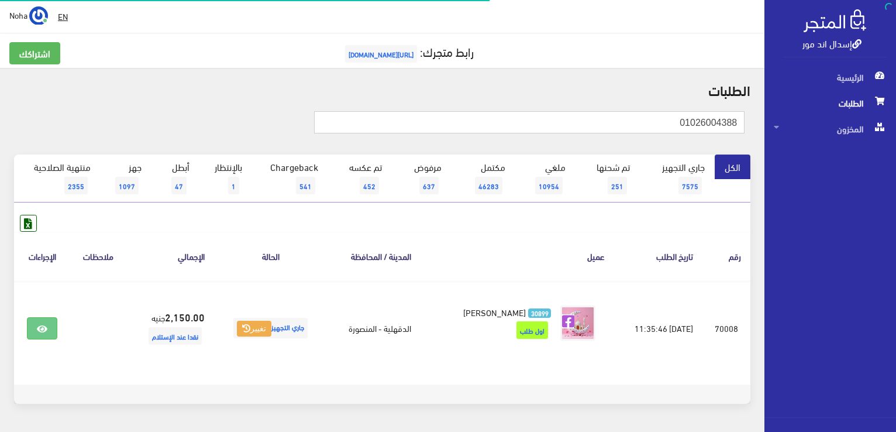
click at [895, 167] on html "إسدال اند مور الرئيسية الطلبات" at bounding box center [448, 216] width 896 height 432
type input "01065313960"
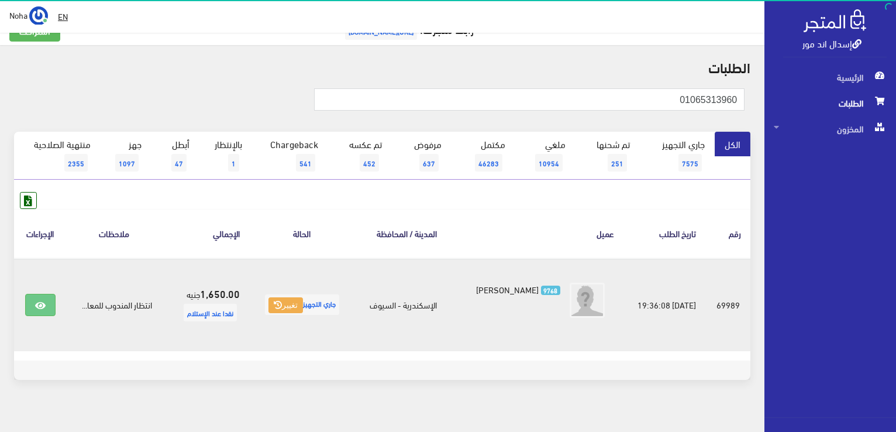
scroll to position [35, 0]
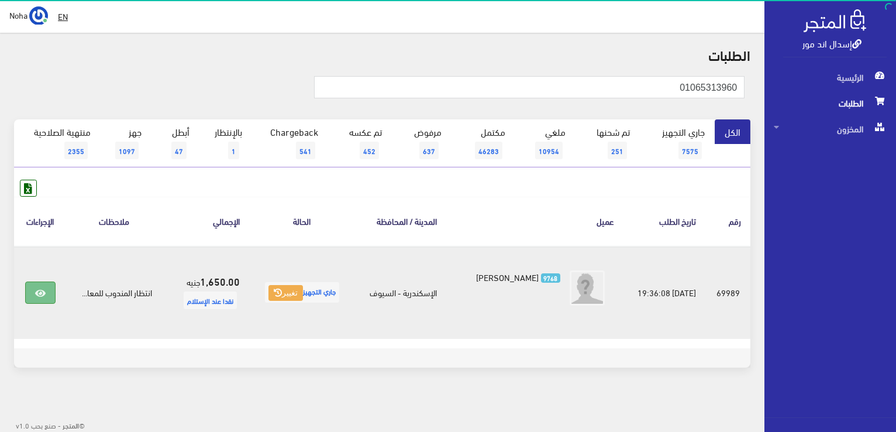
click at [44, 296] on icon at bounding box center [40, 292] width 11 height 9
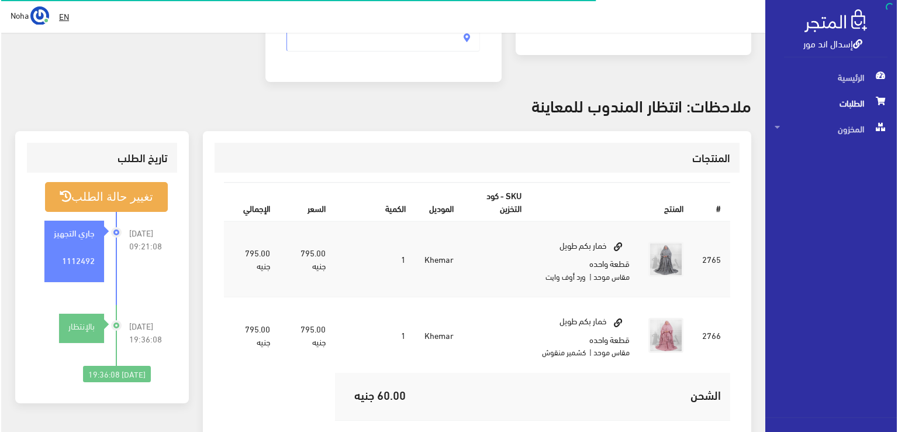
scroll to position [292, 0]
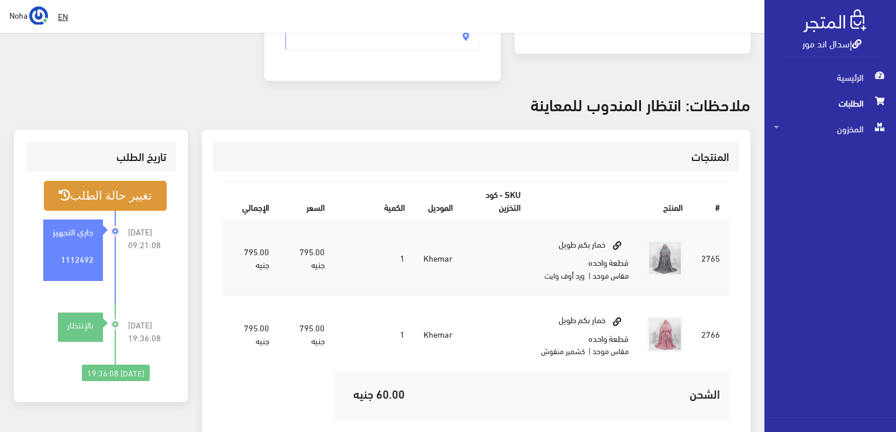
click at [76, 181] on button "تغيير حالة الطلب" at bounding box center [105, 196] width 123 height 30
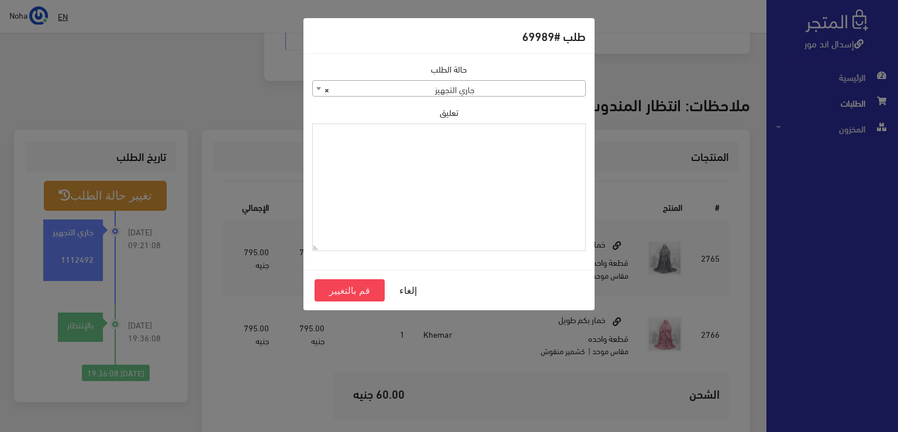
click at [539, 205] on textarea "تعليق" at bounding box center [449, 187] width 274 height 128
type textarea "رجعت الكشمير مرتجع جزئي"
click at [332, 291] on button "قم بالتغيير" at bounding box center [350, 290] width 70 height 22
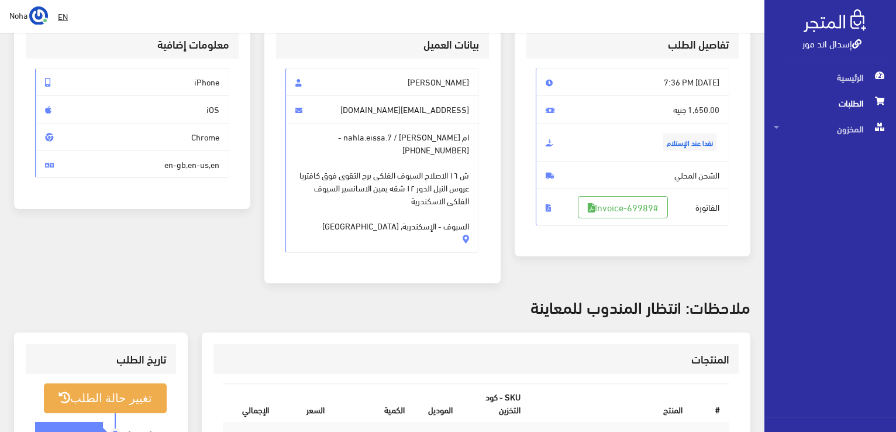
scroll to position [234, 0]
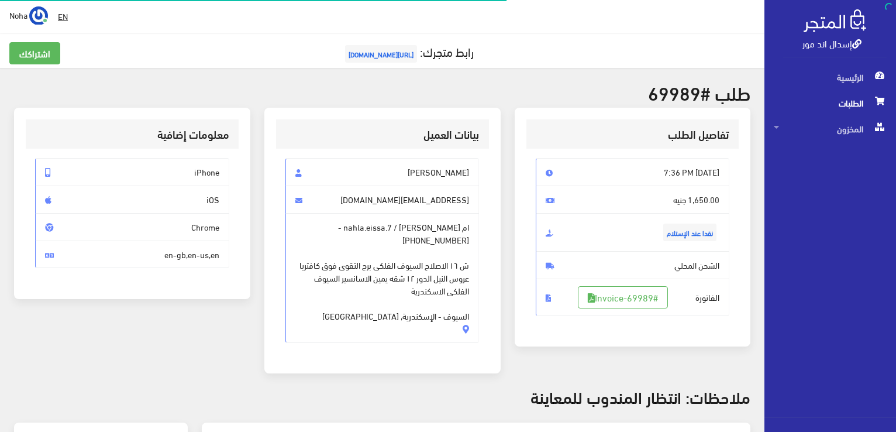
scroll to position [280, 0]
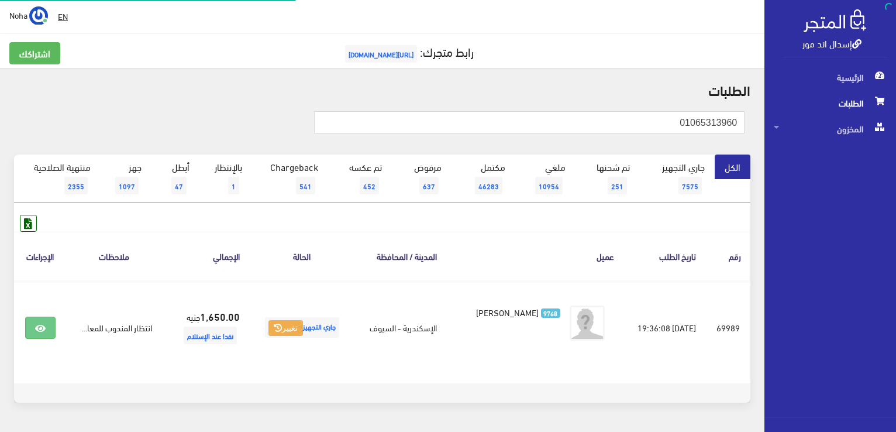
scroll to position [35, 0]
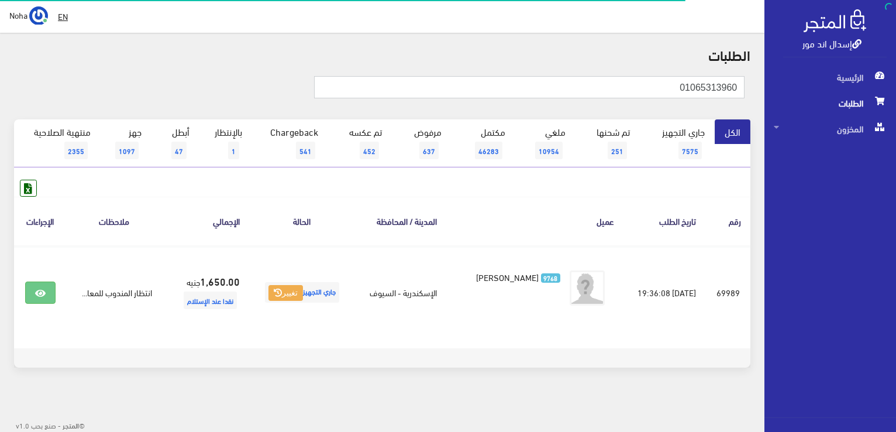
click at [619, 87] on input "01065313960" at bounding box center [529, 87] width 430 height 22
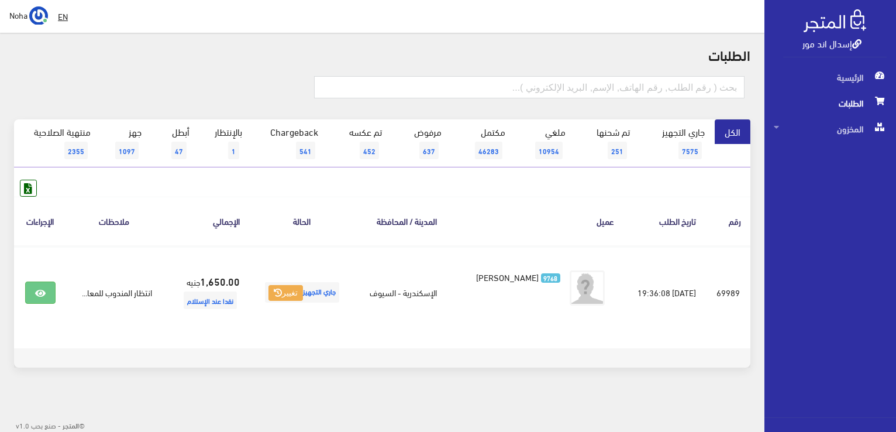
click at [595, 71] on div at bounding box center [382, 93] width 750 height 52
click at [597, 98] on form at bounding box center [529, 92] width 430 height 32
click at [597, 96] on input "text" at bounding box center [529, 87] width 430 height 22
type input "01096507973"
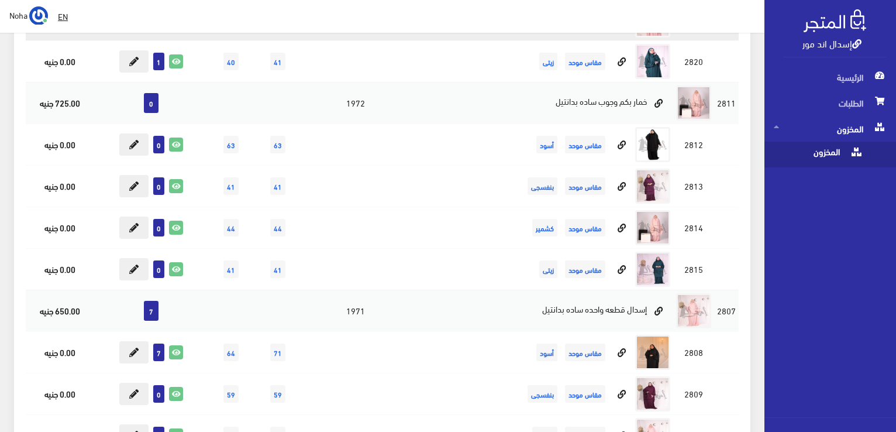
scroll to position [2748, 0]
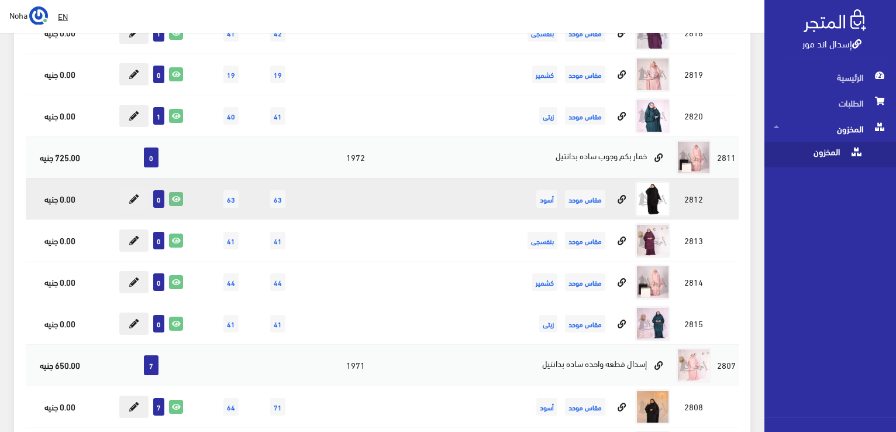
click at [173, 196] on icon at bounding box center [176, 198] width 13 height 13
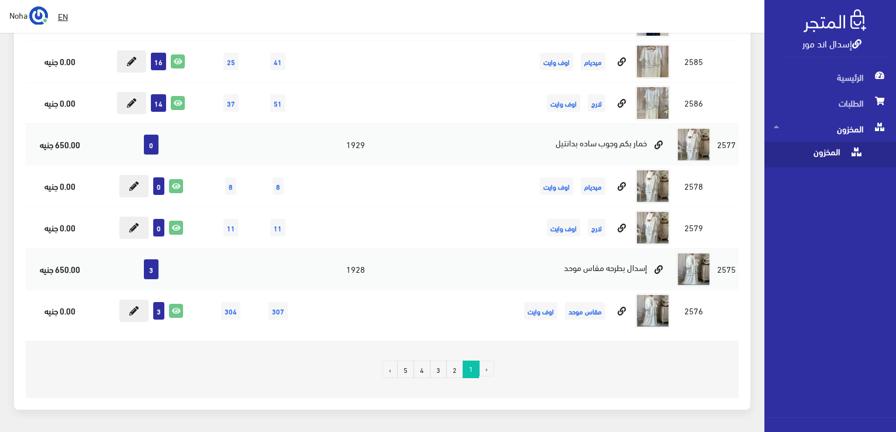
scroll to position [8012, 0]
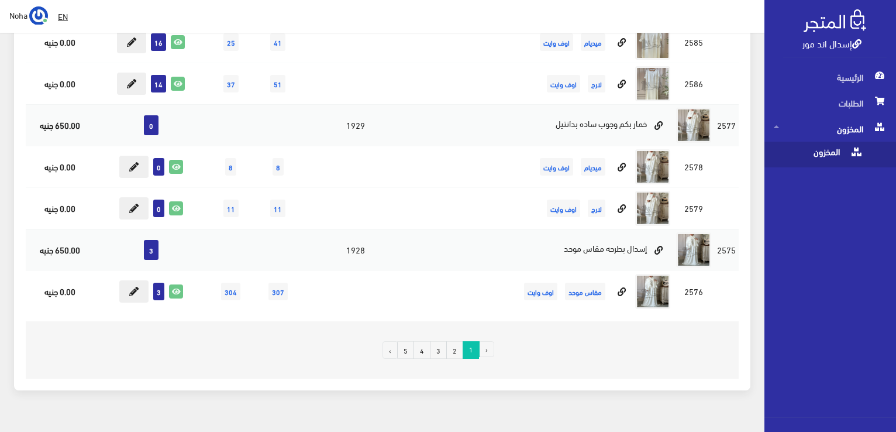
click at [460, 341] on link "2" at bounding box center [454, 350] width 17 height 18
click at [436, 341] on link "3" at bounding box center [438, 350] width 17 height 18
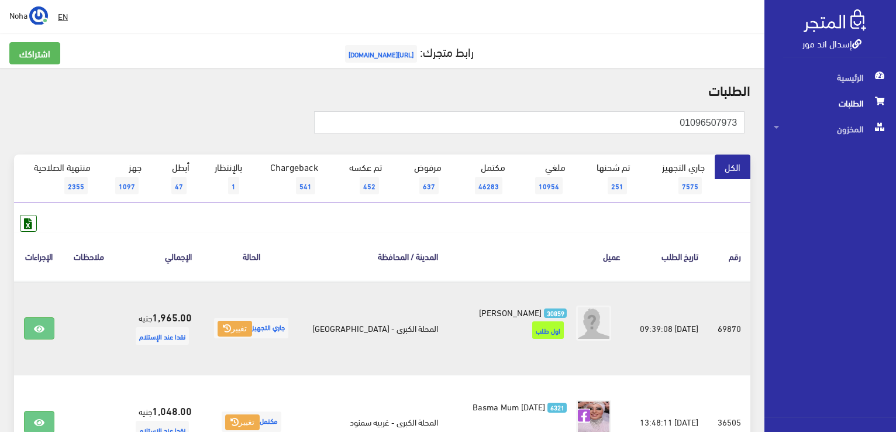
scroll to position [117, 0]
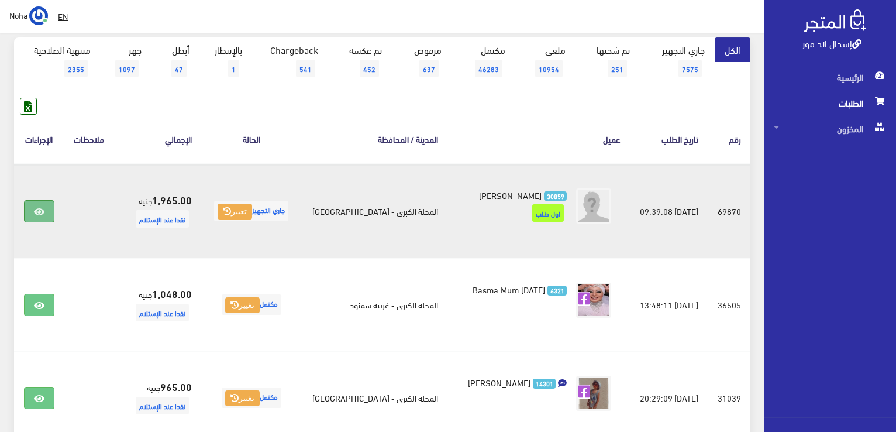
click at [48, 206] on link at bounding box center [39, 211] width 30 height 22
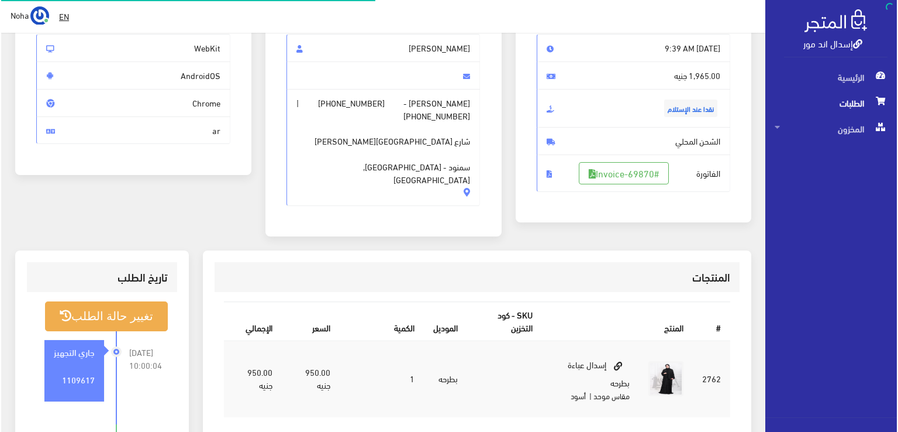
scroll to position [234, 0]
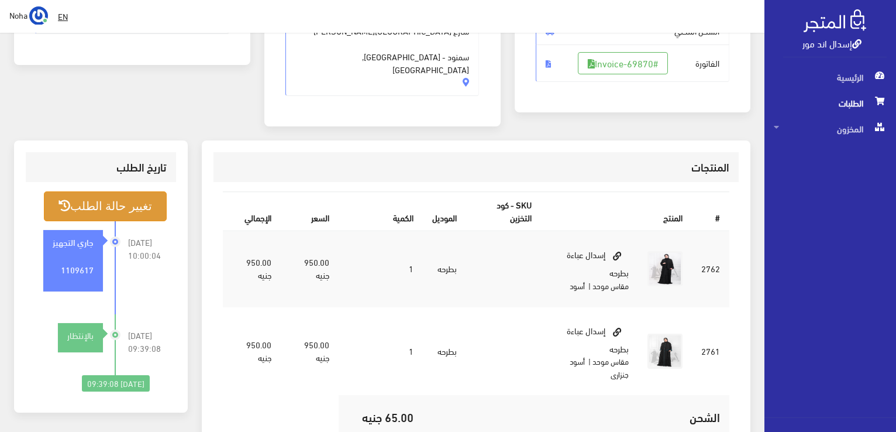
click at [151, 191] on button "تغيير حالة الطلب" at bounding box center [105, 206] width 123 height 30
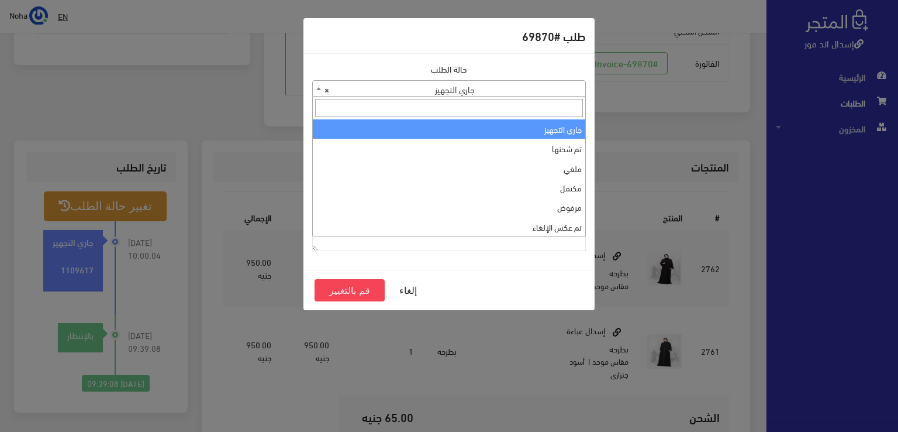
click at [498, 94] on span "× جاري التجهيز" at bounding box center [449, 89] width 272 height 16
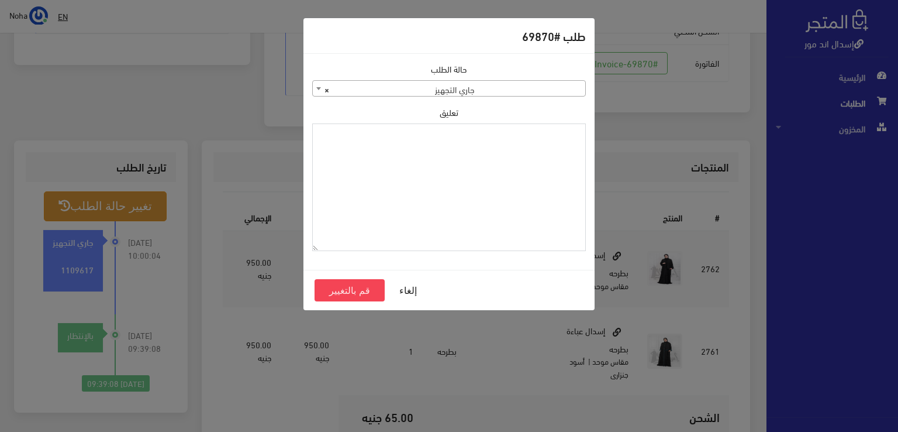
click at [533, 129] on textarea "تعليق" at bounding box center [449, 187] width 274 height 128
type textarea "رجعت العباية السوداء مرتجع جزئي"
click at [352, 292] on button "قم بالتغيير" at bounding box center [350, 290] width 70 height 22
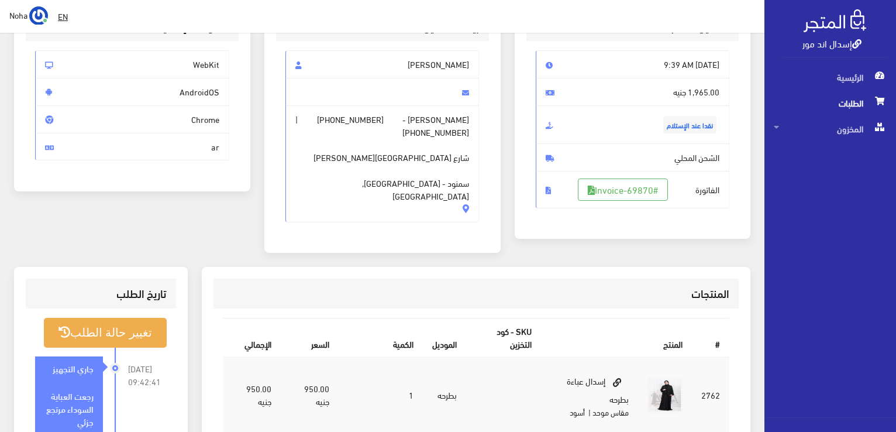
scroll to position [234, 0]
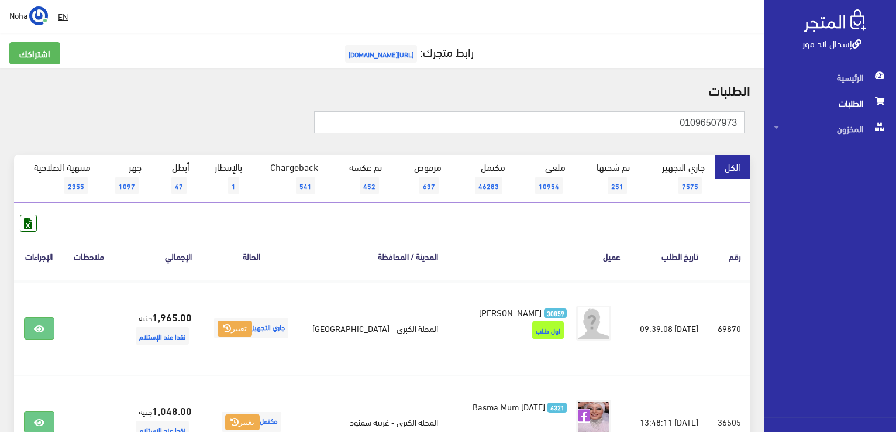
drag, startPoint x: 672, startPoint y: 120, endPoint x: 898, endPoint y: 143, distance: 226.3
click at [895, 143] on html "إسدال اند مور الرئيسية الطلبات" at bounding box center [448, 216] width 896 height 432
type input "01005064897"
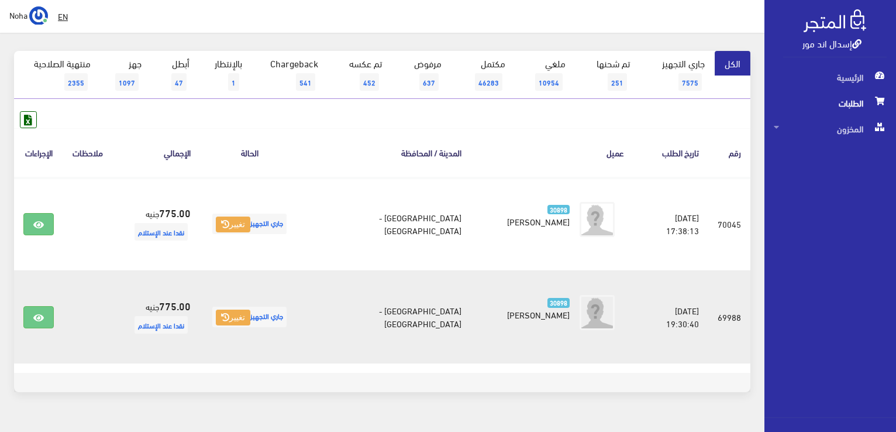
scroll to position [117, 0]
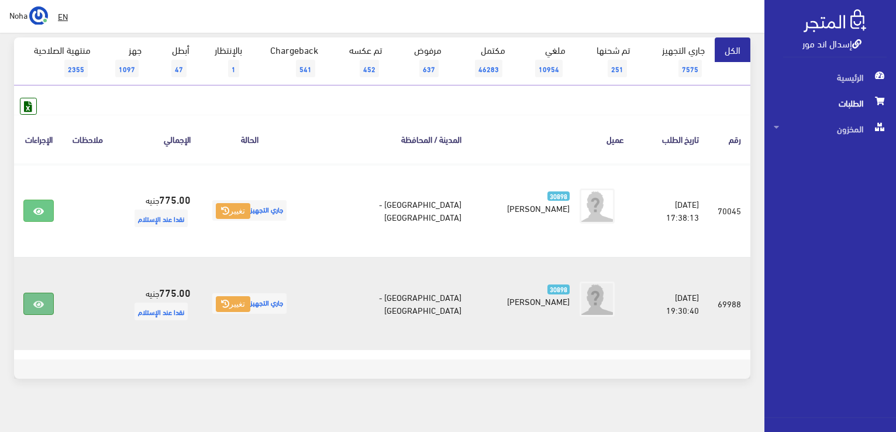
click at [33, 305] on link at bounding box center [38, 303] width 30 height 22
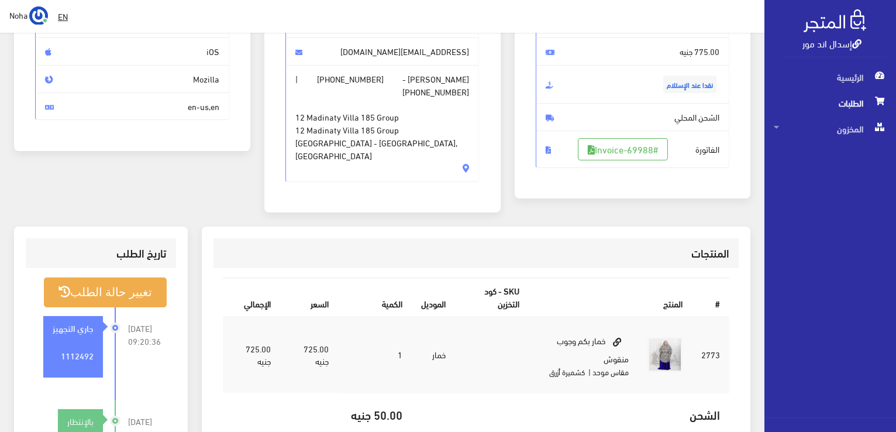
scroll to position [175, 0]
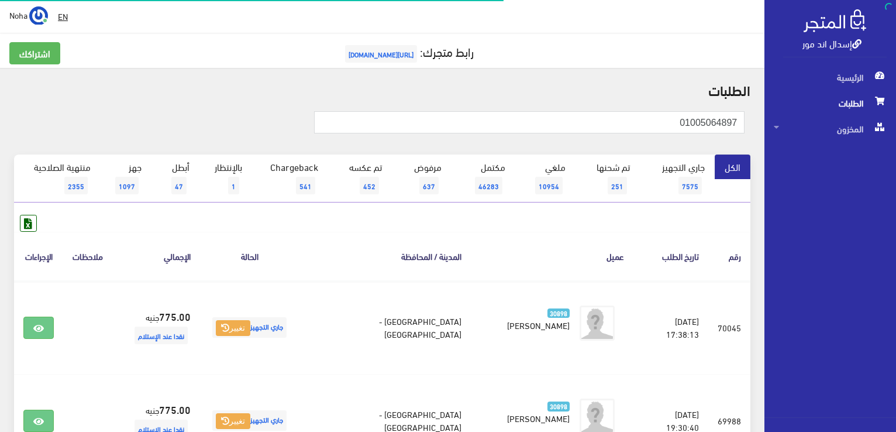
scroll to position [117, 0]
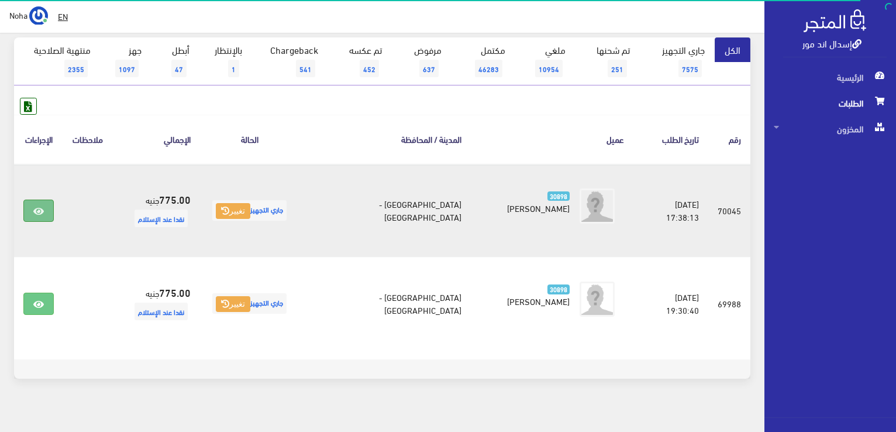
click at [37, 215] on icon at bounding box center [38, 210] width 11 height 9
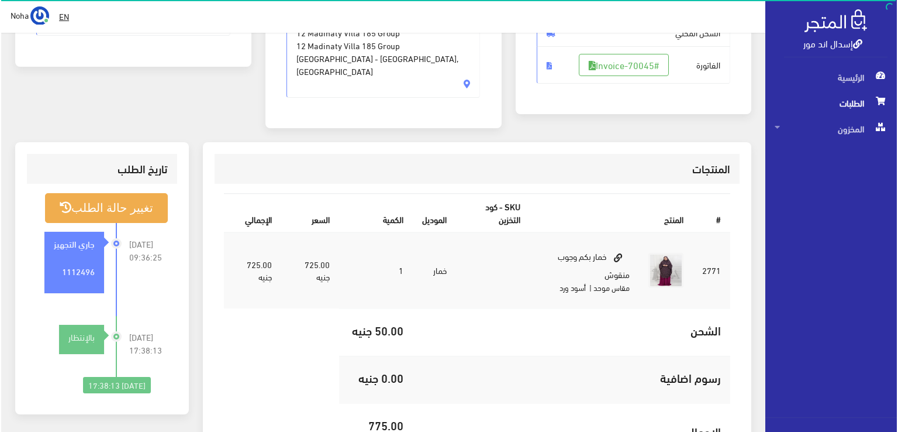
scroll to position [234, 0]
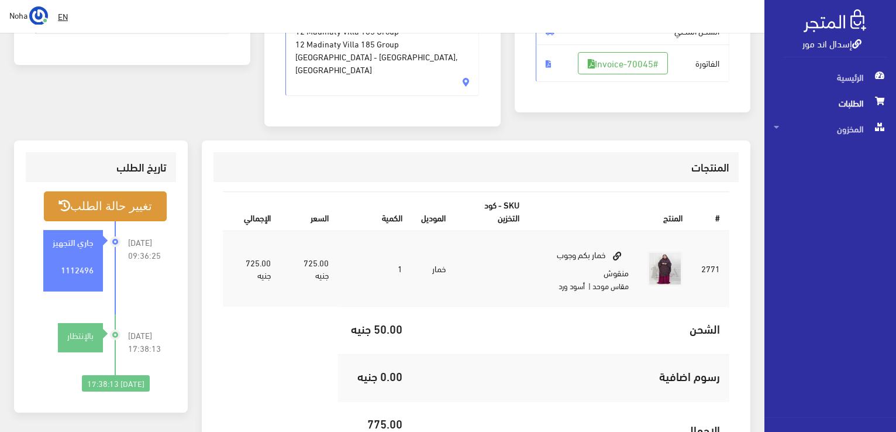
click at [107, 203] on button "تغيير حالة الطلب" at bounding box center [105, 206] width 123 height 30
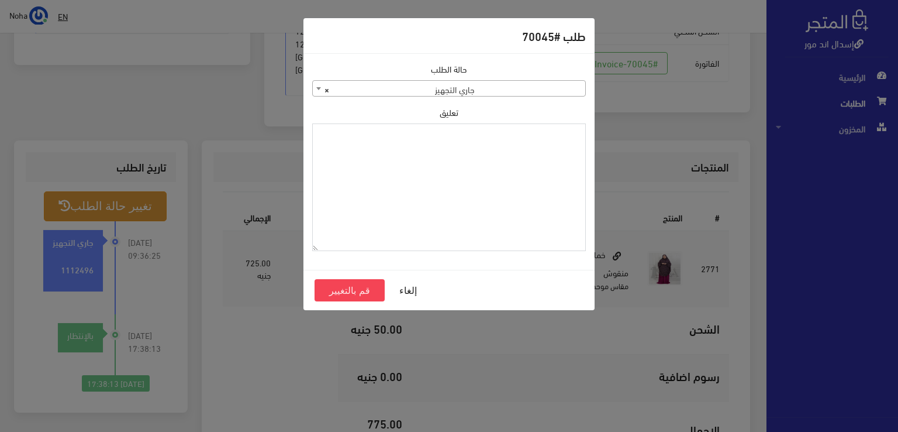
click at [432, 188] on textarea "تعليق" at bounding box center [449, 187] width 274 height 128
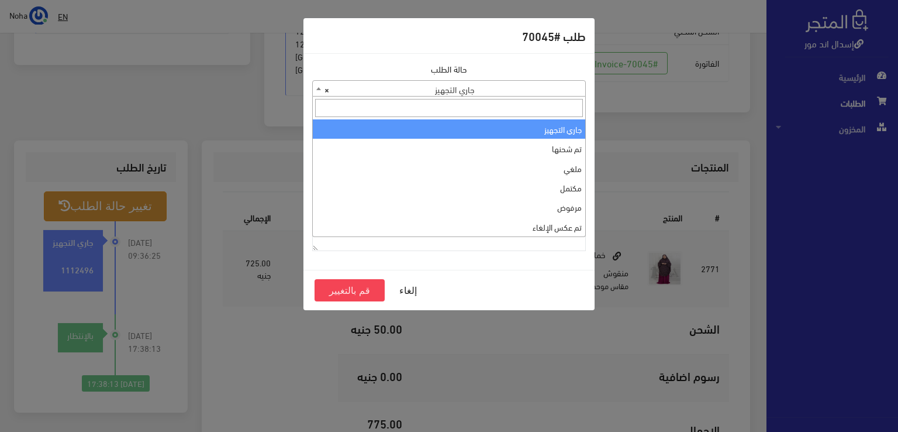
click at [508, 94] on span "× جاري التجهيز" at bounding box center [449, 89] width 272 height 16
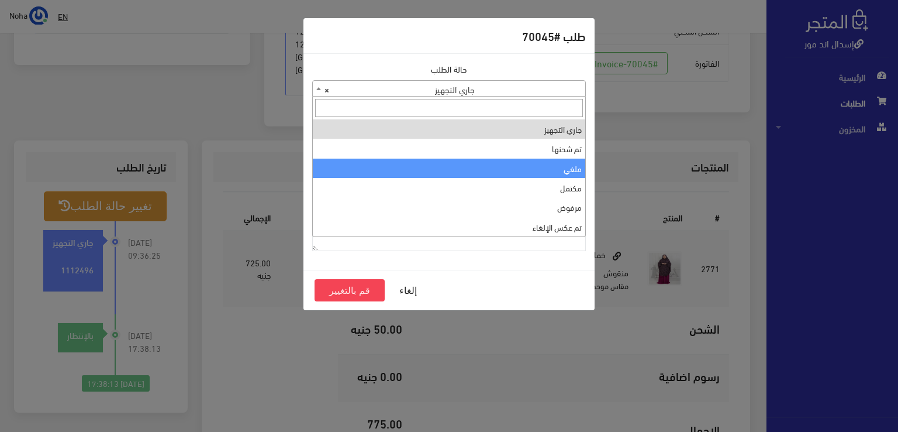
select select "3"
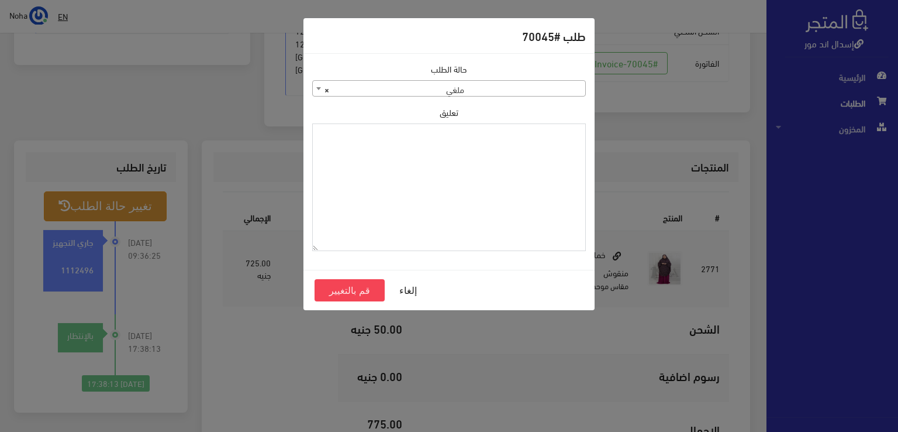
click at [518, 198] on textarea "تعليق" at bounding box center [449, 187] width 274 height 128
type textarea "رفض الاستلام بحالته"
click at [346, 288] on button "قم بالتغيير" at bounding box center [350, 290] width 70 height 22
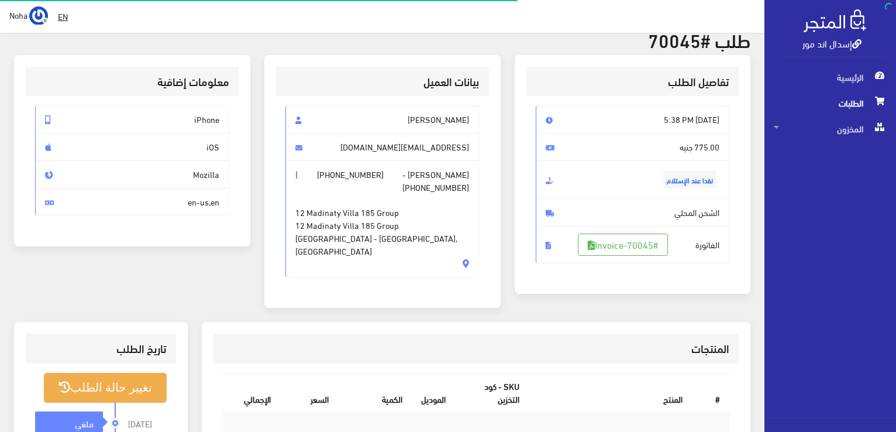
scroll to position [58, 0]
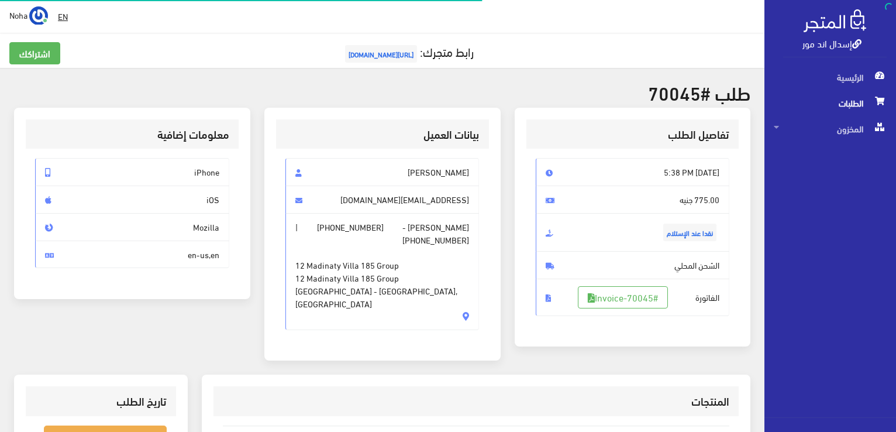
scroll to position [230, 0]
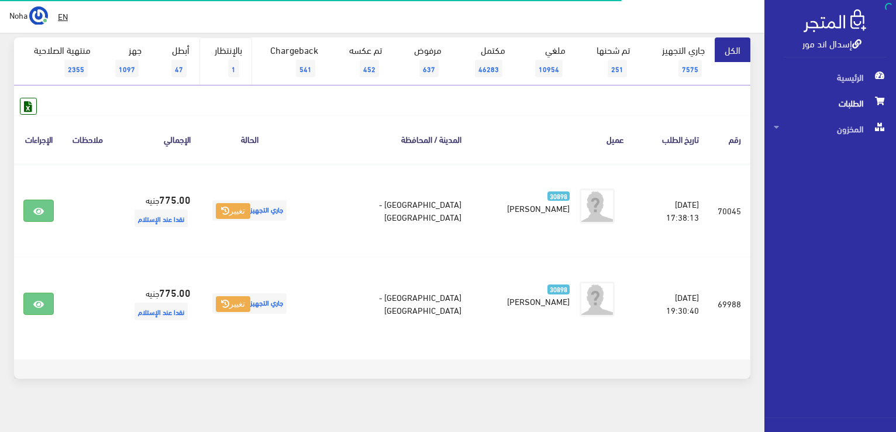
scroll to position [117, 0]
click at [213, 64] on link "بالإنتظار 1" at bounding box center [225, 61] width 53 height 48
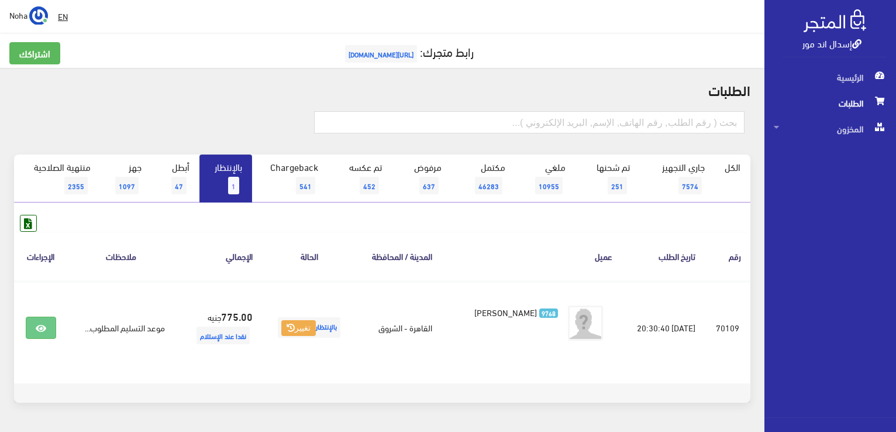
scroll to position [35, 0]
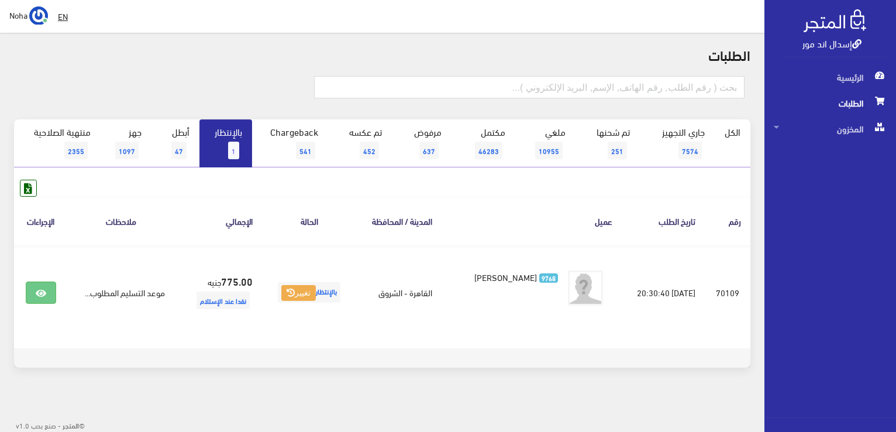
click at [244, 140] on link "بالإنتظار 1" at bounding box center [225, 143] width 53 height 48
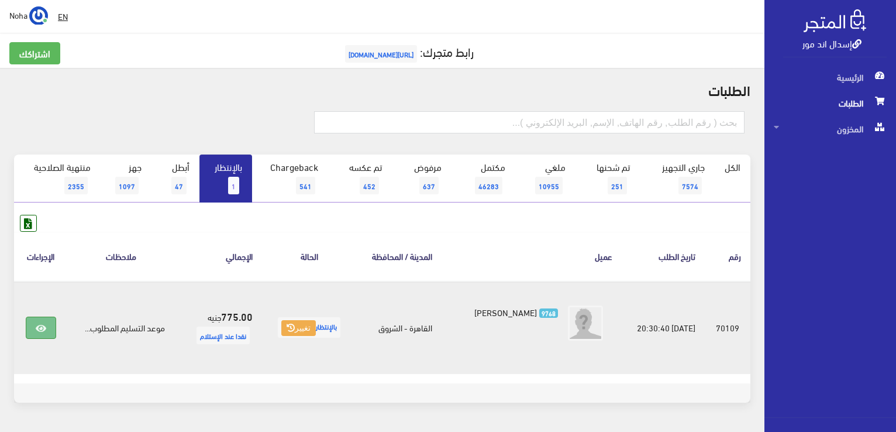
click at [36, 330] on icon at bounding box center [41, 327] width 11 height 9
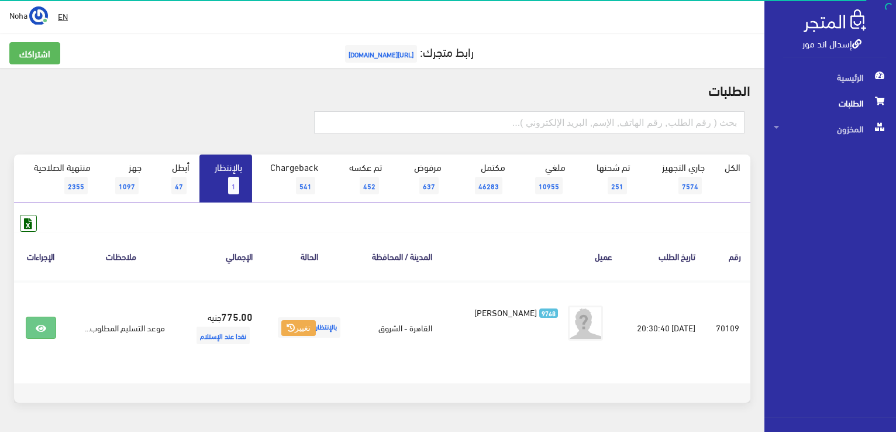
click at [223, 188] on link "بالإنتظار 1" at bounding box center [225, 178] width 53 height 48
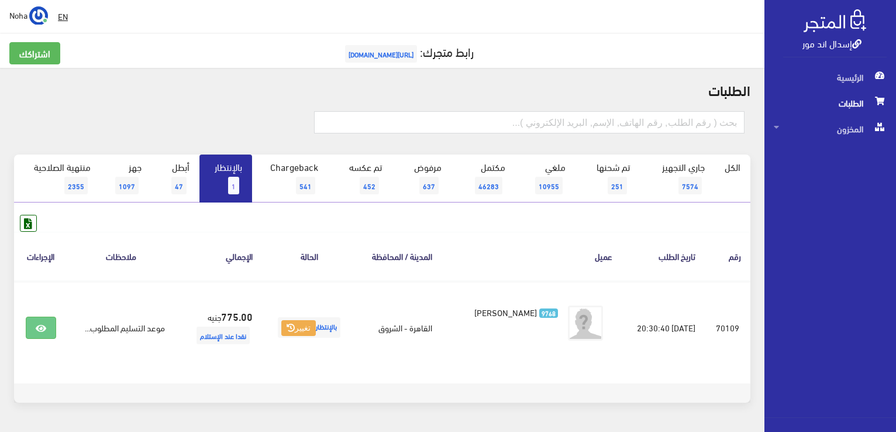
click at [833, 96] on span "الطلبات" at bounding box center [830, 103] width 113 height 26
